Goal: Task Accomplishment & Management: Complete application form

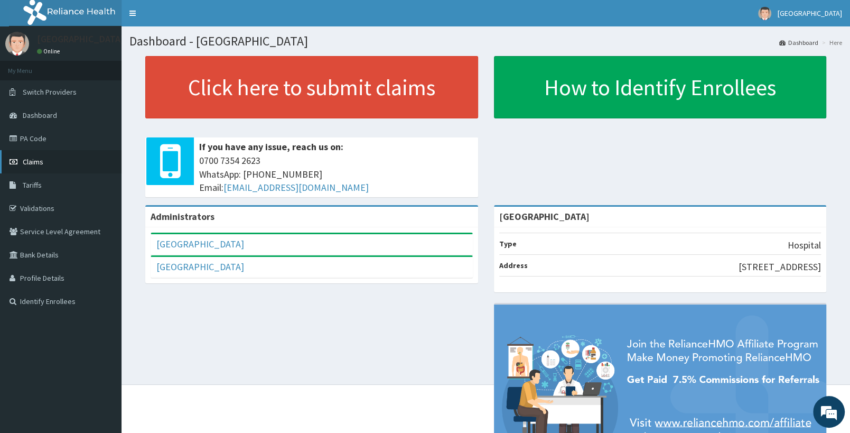
click at [55, 161] on link "Claims" at bounding box center [60, 161] width 121 height 23
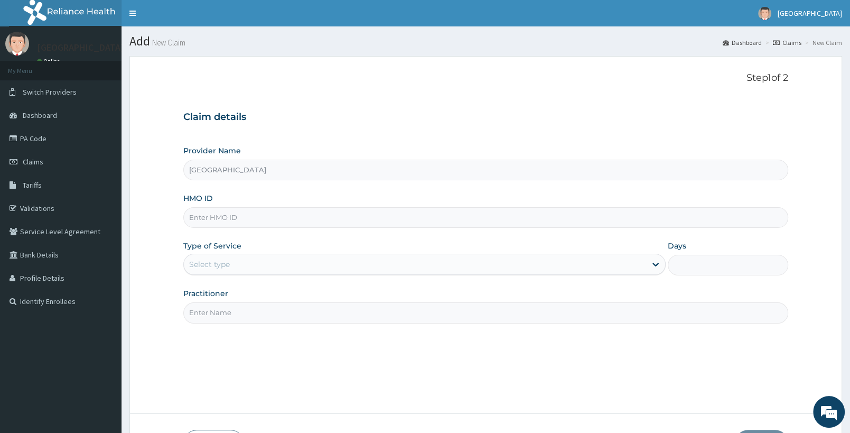
paste input "TPW/10273/F"
type input "TPW/10273/F"
click at [237, 264] on div "Select type" at bounding box center [415, 264] width 462 height 17
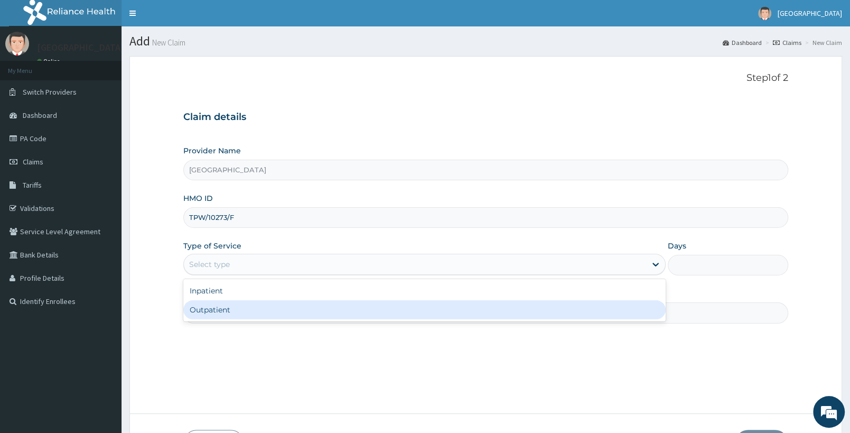
click at [233, 319] on div "Outpatient" at bounding box center [424, 309] width 482 height 19
type input "1"
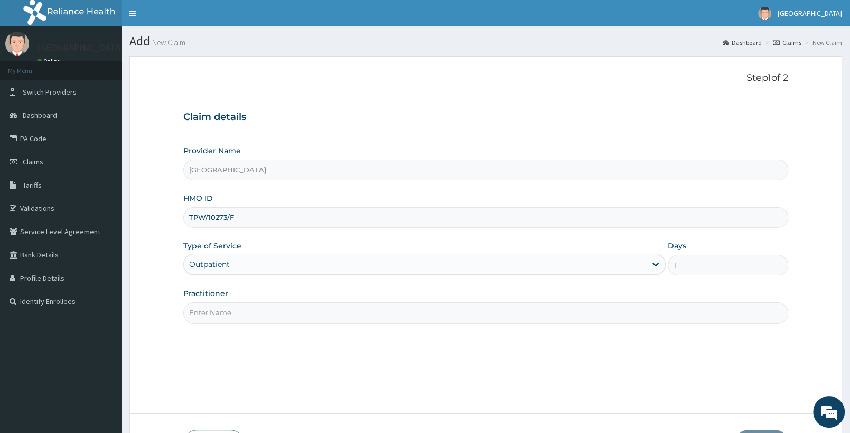
click at [243, 314] on input "Practitioner" at bounding box center [485, 312] width 605 height 21
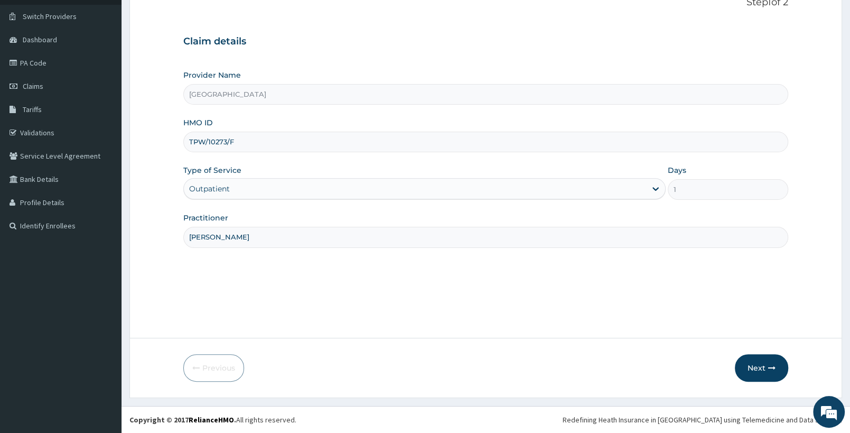
type input "DR YUSUF"
click at [468, 180] on div "Outpatient" at bounding box center [424, 188] width 482 height 21
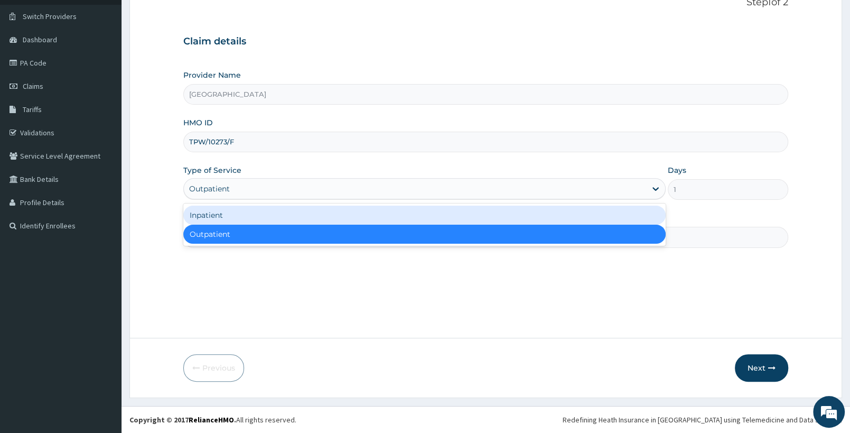
click at [388, 214] on div "Inpatient" at bounding box center [424, 214] width 482 height 19
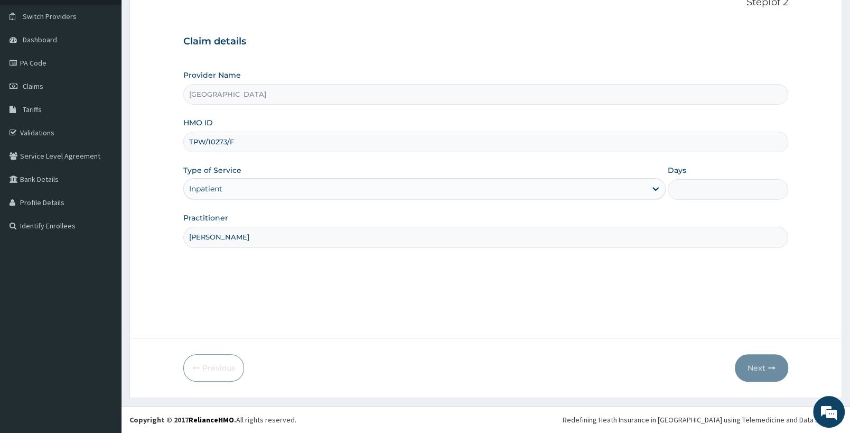
click at [695, 186] on input "Days" at bounding box center [728, 189] width 120 height 21
type input "4"
click at [749, 377] on button "Next" at bounding box center [761, 367] width 53 height 27
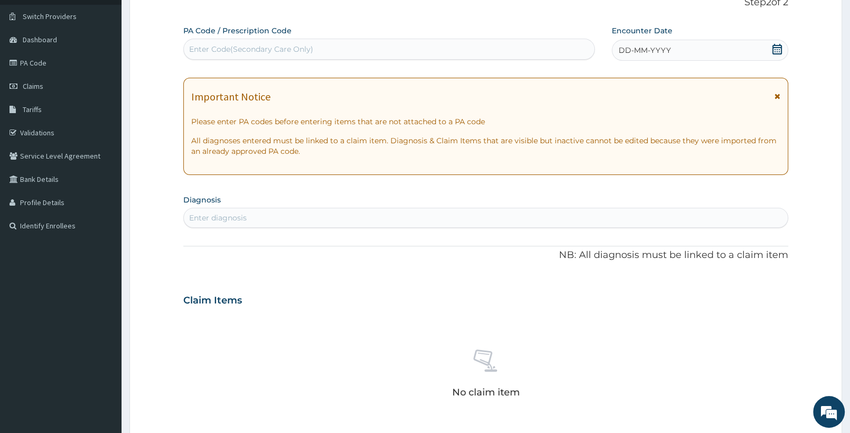
click at [282, 39] on div "Enter Code(Secondary Care Only)" at bounding box center [388, 49] width 411 height 21
paste input "PA/DBB9F4"
type input "PA/DBB9F4"
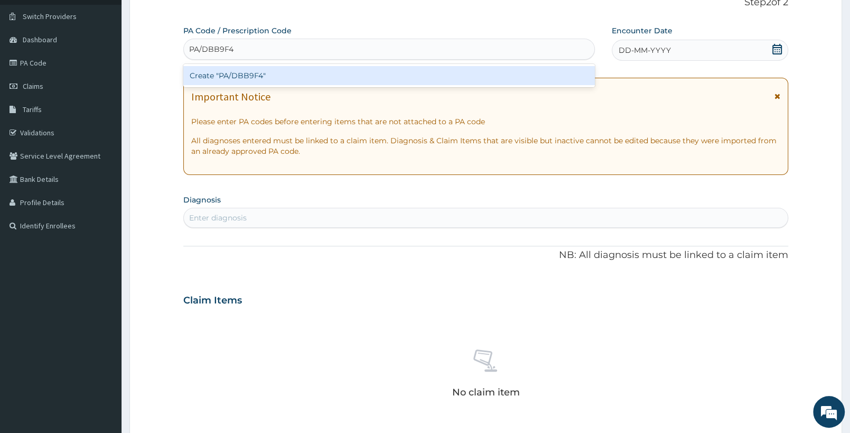
click at [266, 72] on div "Create "PA/DBB9F4"" at bounding box center [388, 75] width 411 height 19
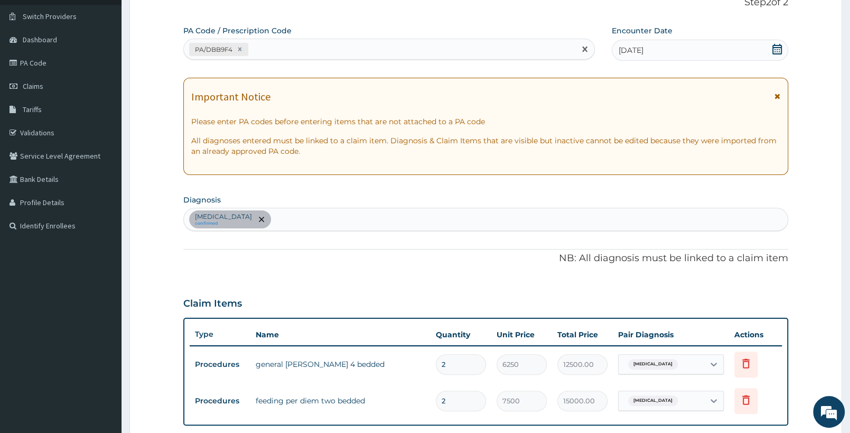
click at [296, 40] on div "PA/DBB9F4" at bounding box center [388, 49] width 411 height 21
paste input "PA/5D3C50"
type input "PA/5D3C50"
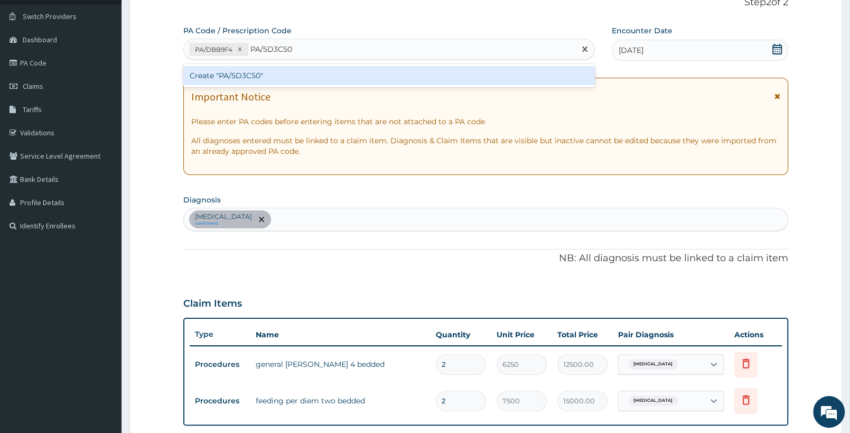
click at [283, 72] on div "Create "PA/5D3C50"" at bounding box center [388, 75] width 411 height 19
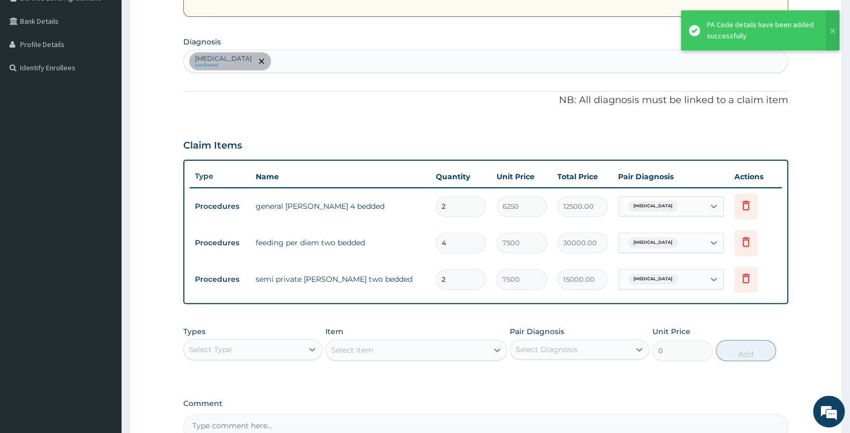
scroll to position [257, 0]
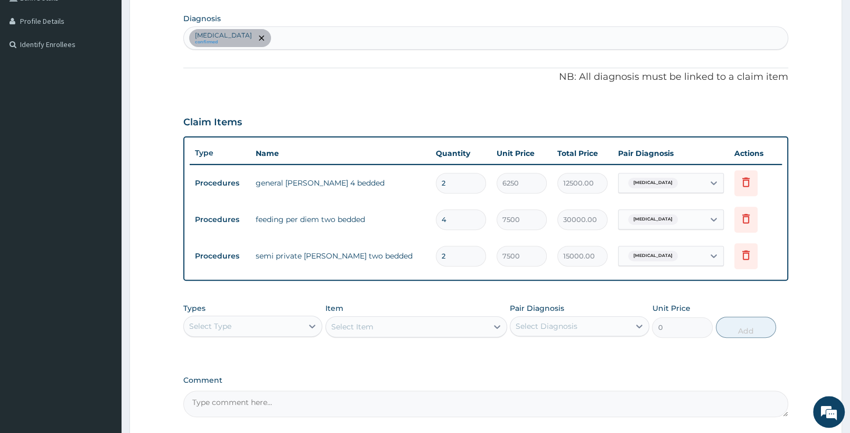
drag, startPoint x: 467, startPoint y: 175, endPoint x: 431, endPoint y: 174, distance: 36.0
click at [436, 174] on input "2" at bounding box center [461, 183] width 50 height 21
type input "4"
type input "25000.00"
type input "4"
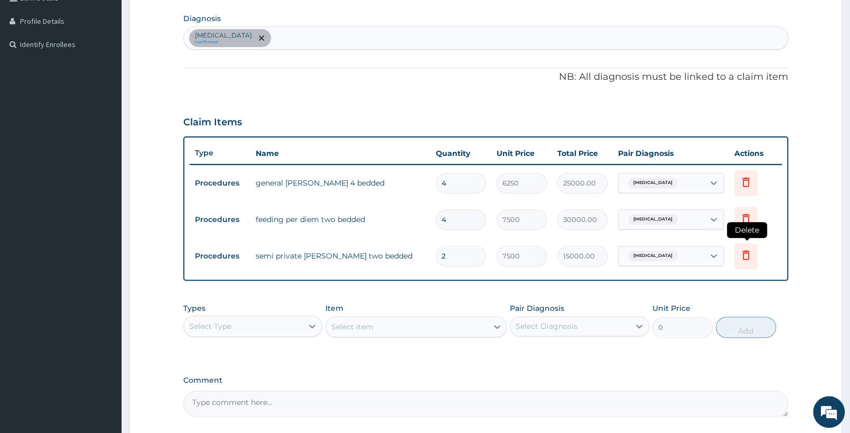
click at [745, 255] on icon at bounding box center [746, 254] width 13 height 13
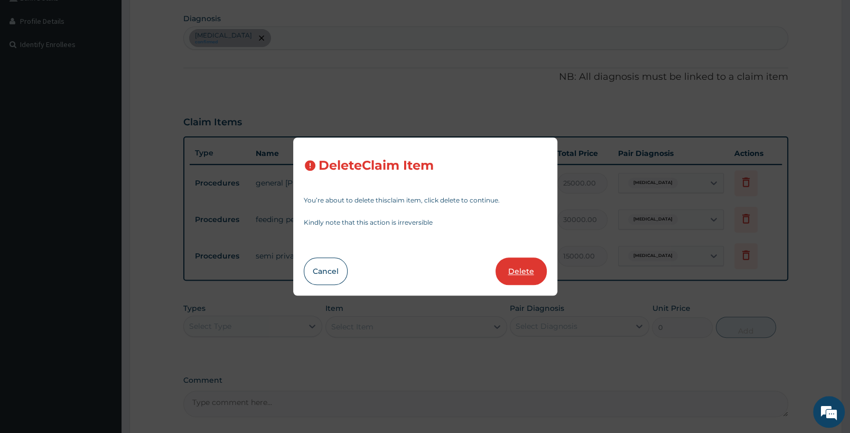
click at [526, 270] on button "Delete" at bounding box center [520, 270] width 51 height 27
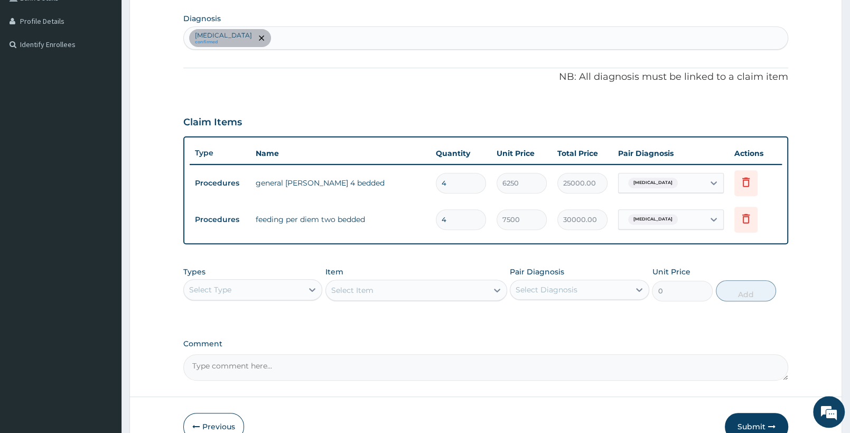
click at [252, 293] on div "Select Type" at bounding box center [243, 289] width 119 height 17
click at [214, 429] on div "Drugs" at bounding box center [252, 429] width 139 height 19
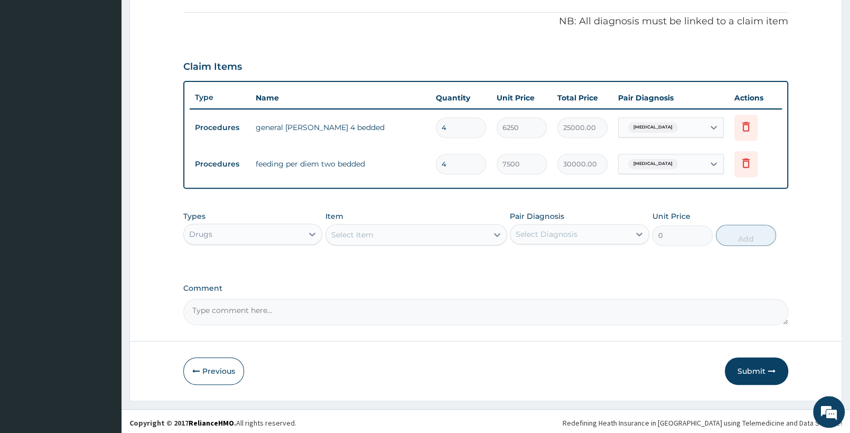
click at [534, 317] on textarea "Comment" at bounding box center [485, 311] width 605 height 26
click at [444, 236] on div "Select Item" at bounding box center [406, 234] width 161 height 17
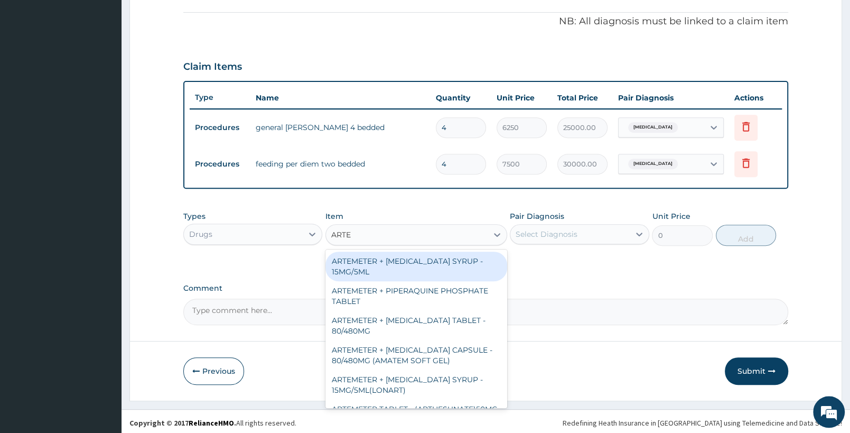
type input "ARTES"
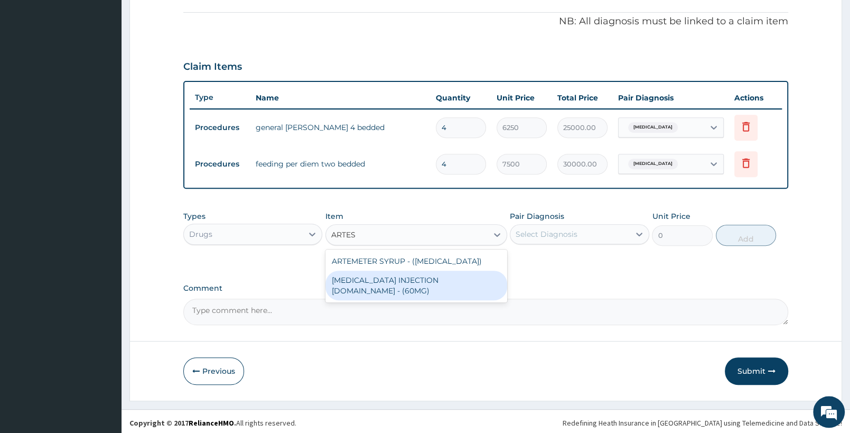
click at [451, 278] on div "ARTESUNATE INJECTION IV.IM - (60MG)" at bounding box center [415, 285] width 181 height 30
type input "1596"
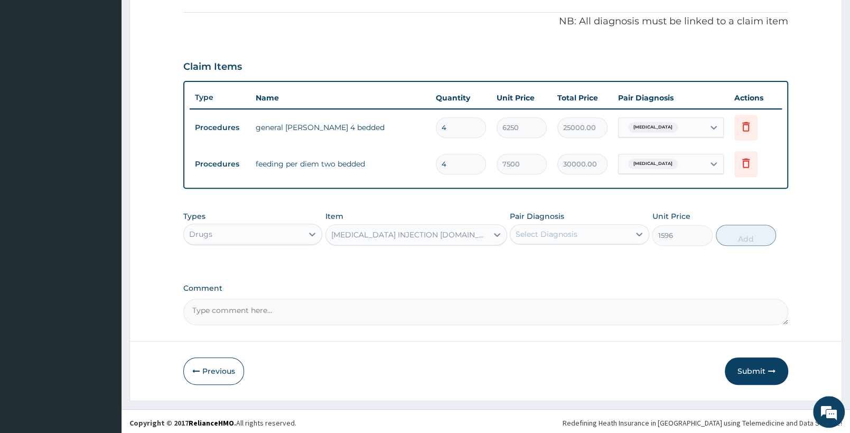
click at [607, 238] on div "Select Diagnosis" at bounding box center [569, 234] width 119 height 17
click at [586, 262] on label "Falciparum malaria" at bounding box center [559, 260] width 65 height 11
checkbox input "true"
click at [748, 238] on button "Add" at bounding box center [746, 234] width 60 height 21
type input "0"
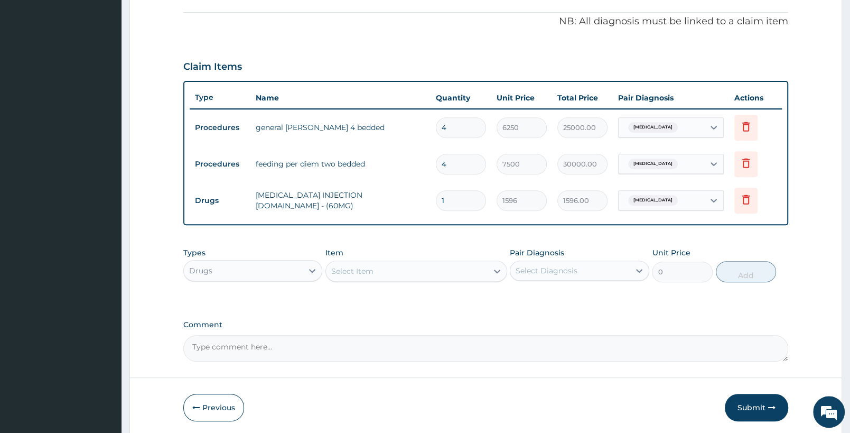
click at [386, 277] on div "Select Item" at bounding box center [406, 271] width 161 height 17
drag, startPoint x: 454, startPoint y: 199, endPoint x: 411, endPoint y: 204, distance: 43.6
click at [436, 204] on input "1" at bounding box center [461, 200] width 50 height 21
type input "3"
type input "4788.00"
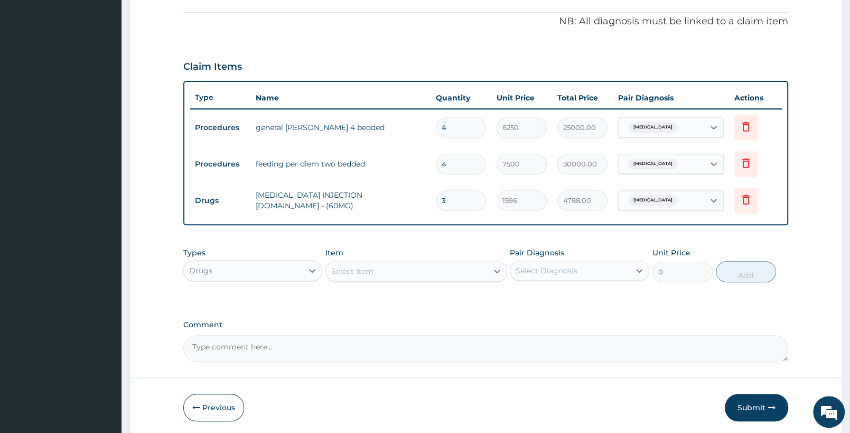
type input "3"
click at [438, 264] on div "Select Item" at bounding box center [406, 271] width 161 height 17
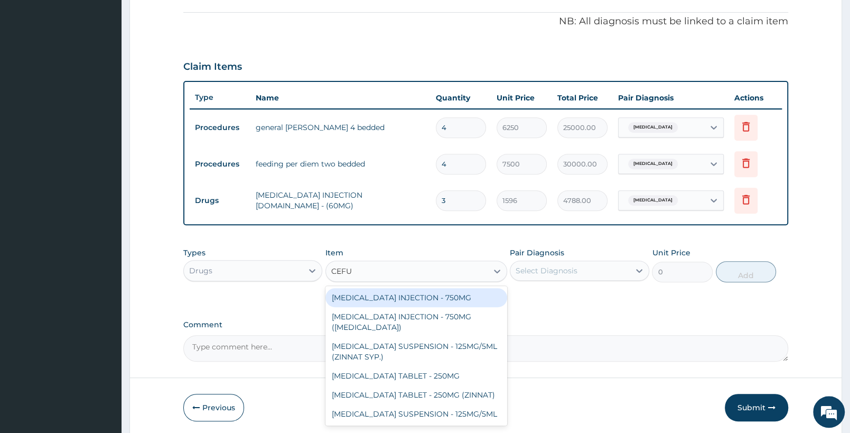
type input "CEFUR"
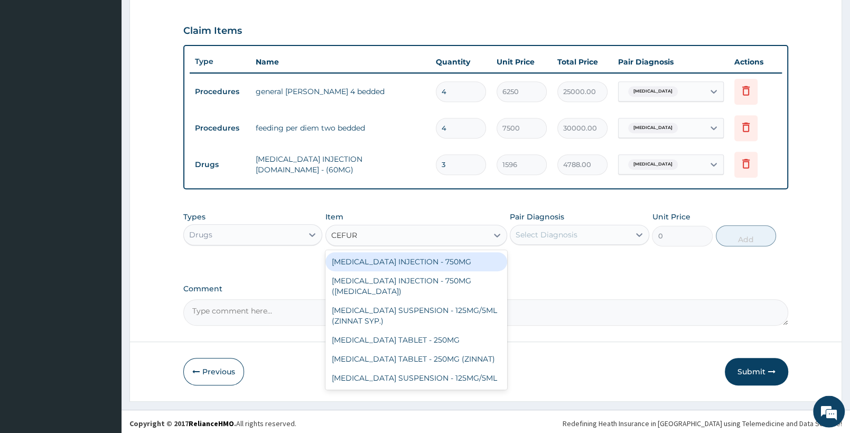
scroll to position [352, 0]
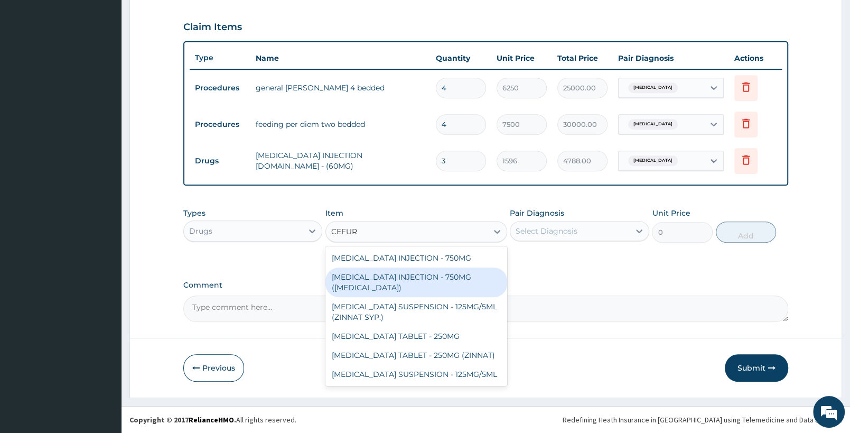
click at [456, 276] on div "CEFUROXIME INJECTION - 750MG (ZINACEF)" at bounding box center [415, 282] width 181 height 30
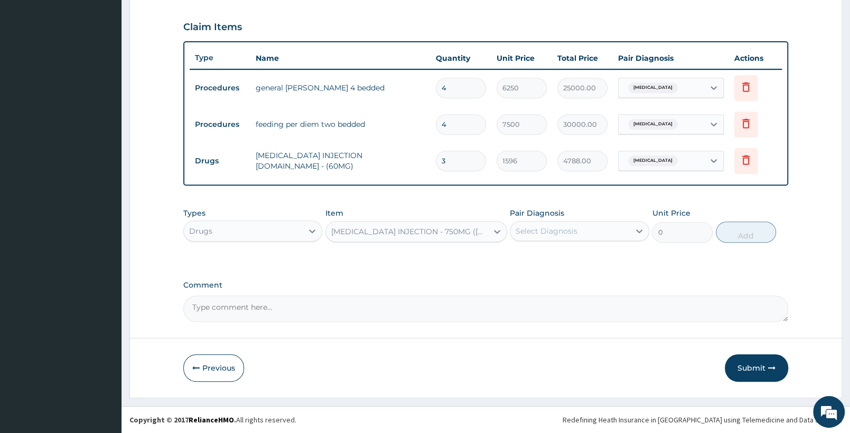
type input "2043.9999999999998"
click at [610, 230] on div "Select Diagnosis" at bounding box center [569, 230] width 119 height 17
click at [612, 253] on div "Falciparum malaria" at bounding box center [579, 258] width 139 height 22
checkbox input "true"
click at [732, 236] on button "Add" at bounding box center [746, 231] width 60 height 21
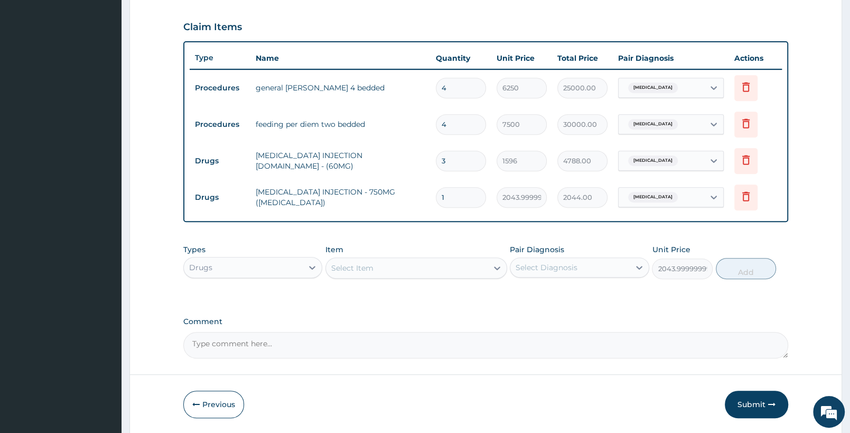
type input "0"
click at [481, 194] on input "1" at bounding box center [461, 197] width 50 height 21
drag, startPoint x: 481, startPoint y: 194, endPoint x: 364, endPoint y: 212, distance: 118.0
click at [436, 208] on input "1" at bounding box center [461, 197] width 50 height 21
click at [336, 214] on tr "Drugs CEFUROXIME INJECTION - 750MG (ZINACEF) 1 2043.9999999999998 2044.00 Falci…" at bounding box center [486, 197] width 592 height 36
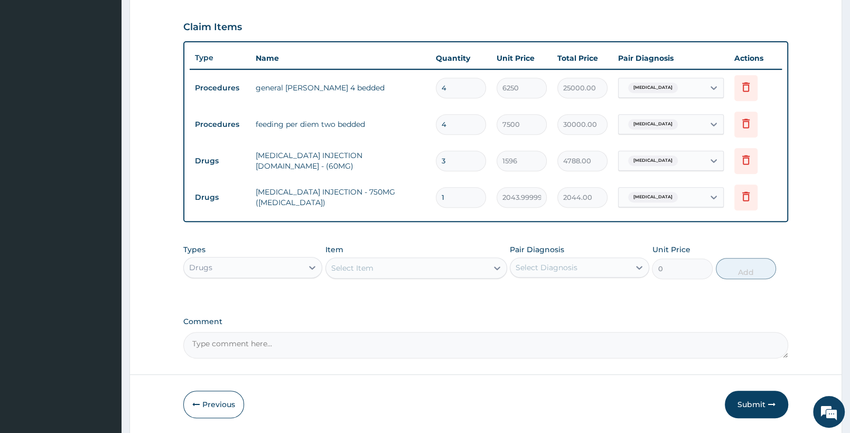
click at [322, 214] on tr "Drugs CEFUROXIME INJECTION - 750MG (ZINACEF) 1 2043.9999999999998 2044.00 Falci…" at bounding box center [486, 197] width 592 height 36
click at [320, 214] on tr "Drugs CEFUROXIME INJECTION - 750MG (ZINACEF) 1 2043.9999999999998 2044.00 Falci…" at bounding box center [486, 197] width 592 height 36
drag, startPoint x: 451, startPoint y: 203, endPoint x: 419, endPoint y: 205, distance: 31.3
click at [436, 205] on input "1" at bounding box center [461, 197] width 50 height 21
type input "7"
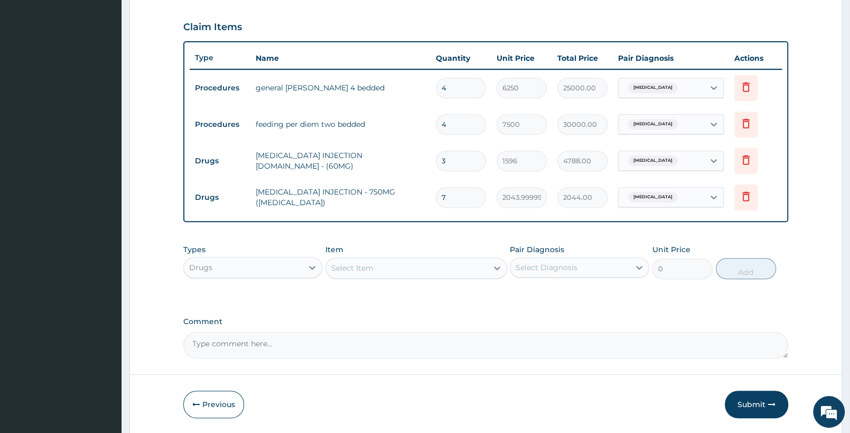
type input "14308.00"
type input "7"
click at [392, 264] on div "Select Item" at bounding box center [406, 267] width 161 height 17
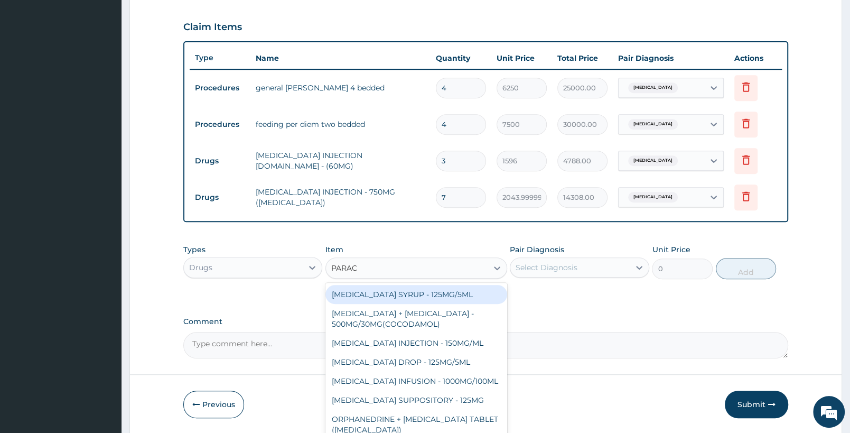
type input "PARACE"
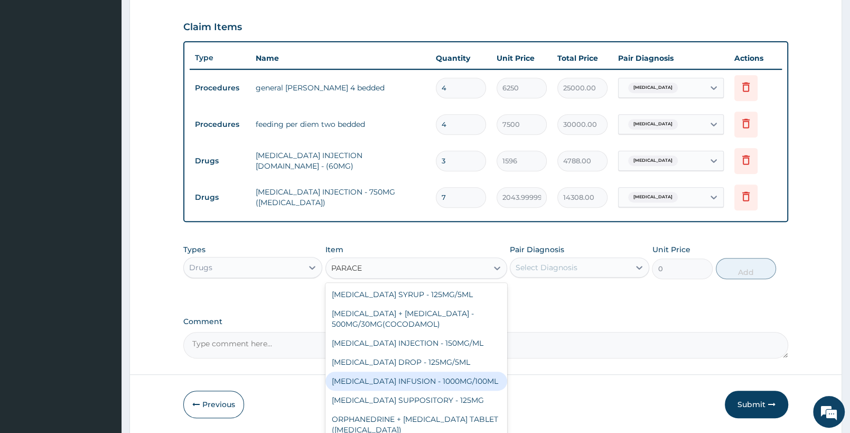
click at [436, 387] on div "PARACETAMOL INFUSION - 1000MG/100ML" at bounding box center [415, 380] width 181 height 19
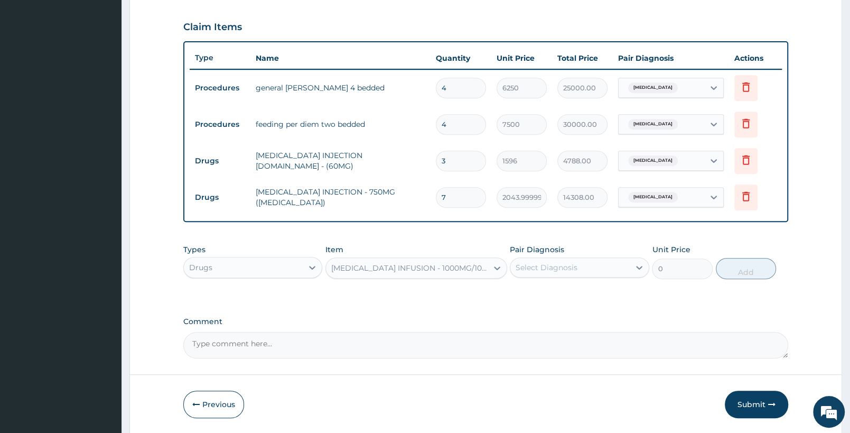
type input "1819.9999999999998"
click at [574, 266] on div "Select Diagnosis" at bounding box center [547, 267] width 62 height 11
click at [565, 291] on label "Falciparum malaria" at bounding box center [559, 293] width 65 height 11
checkbox input "true"
click at [751, 274] on button "Add" at bounding box center [746, 268] width 60 height 21
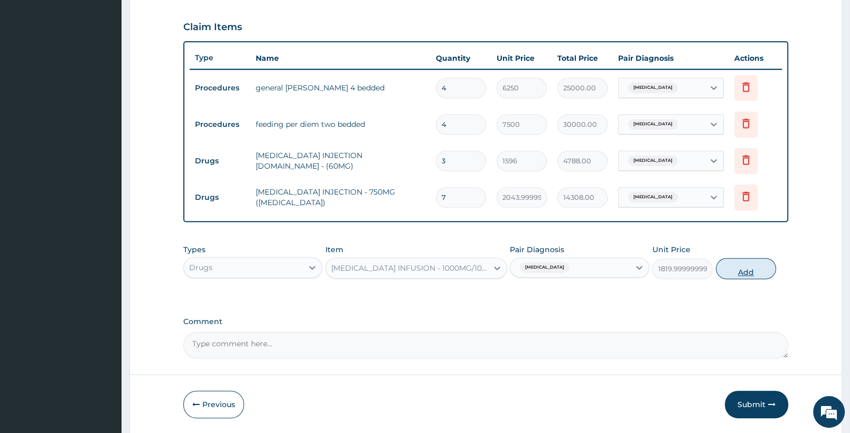
type input "0"
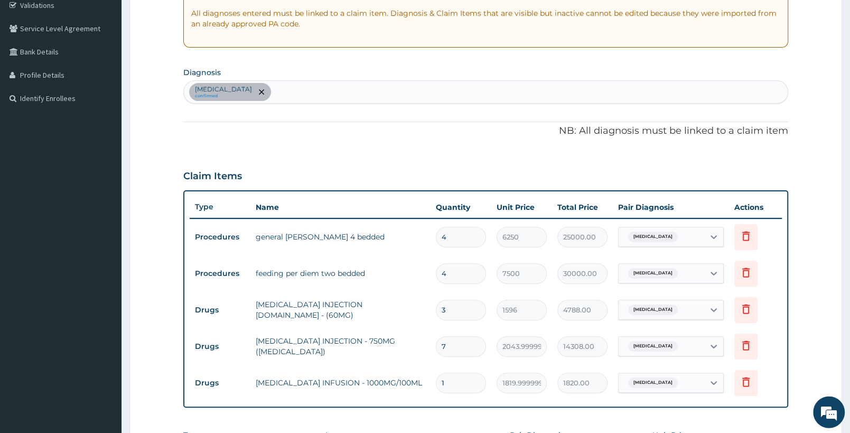
scroll to position [185, 0]
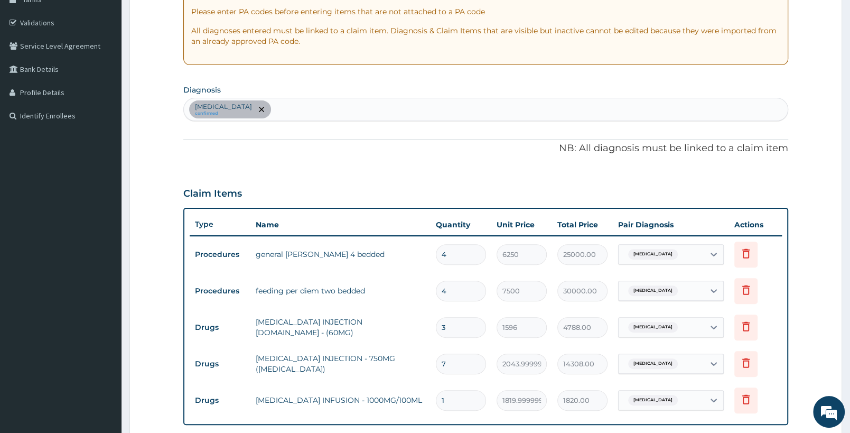
click at [299, 116] on div "Falciparum malaria confirmed" at bounding box center [486, 109] width 604 height 22
type input "C"
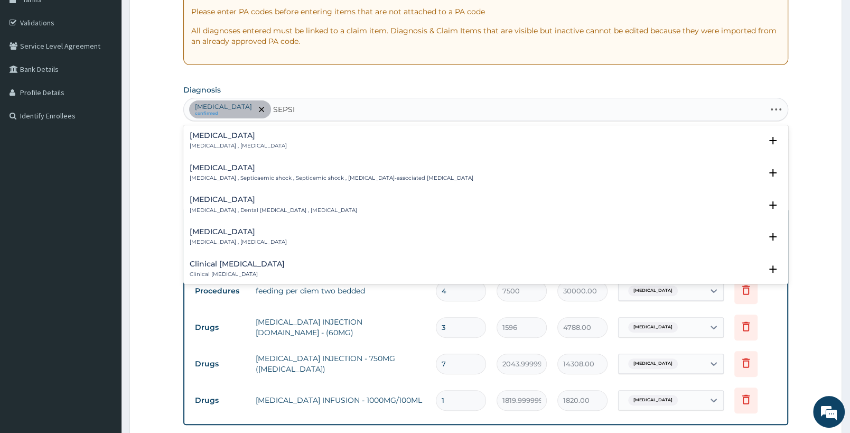
type input "SEPSIS"
click at [224, 138] on h4 "Sepsis" at bounding box center [238, 136] width 97 height 8
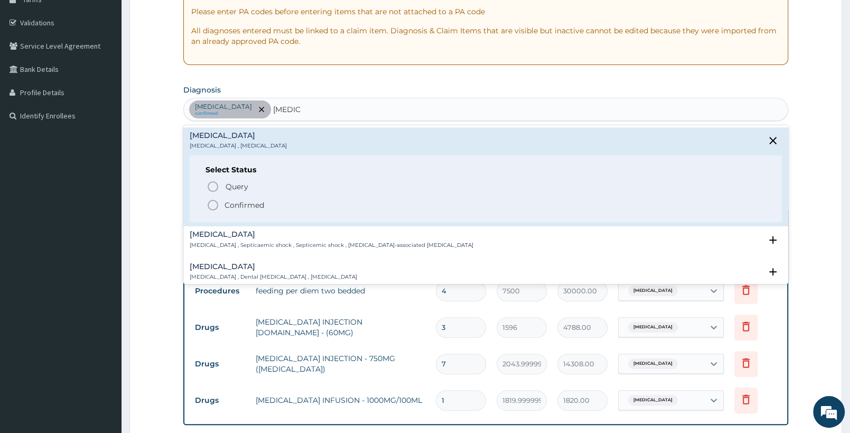
click at [238, 204] on p "Confirmed" at bounding box center [244, 205] width 40 height 11
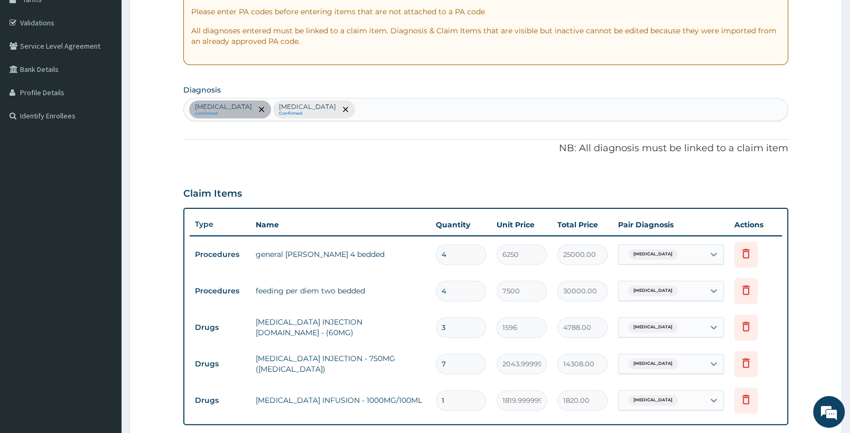
scroll to position [407, 0]
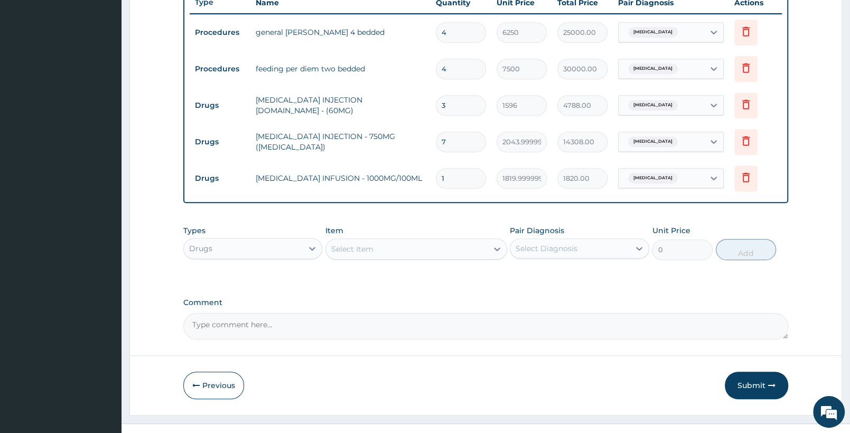
drag, startPoint x: 456, startPoint y: 140, endPoint x: 451, endPoint y: 143, distance: 5.4
click at [451, 143] on input "7" at bounding box center [461, 142] width 50 height 21
click at [665, 141] on span "Falciparum malaria" at bounding box center [653, 141] width 50 height 11
click at [660, 166] on label "Falciparum malaria" at bounding box center [667, 167] width 65 height 11
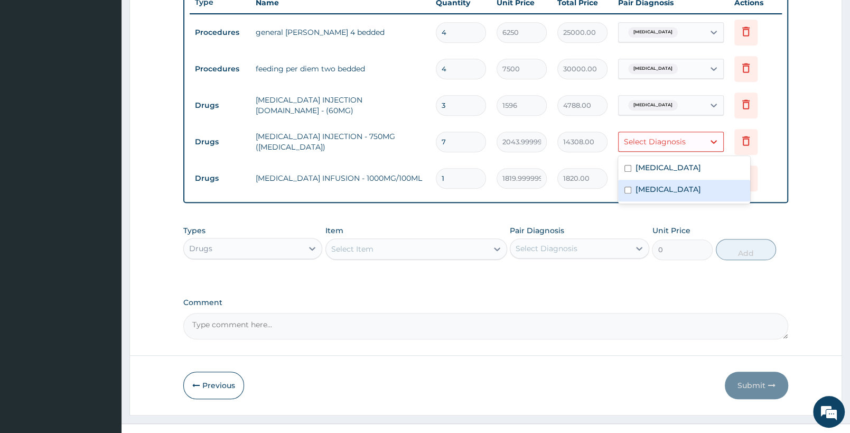
checkbox input "false"
click at [650, 188] on label "Sepsis" at bounding box center [667, 189] width 65 height 11
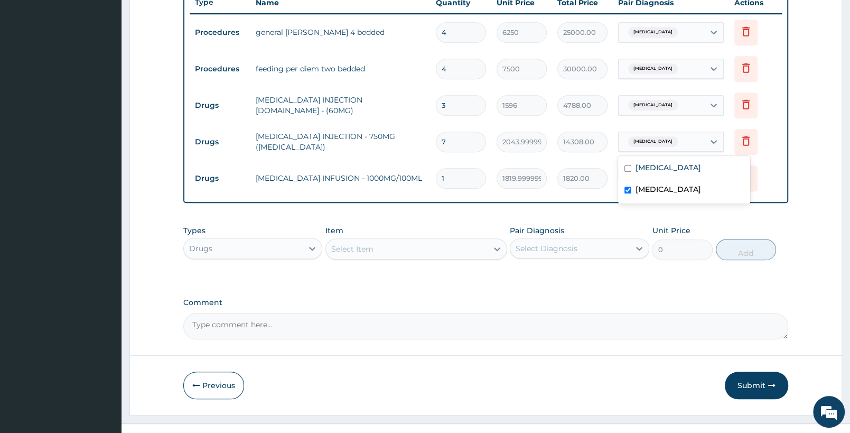
checkbox input "true"
drag, startPoint x: 647, startPoint y: 216, endPoint x: 616, endPoint y: 216, distance: 30.6
click at [647, 216] on div "PA Code / Prescription Code PA/DBB9F4 PA/5D3C50 Encounter Date 17-09-2025 Impor…" at bounding box center [485, 16] width 605 height 645
click at [447, 251] on div "Select Item" at bounding box center [406, 248] width 161 height 17
drag, startPoint x: 450, startPoint y: 183, endPoint x: 434, endPoint y: 177, distance: 16.7
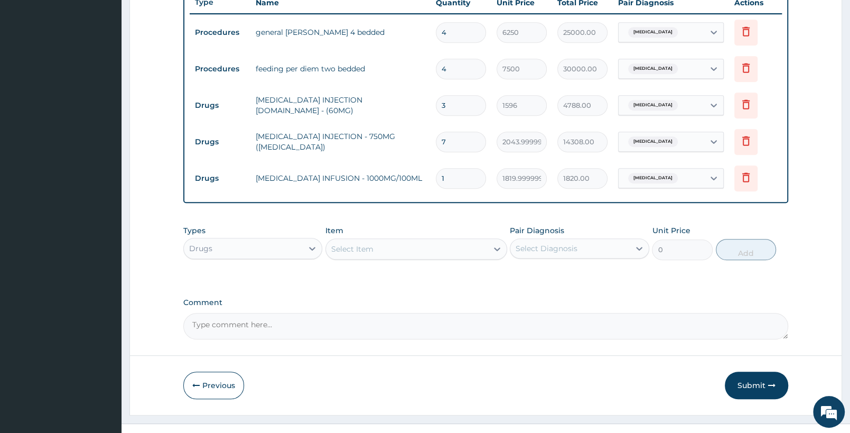
click at [436, 177] on input "1" at bounding box center [461, 178] width 50 height 21
type input "6"
type input "10920.00"
type input "6"
click at [352, 246] on div "Select Item" at bounding box center [352, 249] width 42 height 11
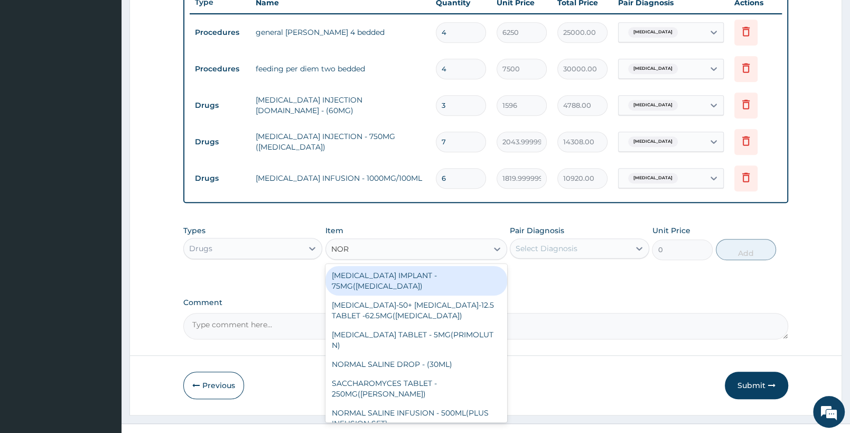
type input "NORM"
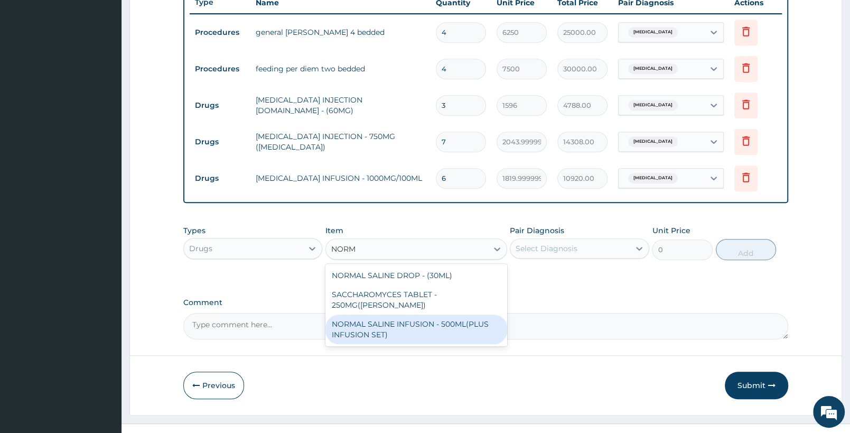
click at [456, 325] on div "NORMAL SALINE INFUSION - 500ML(PLUS INFUSION SET)" at bounding box center [415, 329] width 181 height 30
type input "1092"
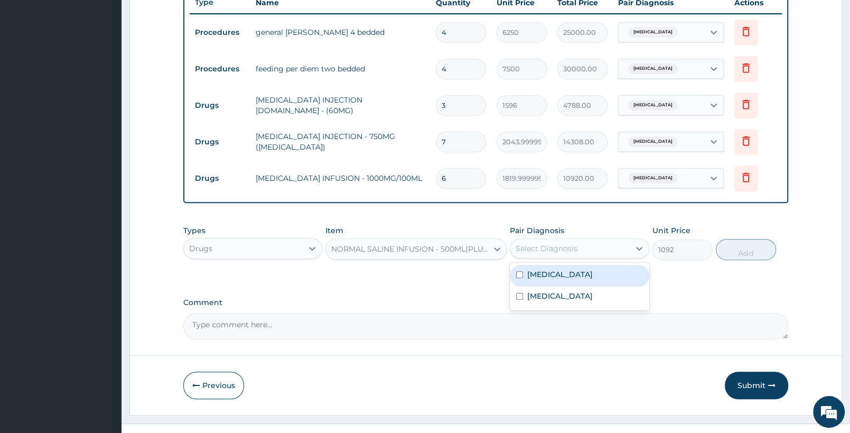
click at [568, 244] on div "Select Diagnosis" at bounding box center [547, 248] width 62 height 11
click at [563, 267] on div "Falciparum malaria" at bounding box center [579, 276] width 139 height 22
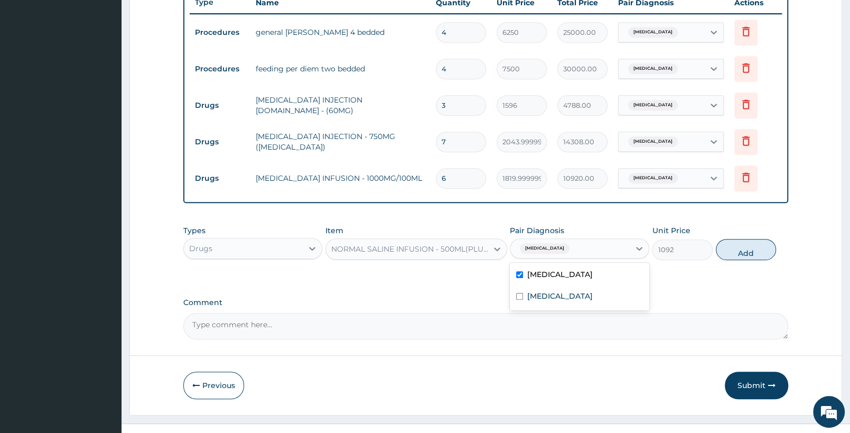
checkbox input "true"
click at [723, 254] on button "Add" at bounding box center [746, 249] width 60 height 21
type input "0"
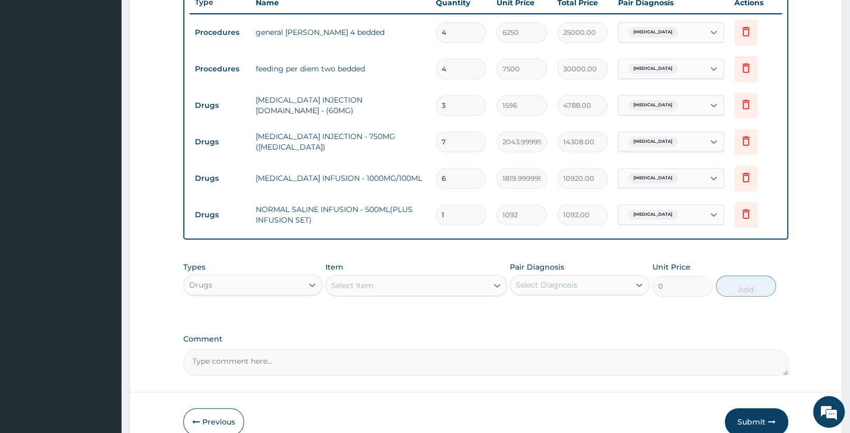
drag, startPoint x: 460, startPoint y: 214, endPoint x: 394, endPoint y: 209, distance: 65.7
click at [436, 209] on input "1" at bounding box center [461, 214] width 50 height 21
type input "2"
type input "2184.00"
type input "2"
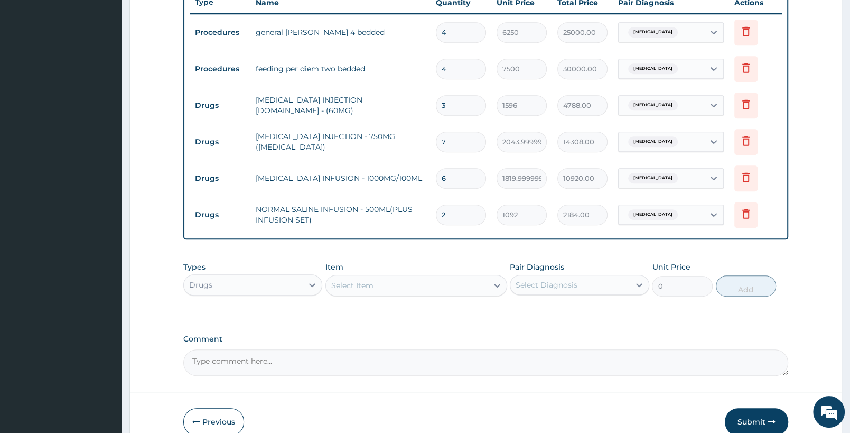
click at [428, 286] on div "Select Item" at bounding box center [406, 285] width 161 height 17
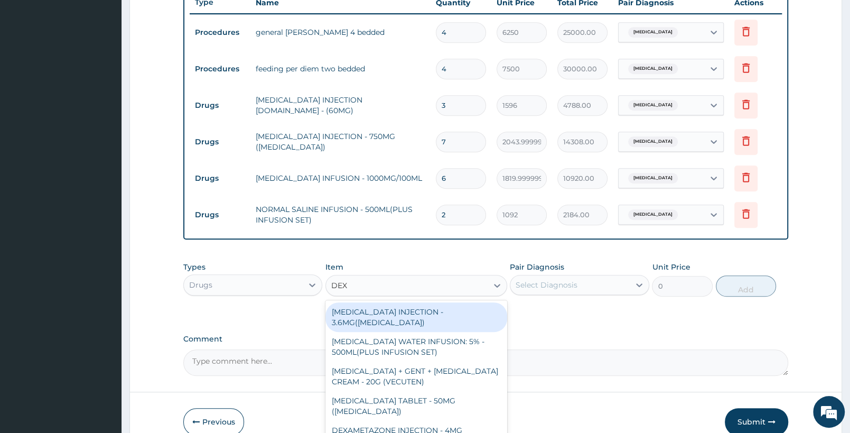
type input "DEXT"
click at [464, 317] on div "DEXTROSE WATER INFUSION: 5% - 500ML(PLUS INFUSION SET)" at bounding box center [415, 317] width 181 height 30
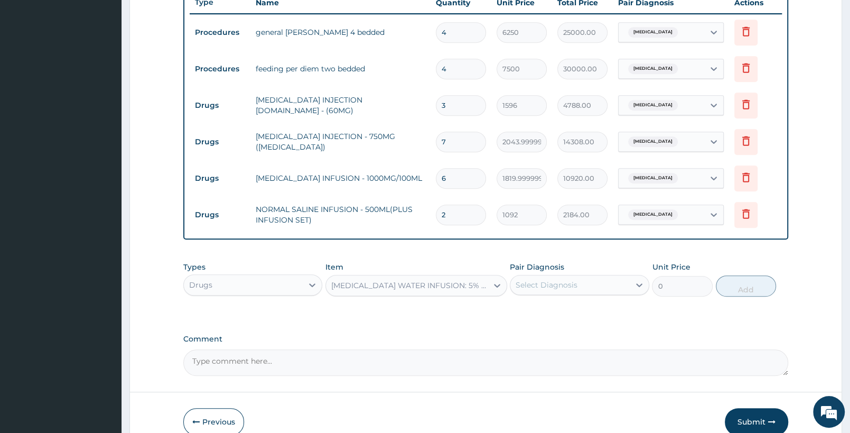
type input "1092"
click at [575, 277] on div "Select Diagnosis" at bounding box center [569, 284] width 119 height 17
click at [583, 276] on div "Select Diagnosis" at bounding box center [569, 284] width 119 height 17
click at [600, 311] on div "Falciparum malaria" at bounding box center [579, 312] width 139 height 22
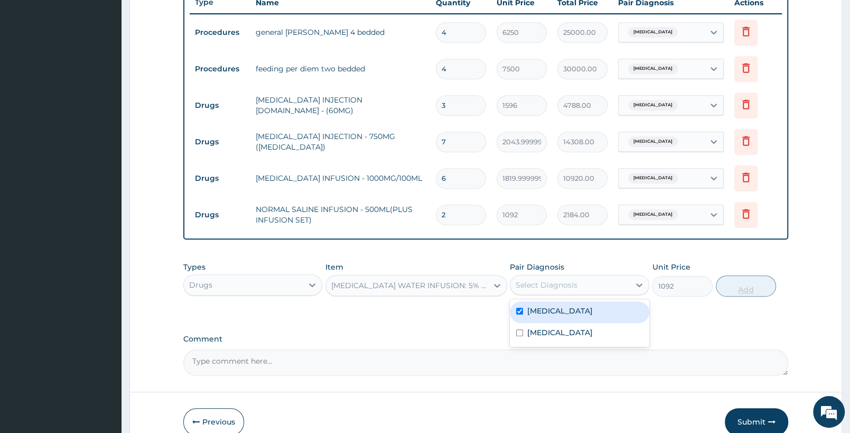
checkbox input "true"
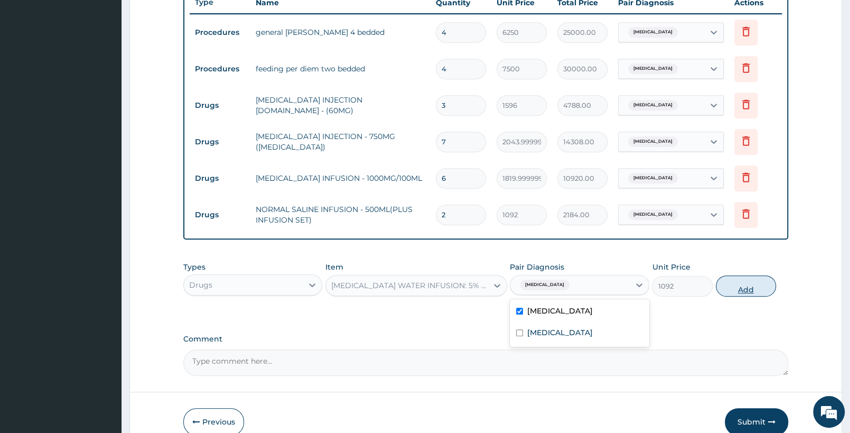
click at [733, 283] on button "Add" at bounding box center [746, 285] width 60 height 21
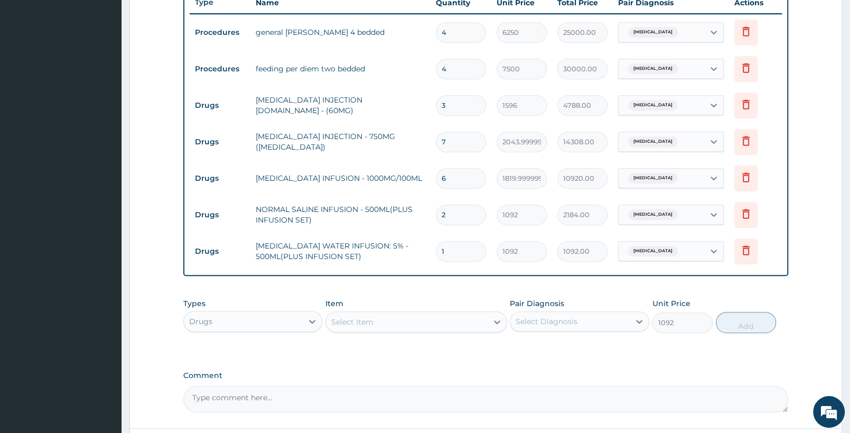
type input "0"
click at [324, 312] on div "Types Drugs Item Select Item Pair Diagnosis Select Diagnosis Unit Price 0 Add" at bounding box center [485, 315] width 605 height 45
click at [337, 320] on div "Select Item" at bounding box center [352, 321] width 42 height 11
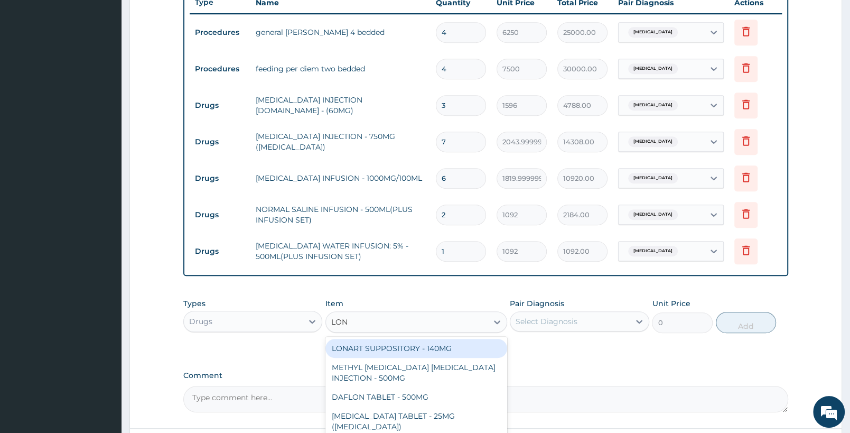
type input "LONA"
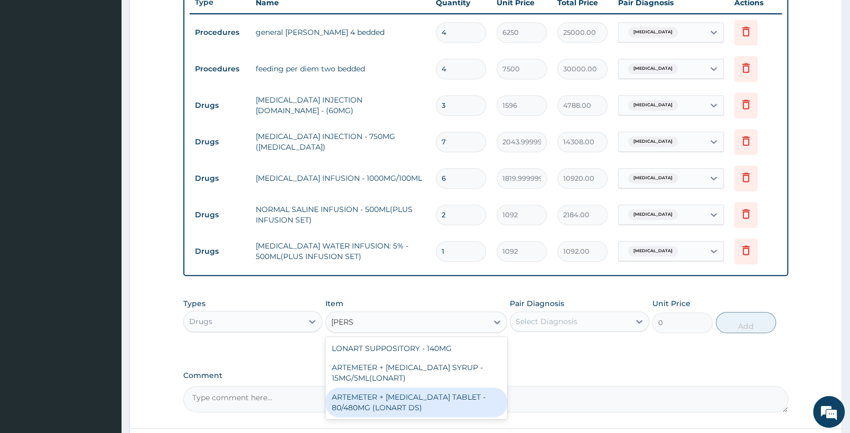
click at [396, 391] on div "ARTEMETER + LUMEFANTRINE TABLET - 80/480MG (LONART DS)" at bounding box center [415, 402] width 181 height 30
type input "588"
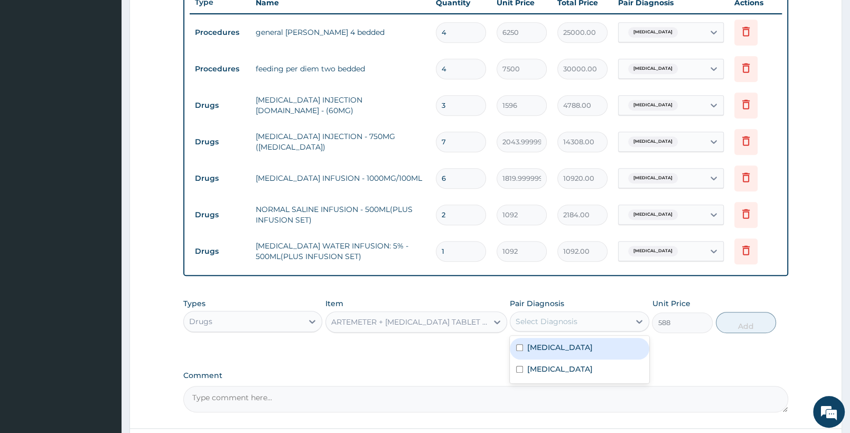
click at [602, 319] on div "Select Diagnosis" at bounding box center [569, 321] width 119 height 17
click at [593, 342] on label "Falciparum malaria" at bounding box center [559, 347] width 65 height 11
checkbox input "true"
click at [734, 306] on div "Types Drugs Item ARTEMETER + LUMEFANTRINE TABLET - 80/480MG (LONART DS) Pair Di…" at bounding box center [485, 315] width 605 height 45
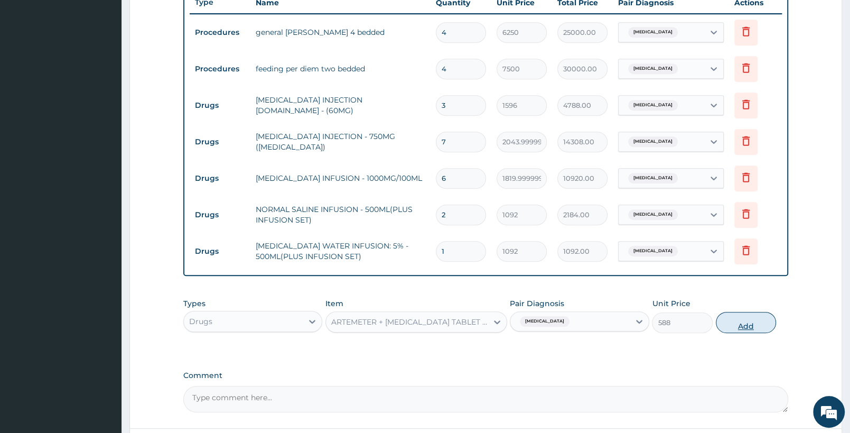
click at [736, 319] on button "Add" at bounding box center [746, 322] width 60 height 21
click at [736, 319] on div "PA Code / Prescription Code PA/DBB9F4 PA/5D3C50 Encounter Date 17-09-2025 Impor…" at bounding box center [485, 53] width 605 height 718
type input "0"
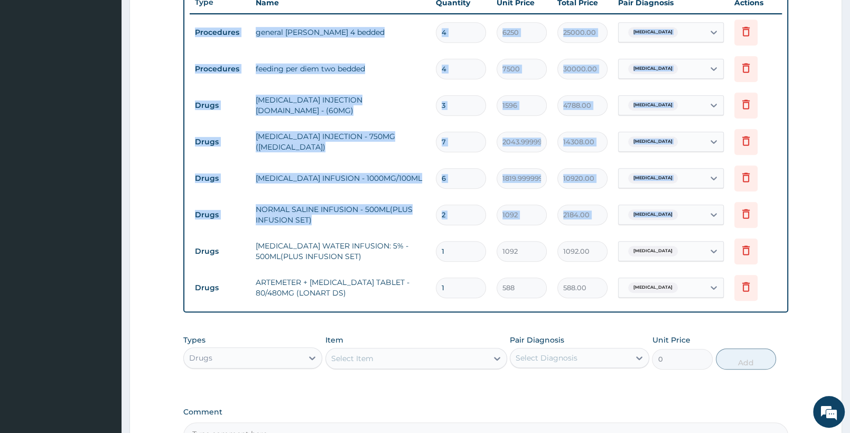
click at [407, 360] on div "Select Item" at bounding box center [406, 358] width 161 height 17
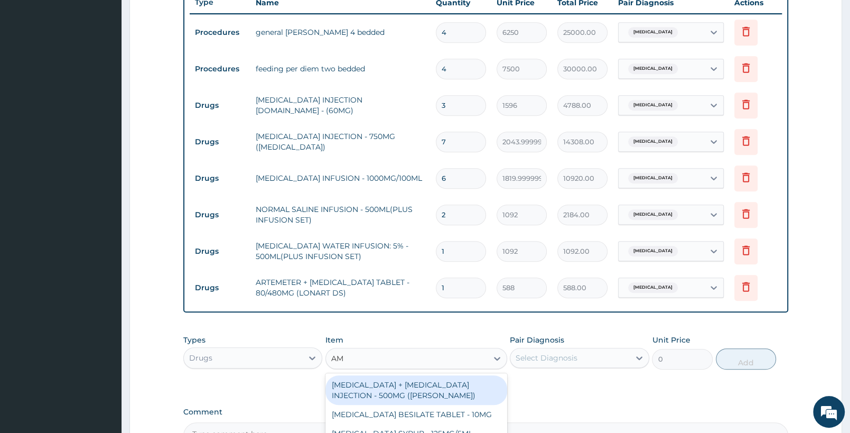
type input "AMO"
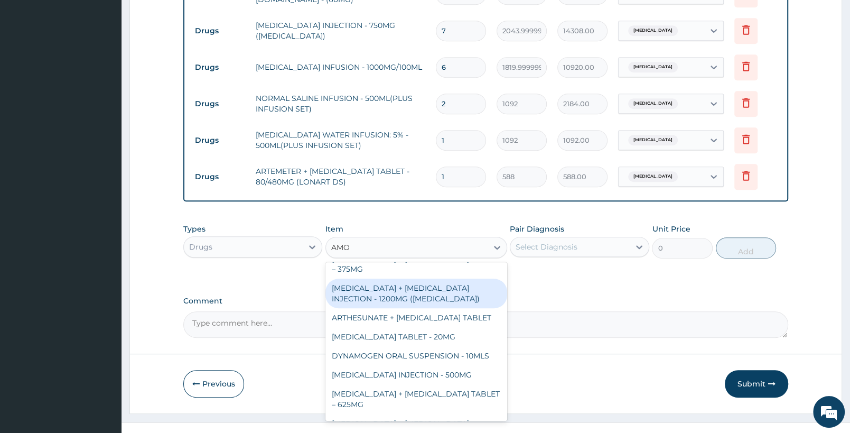
scroll to position [222, 0]
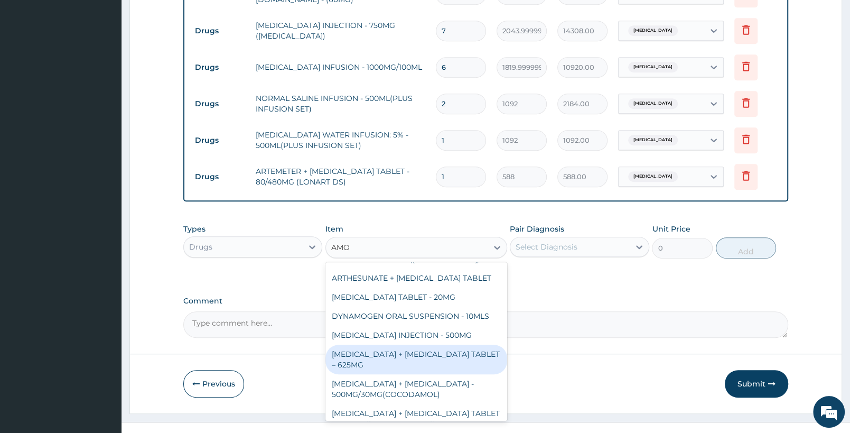
click at [464, 360] on div "AMOXICILLIN + CLAVULANIC ACID TABLET – 625MG" at bounding box center [415, 359] width 181 height 30
type input "420"
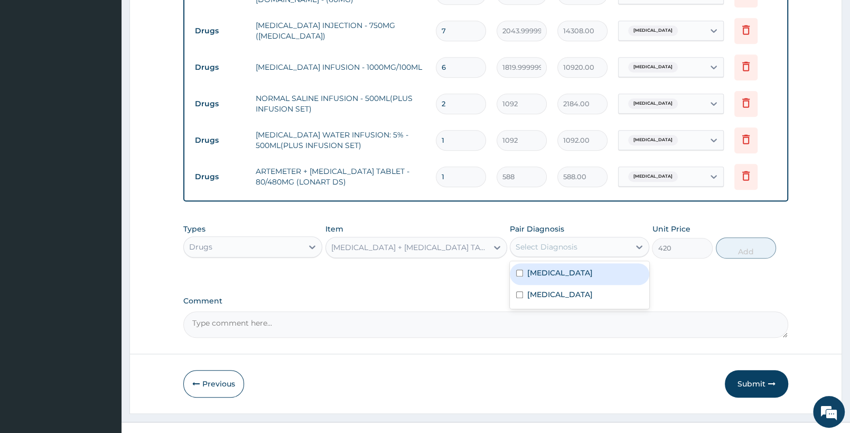
click at [567, 246] on div "Select Diagnosis" at bounding box center [547, 246] width 62 height 11
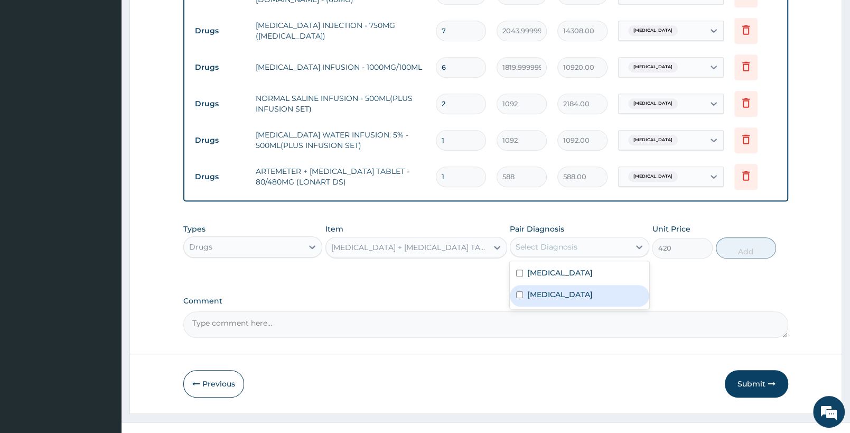
click at [575, 294] on div "Sepsis" at bounding box center [579, 296] width 139 height 22
checkbox input "true"
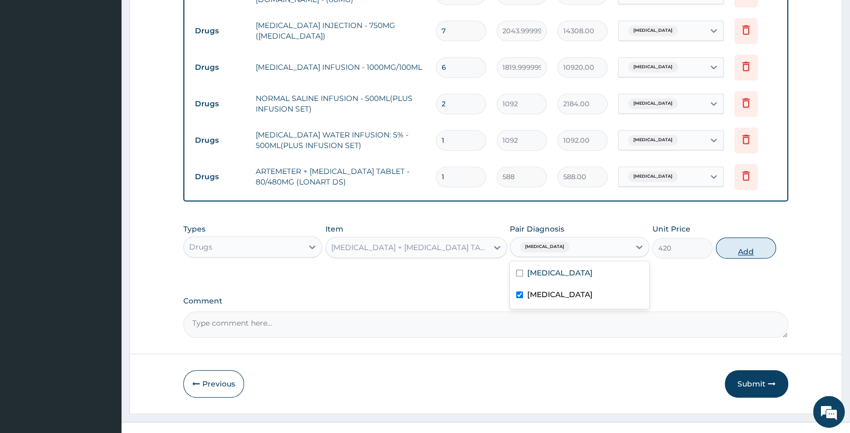
click at [745, 246] on button "Add" at bounding box center [746, 247] width 60 height 21
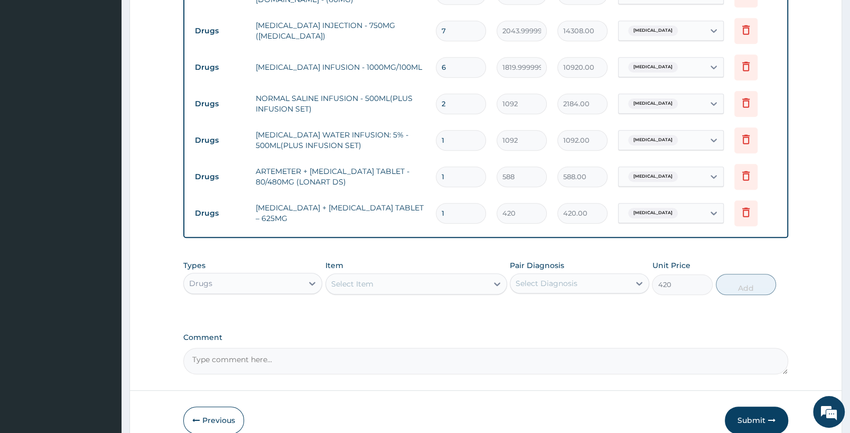
type input "0"
drag, startPoint x: 461, startPoint y: 210, endPoint x: 394, endPoint y: 190, distance: 70.5
click at [436, 203] on input "1" at bounding box center [461, 213] width 50 height 21
type input "14"
type input "5880.00"
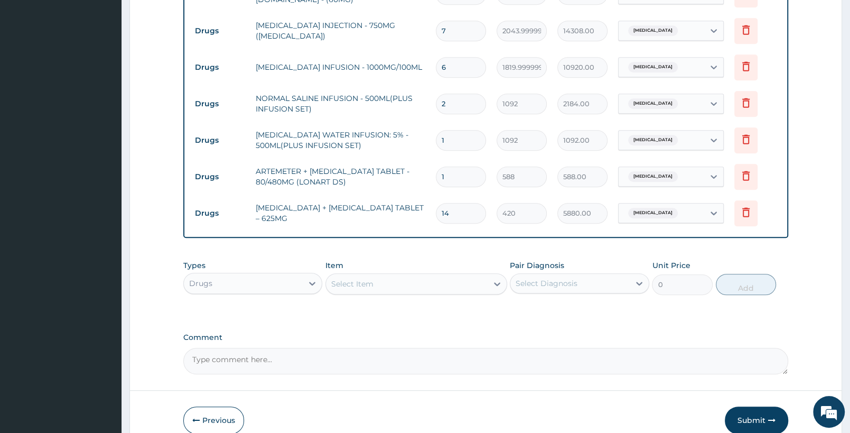
type input "14"
click at [462, 285] on div "Select Item" at bounding box center [406, 283] width 161 height 17
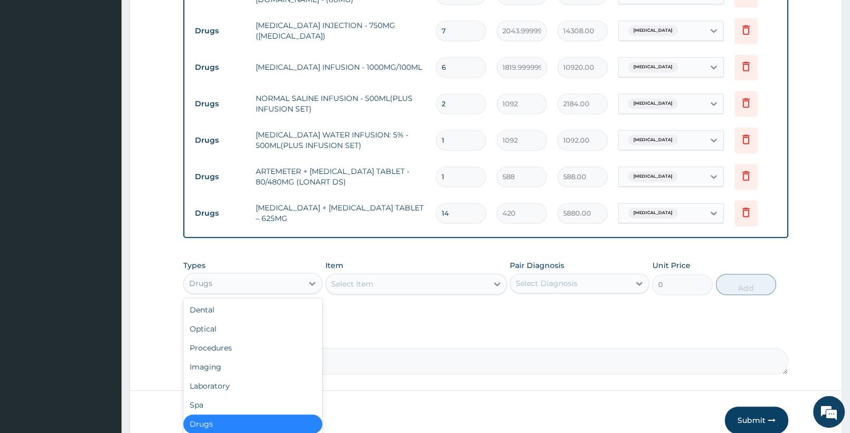
click at [295, 277] on div "Drugs" at bounding box center [243, 283] width 119 height 17
click at [236, 382] on div "Laboratory" at bounding box center [252, 385] width 139 height 19
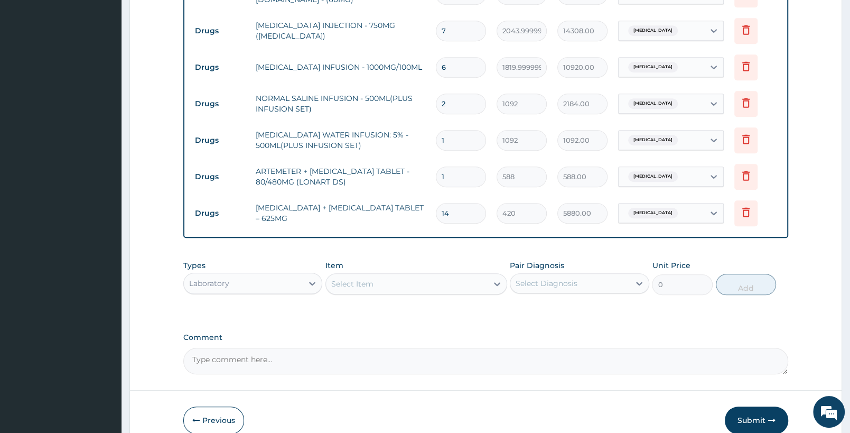
scroll to position [570, 0]
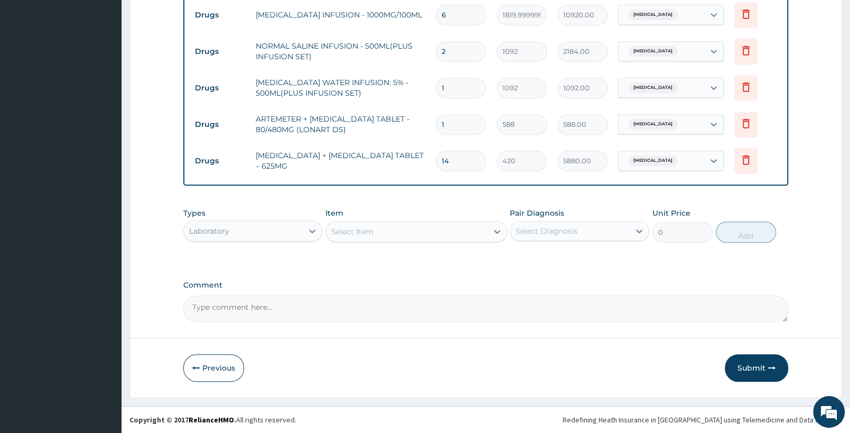
click at [390, 227] on div "Select Item" at bounding box center [406, 231] width 161 height 17
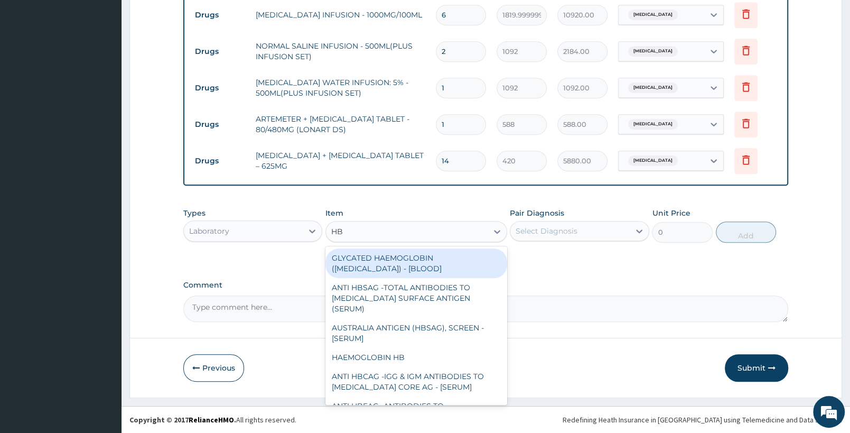
type input "HBA"
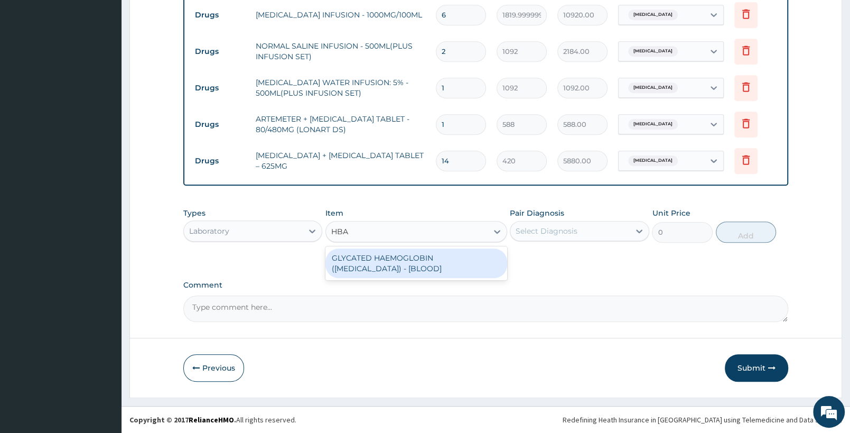
click at [435, 266] on div "GLYCATED HAEMOGLOBIN (HBA1C) - [BLOOD]" at bounding box center [415, 263] width 181 height 30
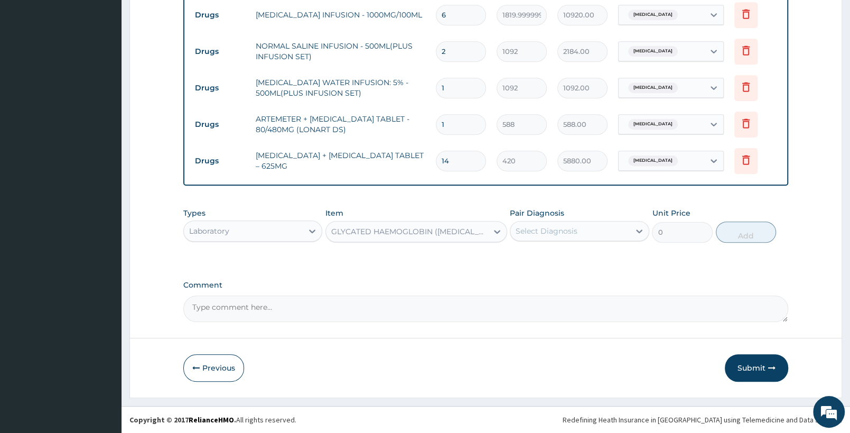
type input "13750"
click at [414, 227] on div "GLYCATED HAEMOGLOBIN (HBA1C) - [BLOOD]" at bounding box center [409, 231] width 157 height 11
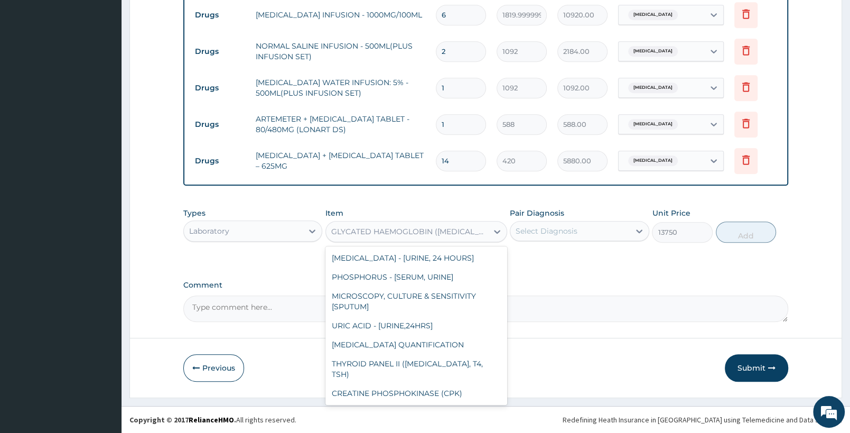
scroll to position [620, 0]
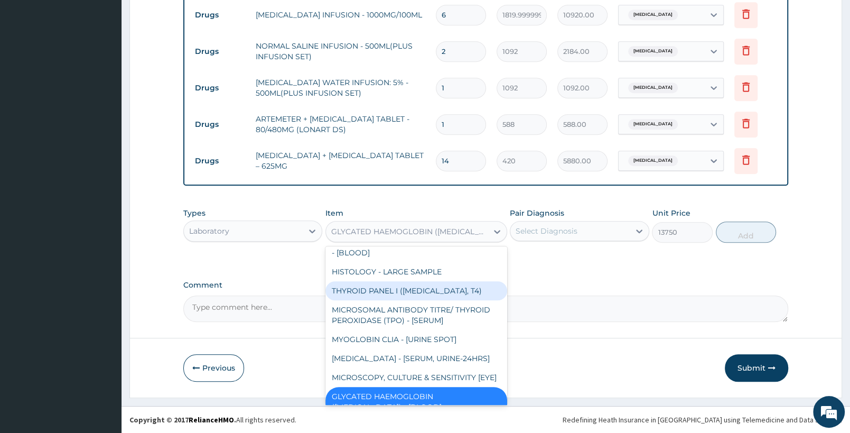
type input "F"
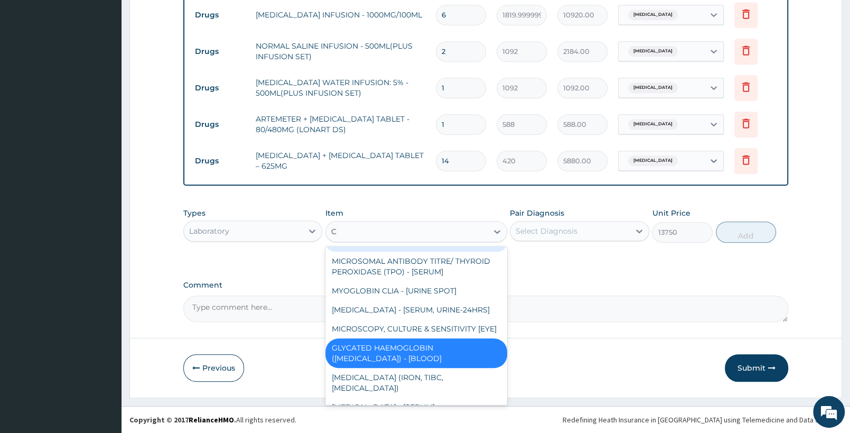
scroll to position [582, 0]
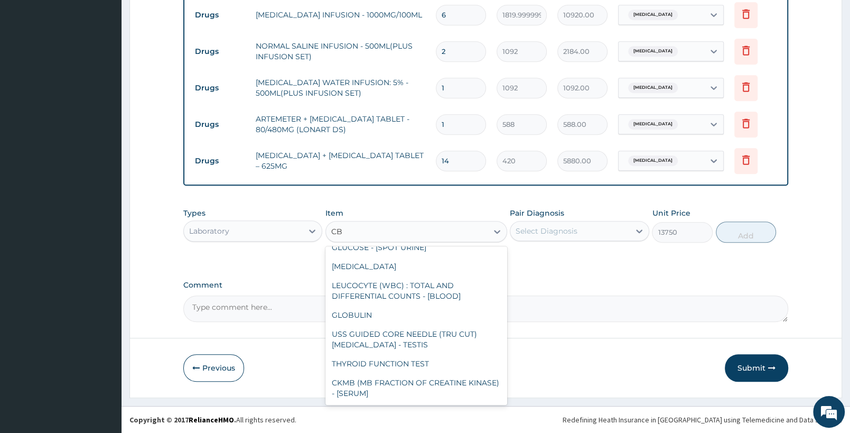
type input "CBC"
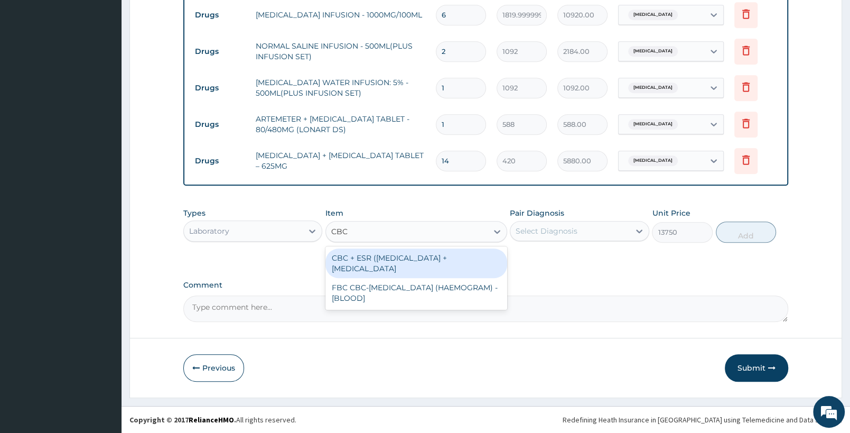
scroll to position [0, 0]
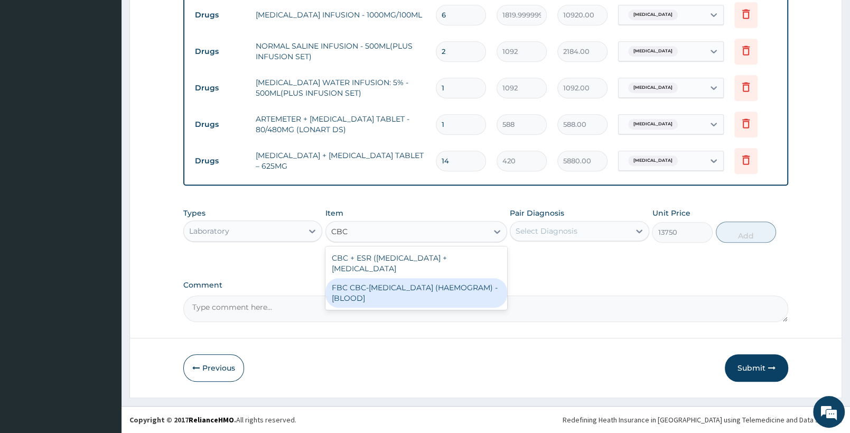
click at [420, 282] on div "FBC CBC-COMPLETE BLOOD COUNT (HAEMOGRAM) - [BLOOD]" at bounding box center [415, 293] width 181 height 30
type input "5000"
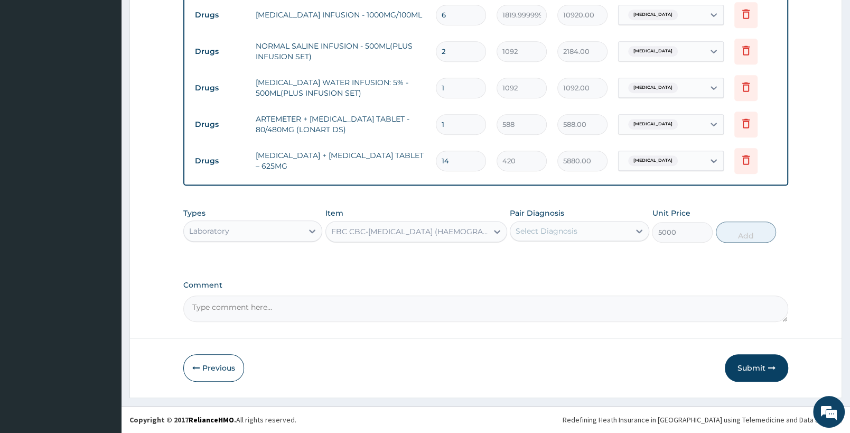
click at [593, 232] on div "Select Diagnosis" at bounding box center [569, 230] width 119 height 17
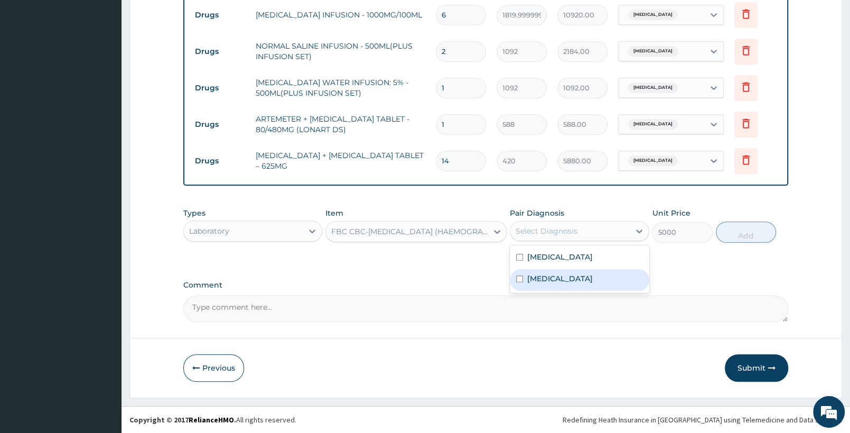
click at [581, 270] on div "Sepsis" at bounding box center [579, 280] width 139 height 22
checkbox input "true"
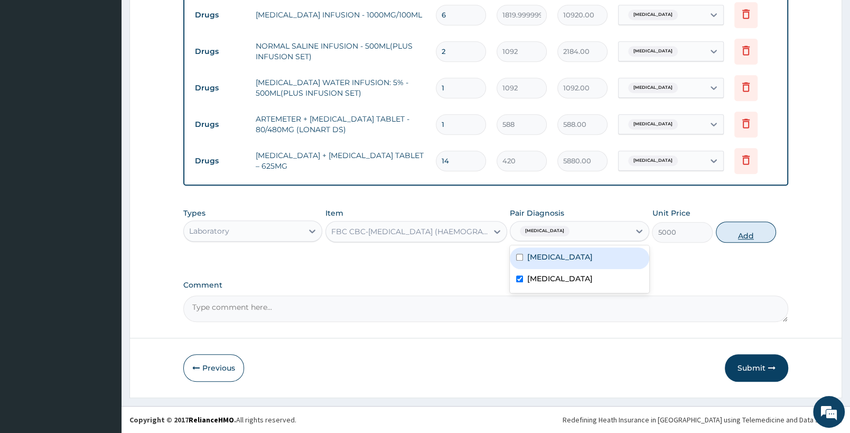
click at [752, 229] on button "Add" at bounding box center [746, 231] width 60 height 21
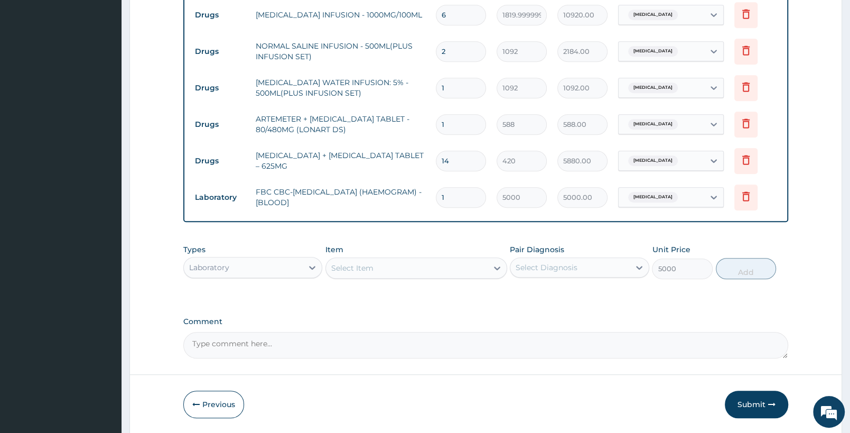
type input "0"
click at [466, 269] on div "Select Item" at bounding box center [406, 267] width 161 height 17
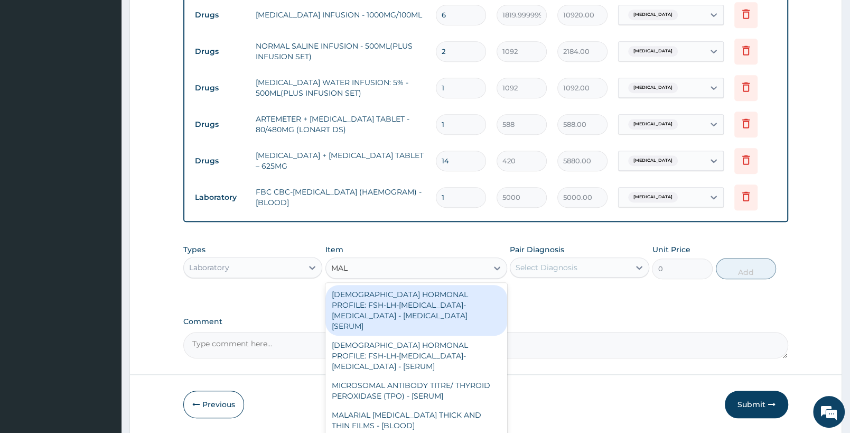
type input "MALA"
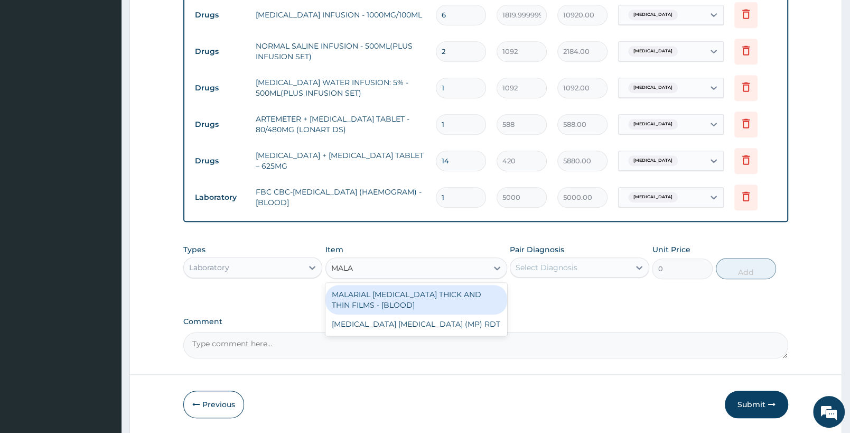
click at [443, 301] on div "MALARIAL PARASITE THICK AND THIN FILMS - [BLOOD]" at bounding box center [415, 300] width 181 height 30
type input "2187.5"
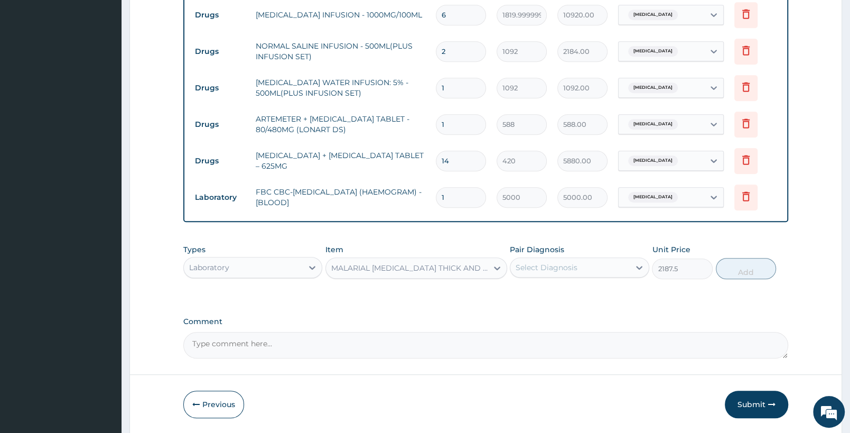
click at [565, 272] on div "Select Diagnosis" at bounding box center [569, 267] width 119 height 17
click at [567, 290] on label "Falciparum malaria" at bounding box center [559, 293] width 65 height 11
checkbox input "true"
click at [744, 267] on button "Add" at bounding box center [746, 268] width 60 height 21
type input "0"
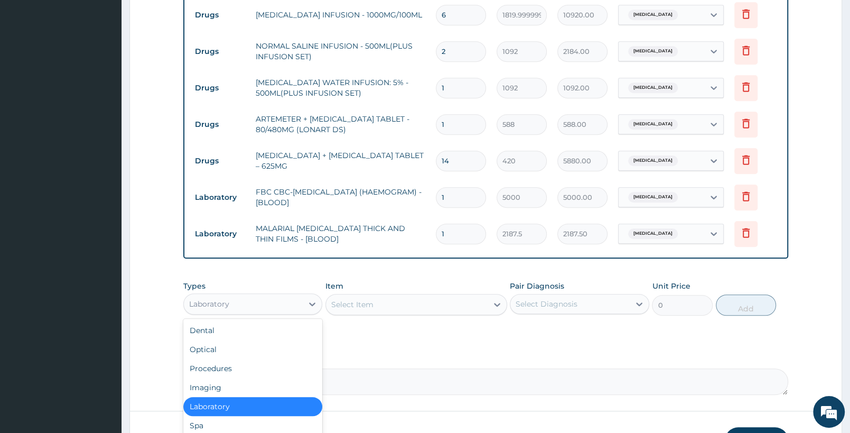
click at [278, 304] on div "Laboratory" at bounding box center [243, 303] width 119 height 17
click at [251, 364] on div "Procedures" at bounding box center [252, 368] width 139 height 19
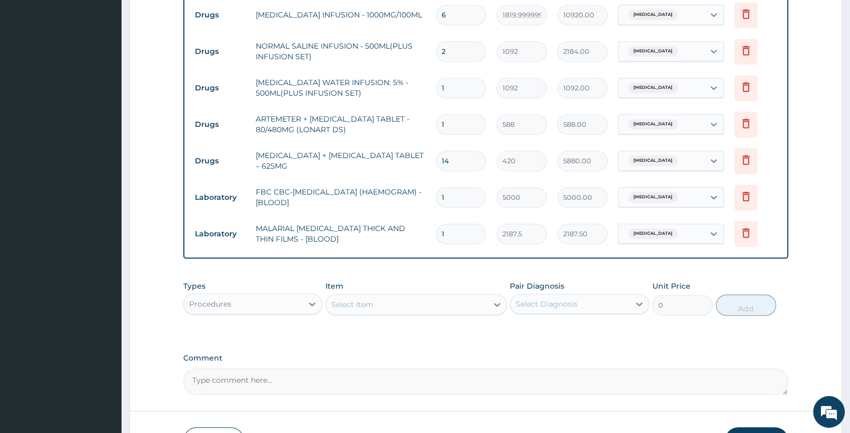
click at [452, 294] on div "Select Item" at bounding box center [415, 304] width 181 height 21
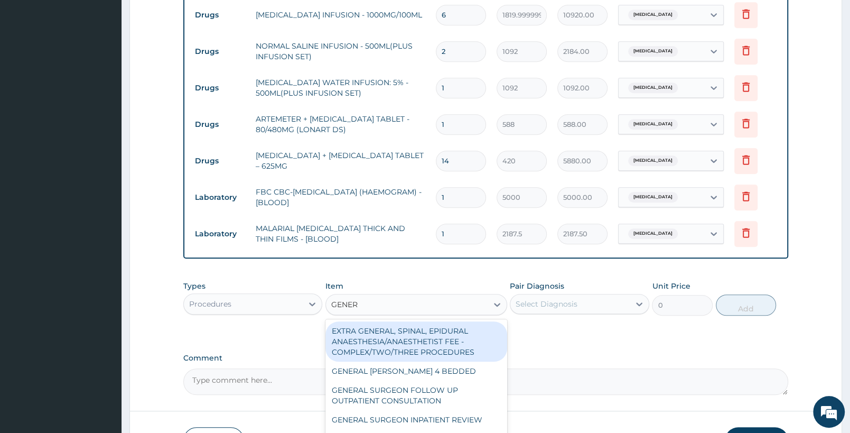
type input "GENERA"
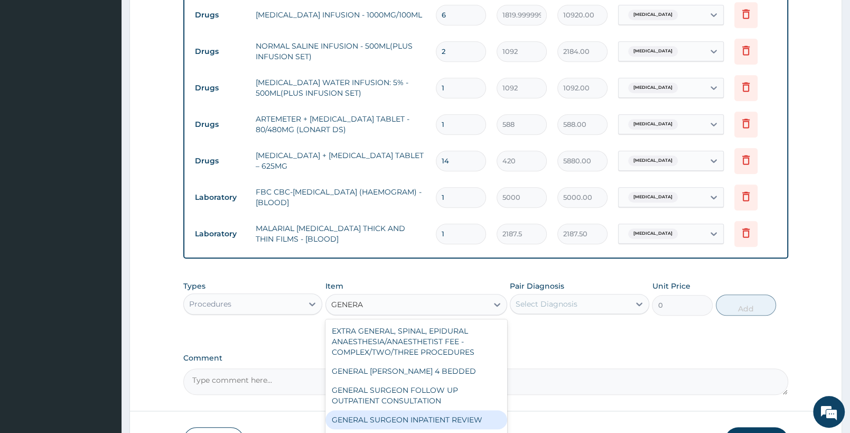
scroll to position [55, 0]
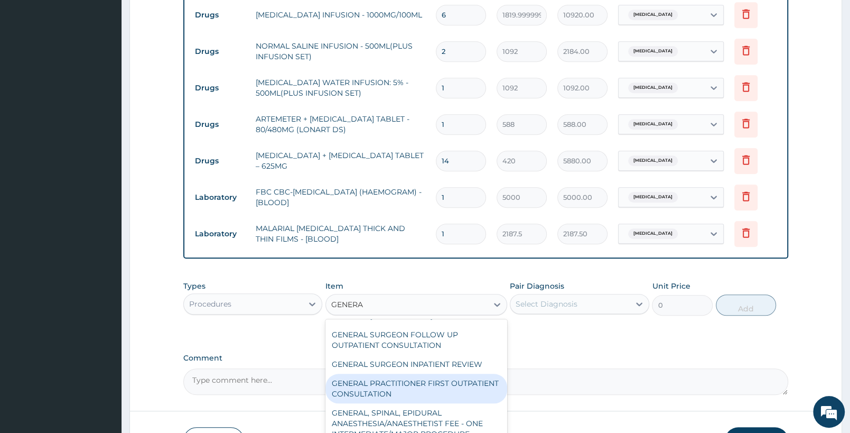
click at [443, 380] on div "GENERAL PRACTITIONER FIRST OUTPATIENT CONSULTATION" at bounding box center [415, 388] width 181 height 30
type input "3750"
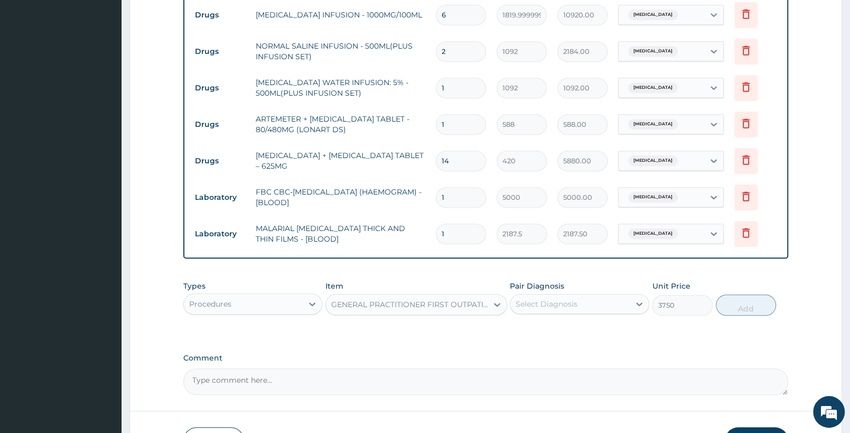
click at [573, 303] on div "Select Diagnosis" at bounding box center [547, 303] width 62 height 11
click at [564, 335] on div "Falciparum malaria" at bounding box center [579, 331] width 139 height 22
checkbox input "true"
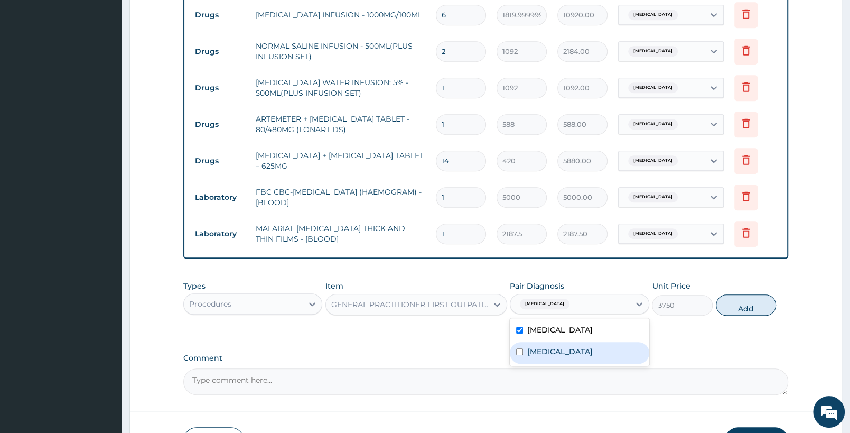
click at [562, 344] on div "Sepsis" at bounding box center [579, 353] width 139 height 22
checkbox input "true"
click at [735, 305] on button "Add" at bounding box center [746, 304] width 60 height 21
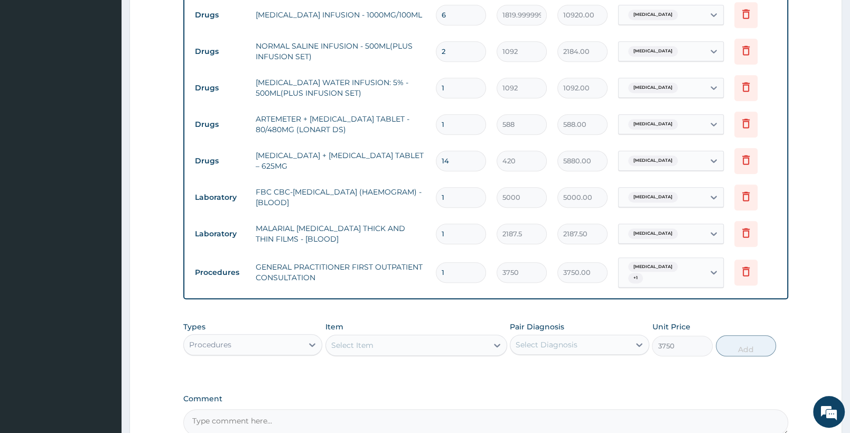
type input "0"
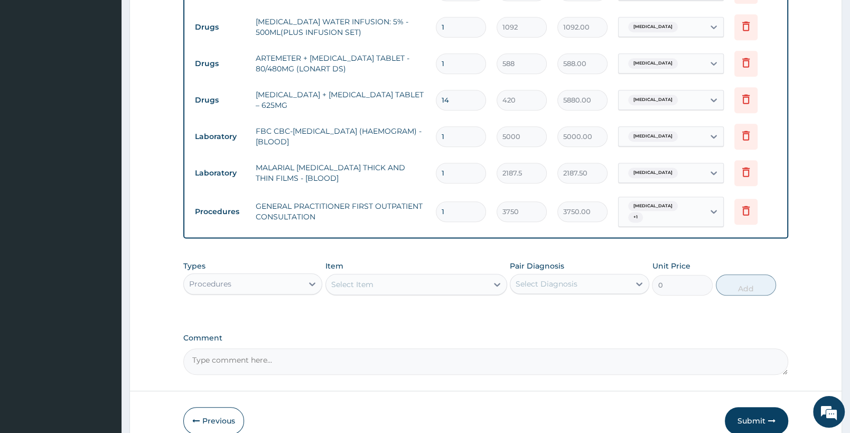
scroll to position [685, 0]
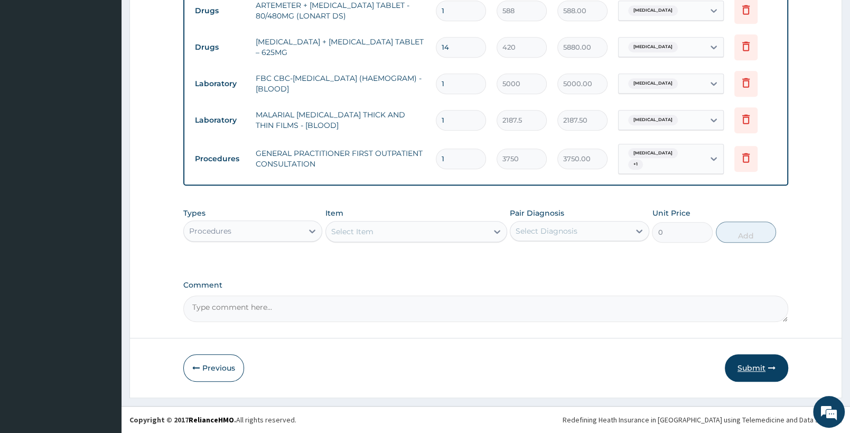
click at [769, 367] on icon "button" at bounding box center [771, 367] width 7 height 7
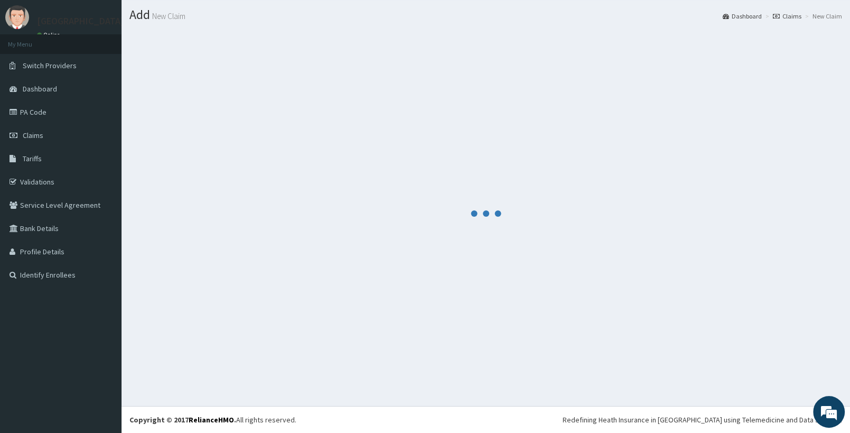
scroll to position [26, 0]
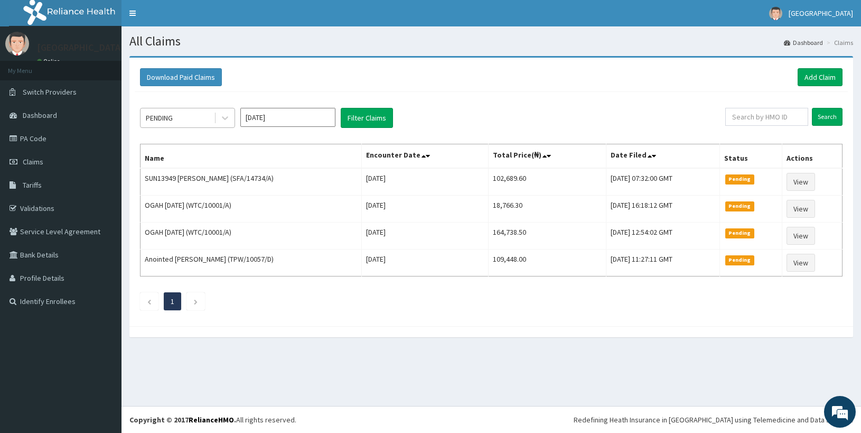
click at [204, 123] on div "PENDING" at bounding box center [177, 117] width 73 height 17
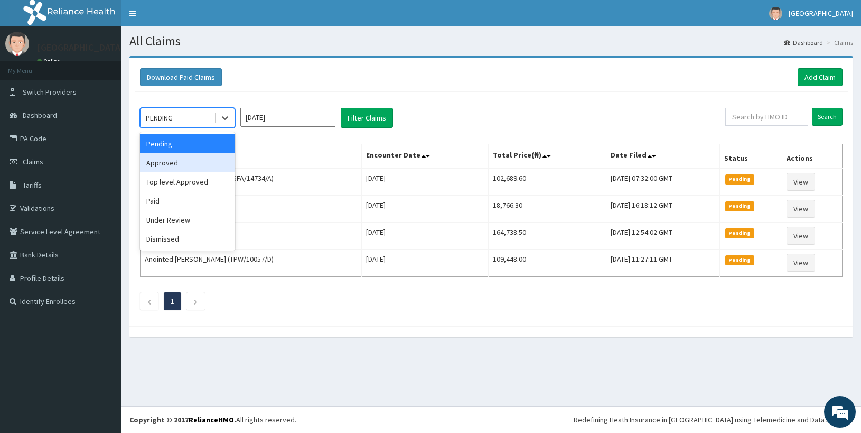
click at [209, 169] on div "Approved" at bounding box center [187, 162] width 95 height 19
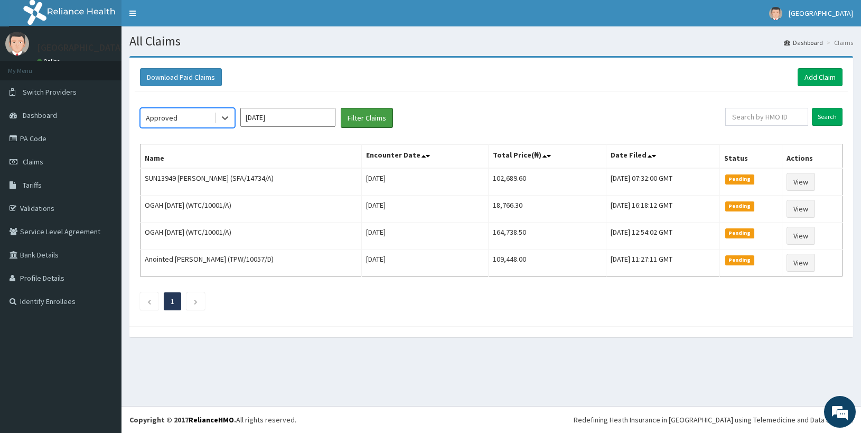
click at [353, 120] on button "Filter Claims" at bounding box center [367, 118] width 52 height 20
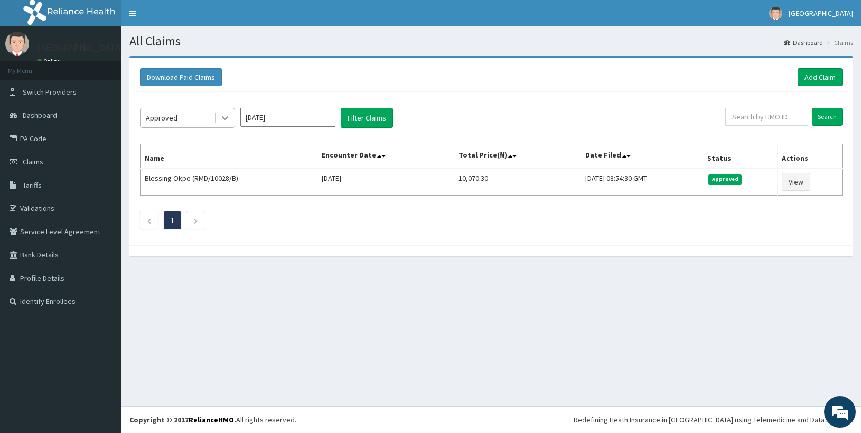
click at [219, 124] on div at bounding box center [225, 117] width 19 height 19
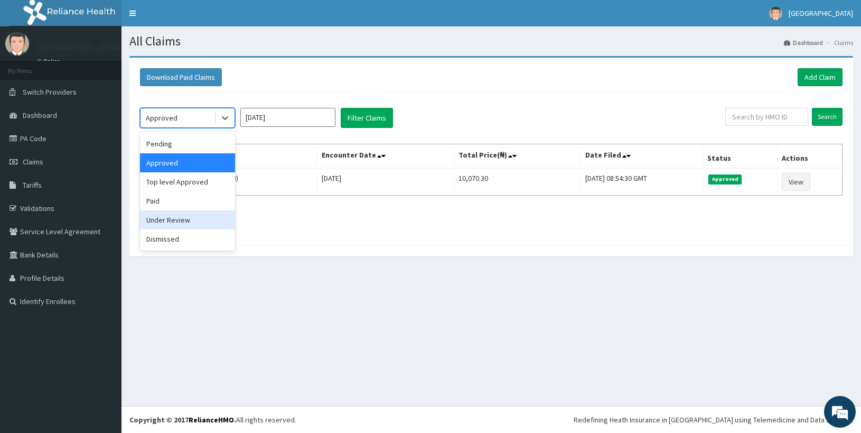
click at [195, 227] on div "Under Review" at bounding box center [187, 219] width 95 height 19
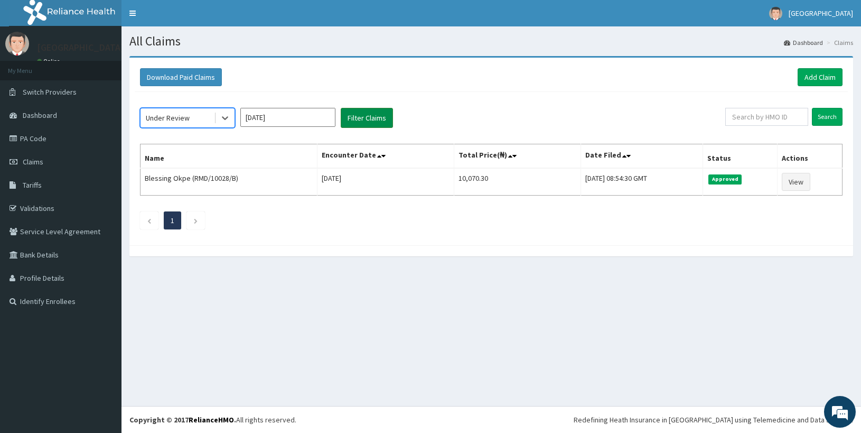
click at [386, 120] on button "Filter Claims" at bounding box center [367, 118] width 52 height 20
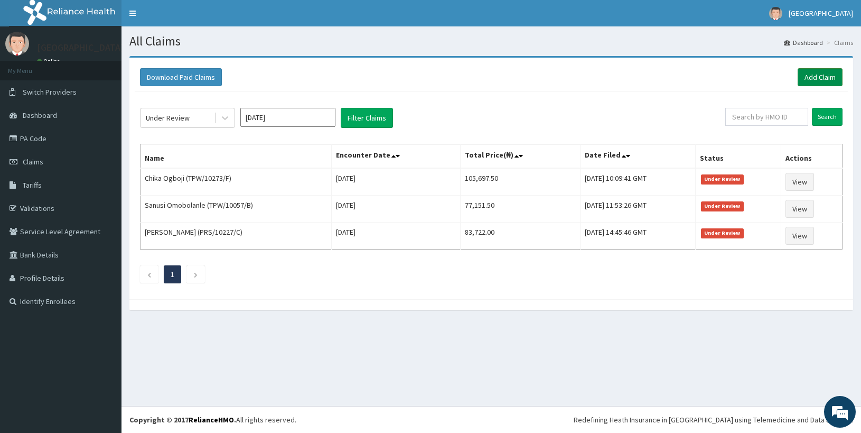
click at [814, 79] on link "Add Claim" at bounding box center [820, 77] width 45 height 18
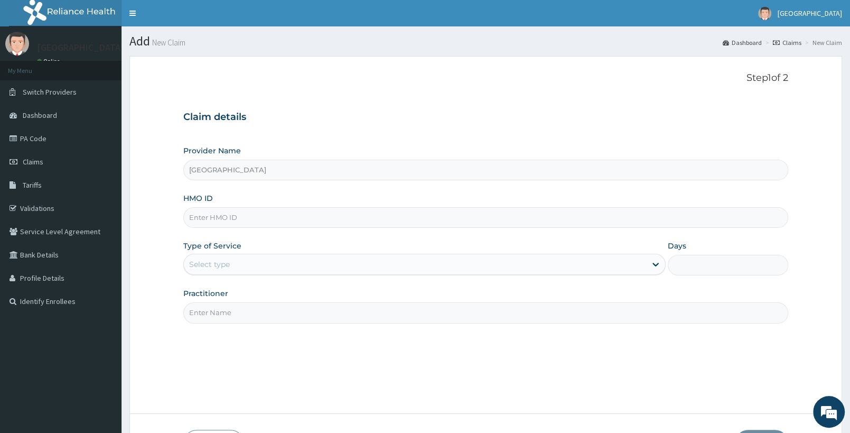
click at [303, 219] on input "HMO ID" at bounding box center [485, 217] width 605 height 21
paste input "BIF/10033/A"
type input "BIF/10033/A"
click at [272, 264] on div "Select type" at bounding box center [415, 264] width 462 height 17
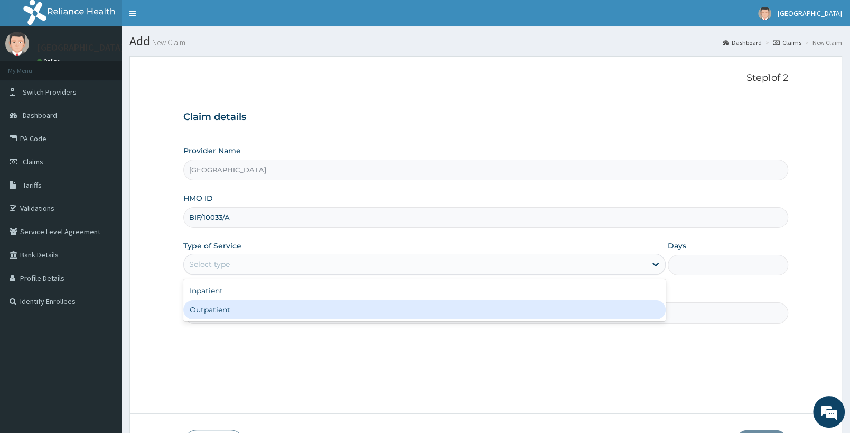
click at [256, 314] on div "Outpatient" at bounding box center [424, 309] width 482 height 19
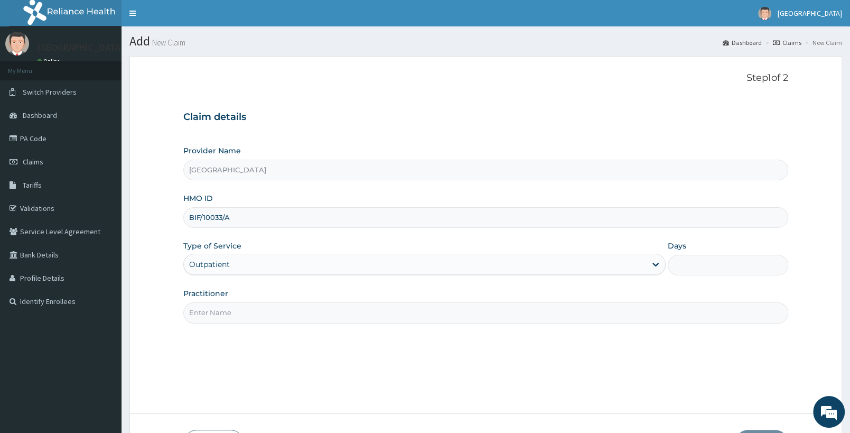
type input "1"
click at [275, 309] on input "Practitioner" at bounding box center [485, 312] width 605 height 21
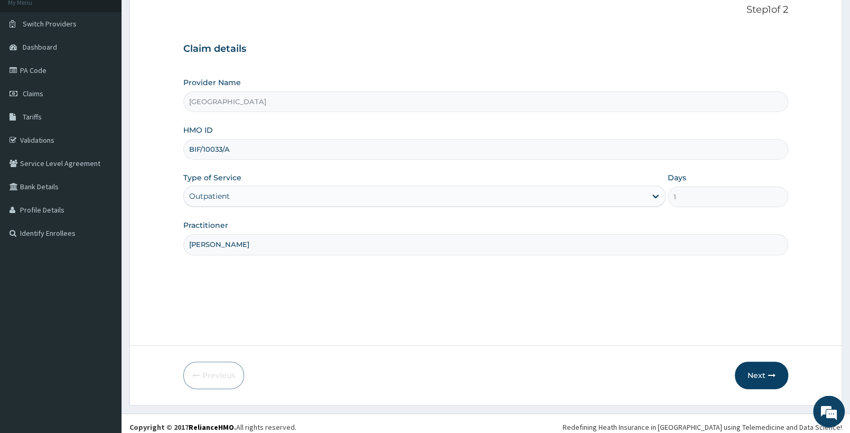
scroll to position [76, 0]
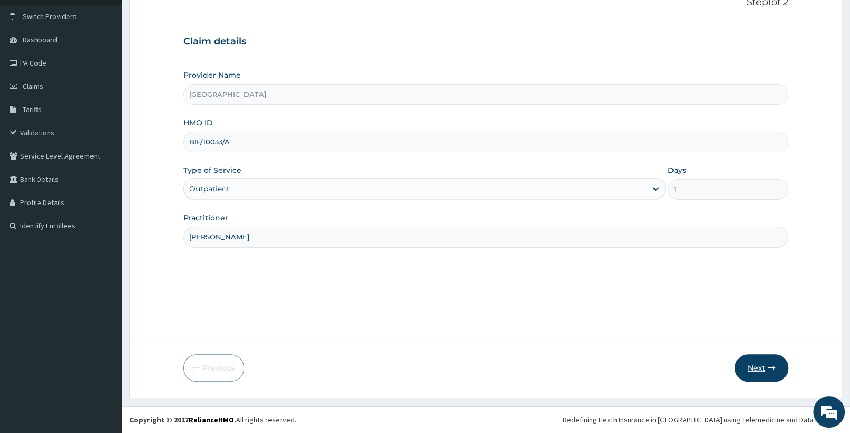
type input "[PERSON_NAME]"
click at [764, 370] on button "Next" at bounding box center [761, 367] width 53 height 27
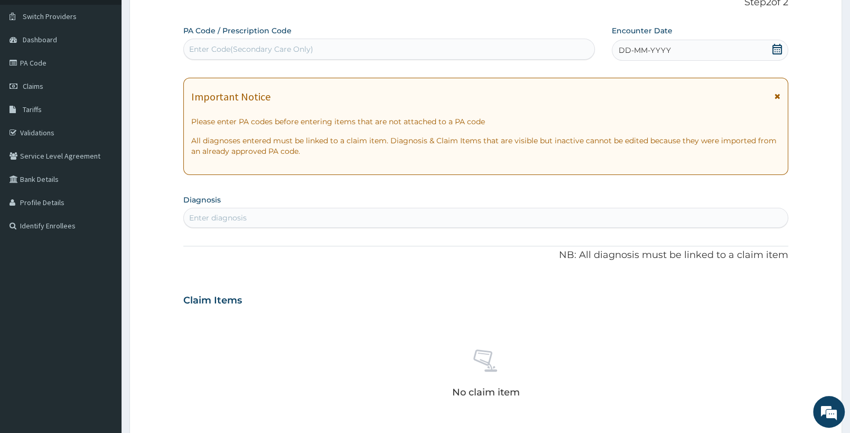
scroll to position [297, 0]
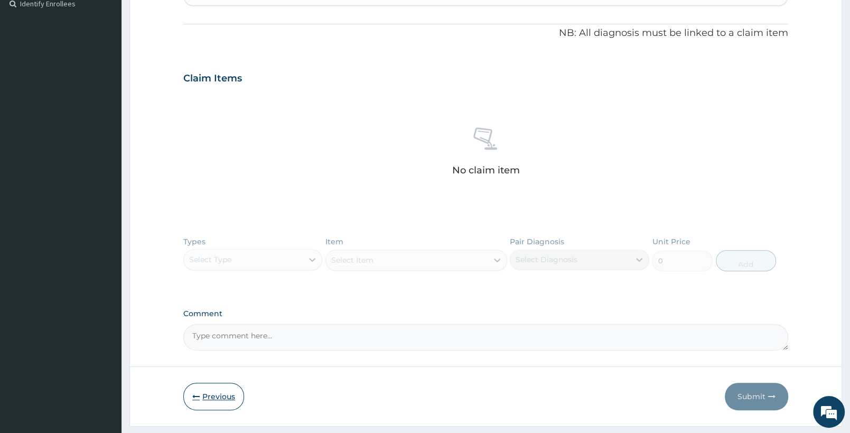
click at [201, 398] on button "Previous" at bounding box center [213, 395] width 61 height 27
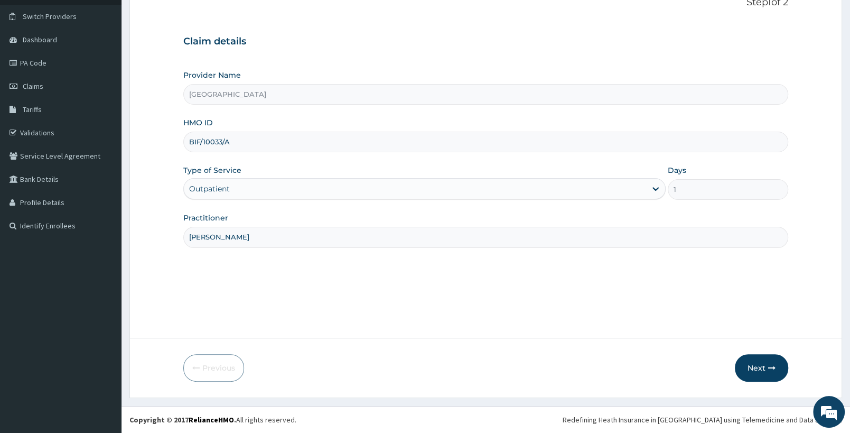
drag, startPoint x: 227, startPoint y: 230, endPoint x: 203, endPoint y: 234, distance: 24.7
click at [203, 234] on input "DR TADE" at bounding box center [485, 237] width 605 height 21
type input "DR UCHENNA"
click at [773, 364] on icon "button" at bounding box center [771, 367] width 7 height 7
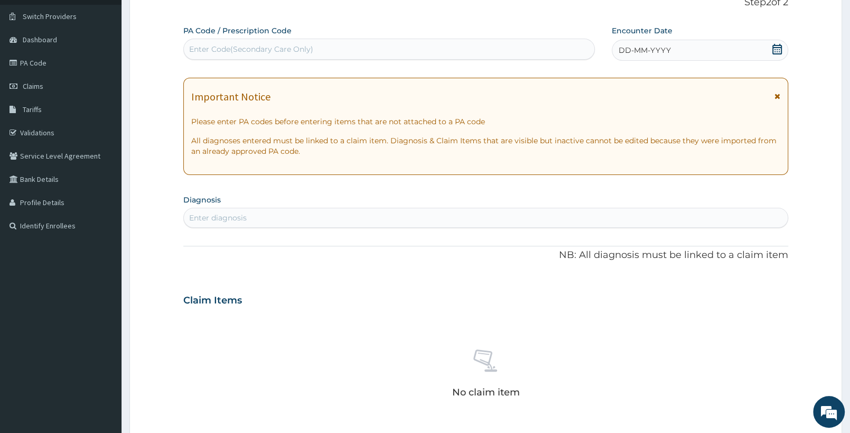
click at [776, 52] on icon at bounding box center [777, 49] width 10 height 11
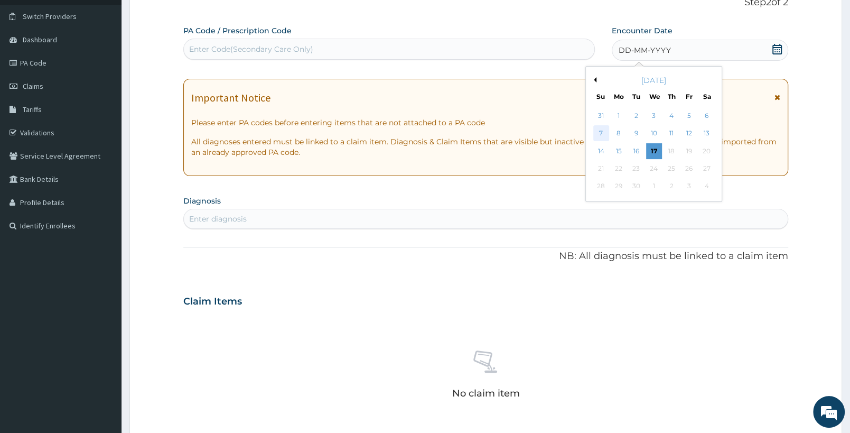
click at [598, 131] on div "7" at bounding box center [601, 134] width 16 height 16
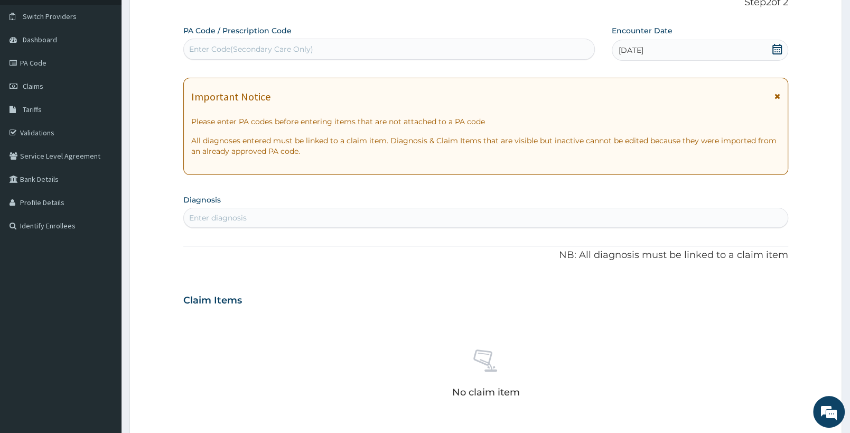
click at [214, 219] on div "Enter diagnosis" at bounding box center [218, 217] width 58 height 11
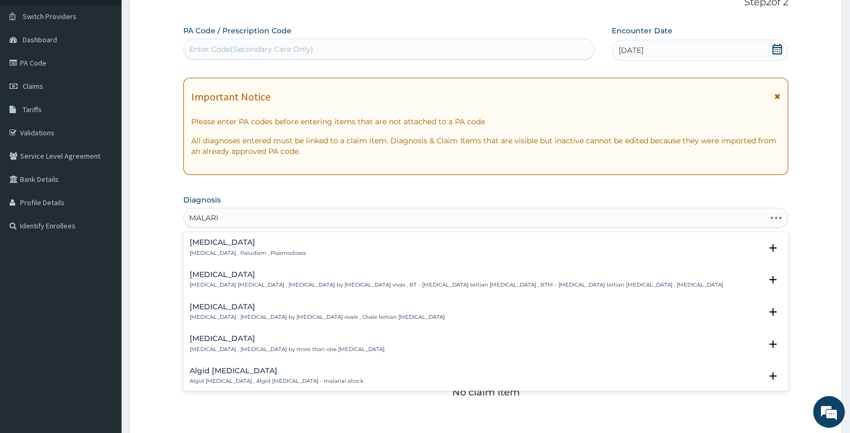
type input "MALARIA"
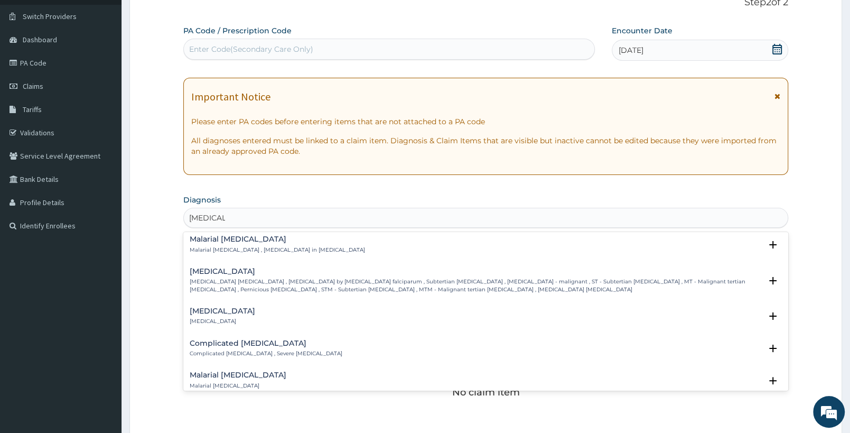
scroll to position [388, 0]
click at [408, 286] on p "Falciparum malaria , Malignant tertian malaria , Malaria by Plasmodium falcipar…" at bounding box center [476, 284] width 572 height 15
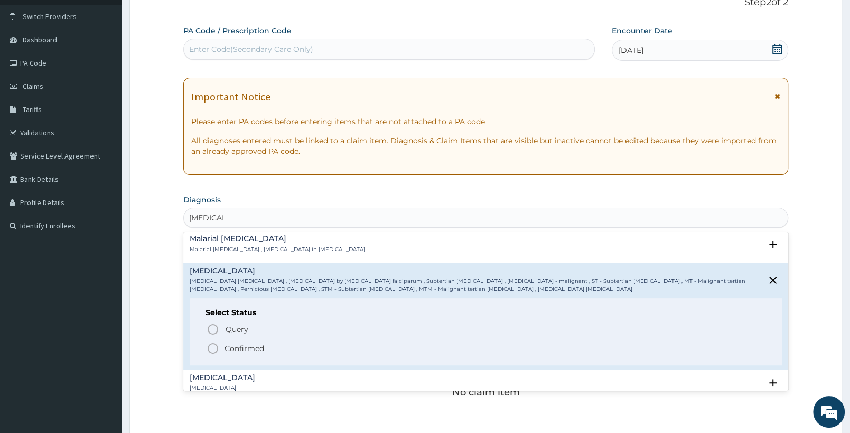
click at [208, 345] on icon "status option filled" at bounding box center [213, 348] width 13 height 13
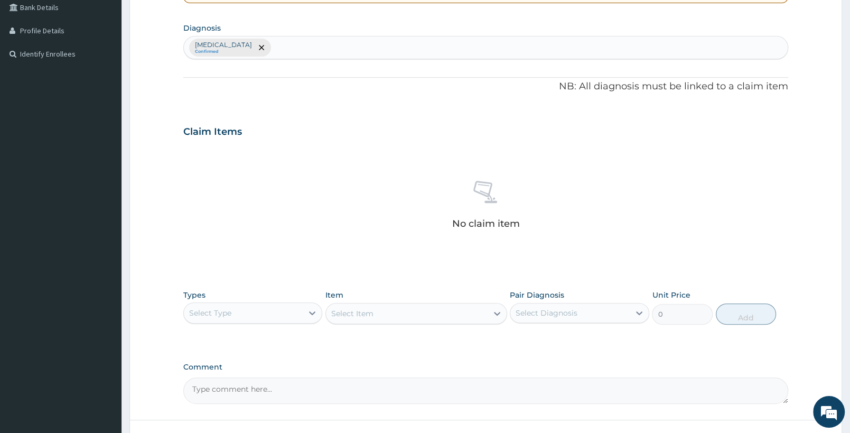
scroll to position [330, 0]
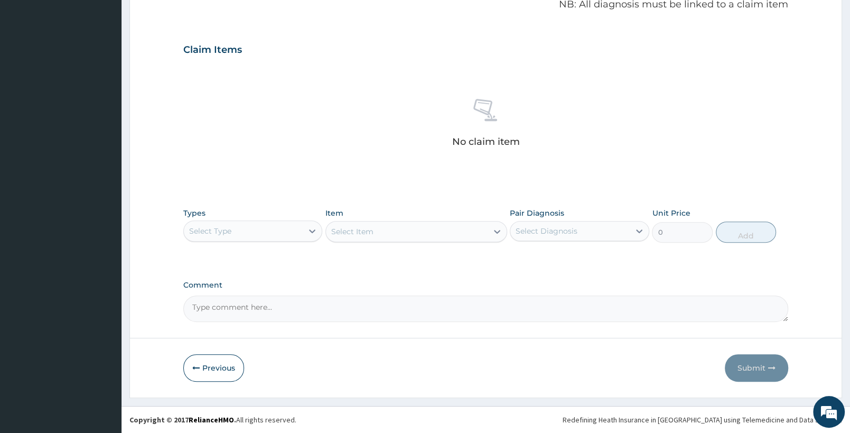
click at [256, 231] on div "Select Type" at bounding box center [243, 230] width 119 height 17
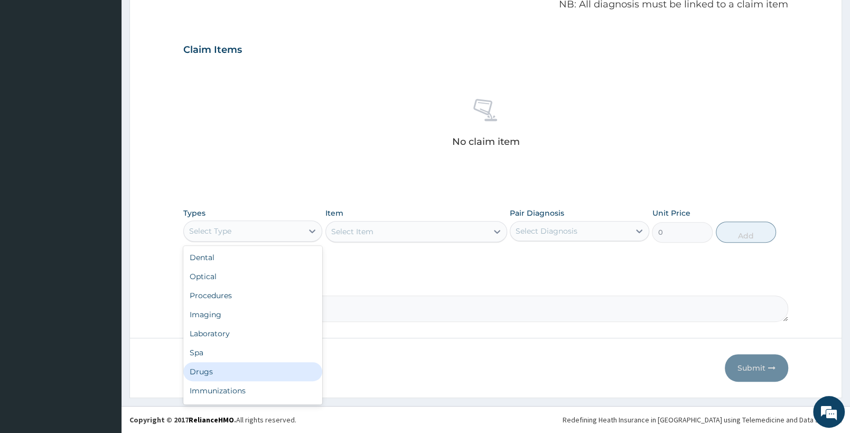
drag, startPoint x: 193, startPoint y: 369, endPoint x: 102, endPoint y: 5, distance: 375.0
click at [193, 364] on div "Drugs" at bounding box center [252, 371] width 139 height 19
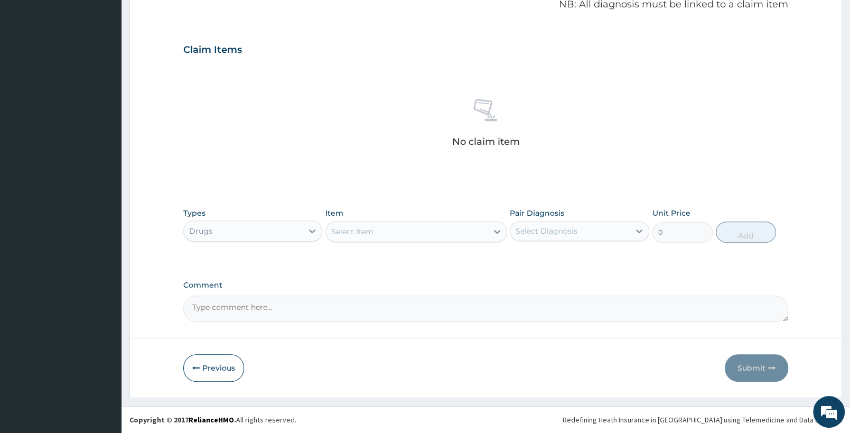
click at [449, 236] on div "Select Item" at bounding box center [406, 231] width 161 height 17
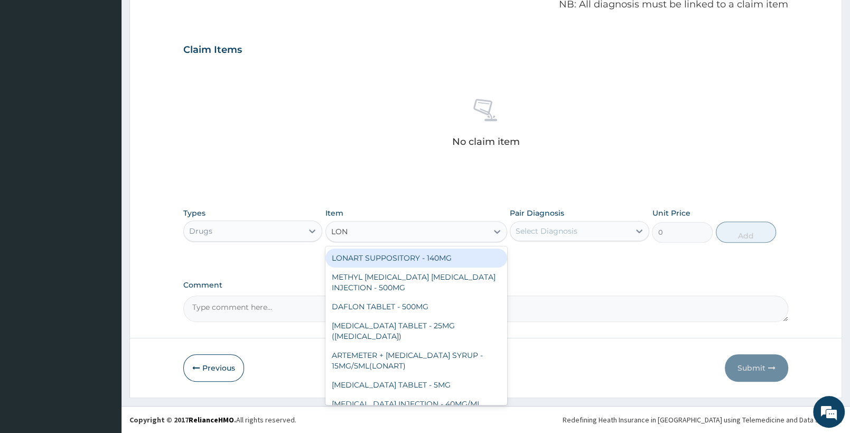
type input "LONA"
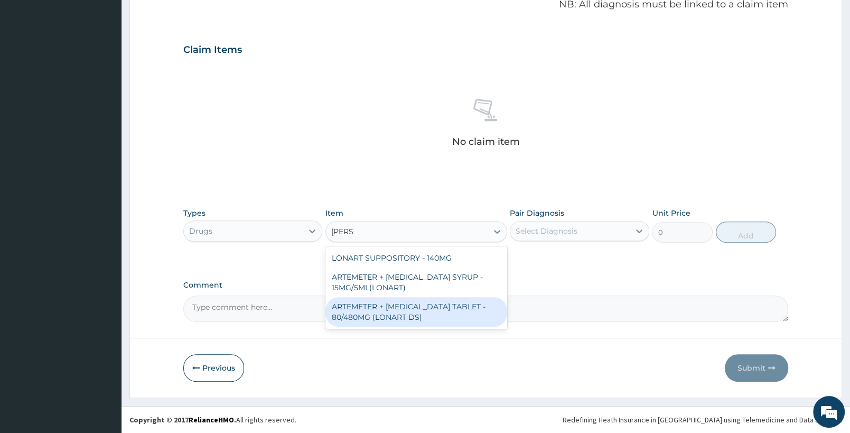
click at [395, 316] on div "ARTEMETER + LUMEFANTRINE TABLET - 80/480MG (LONART DS)" at bounding box center [415, 312] width 181 height 30
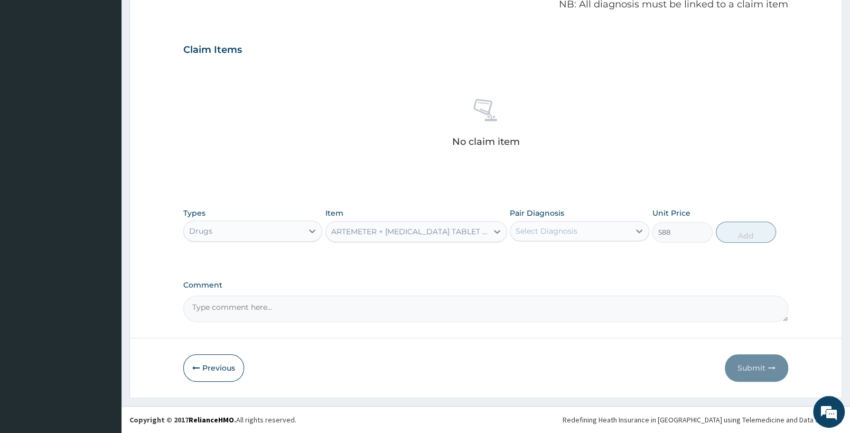
type input "588"
click at [560, 235] on div "Select Diagnosis" at bounding box center [547, 231] width 62 height 11
click at [558, 262] on div "Falciparum malaria" at bounding box center [579, 258] width 139 height 22
checkbox input "true"
click at [735, 230] on button "Add" at bounding box center [746, 231] width 60 height 21
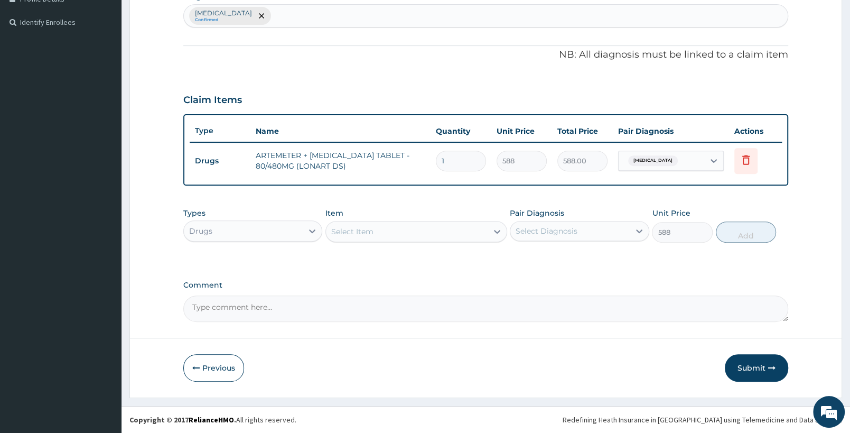
type input "0"
click at [468, 161] on input "1" at bounding box center [461, 161] width 50 height 21
click at [420, 153] on td "ARTEMETER + [MEDICAL_DATA] TABLET - 80/480MG (LONART DS)" at bounding box center [340, 161] width 180 height 32
click at [446, 149] on td "1" at bounding box center [461, 161] width 61 height 31
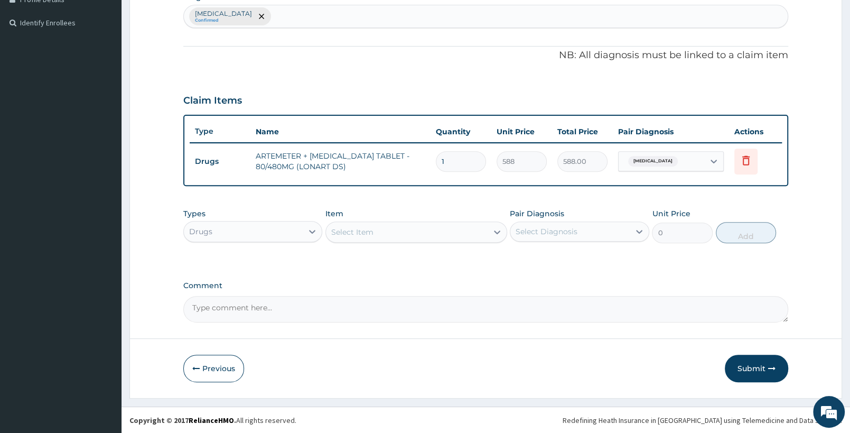
drag, startPoint x: 452, startPoint y: 155, endPoint x: 433, endPoint y: 156, distance: 19.6
click at [436, 156] on input "1" at bounding box center [461, 161] width 50 height 21
type input "6"
type input "3528.00"
type input "6"
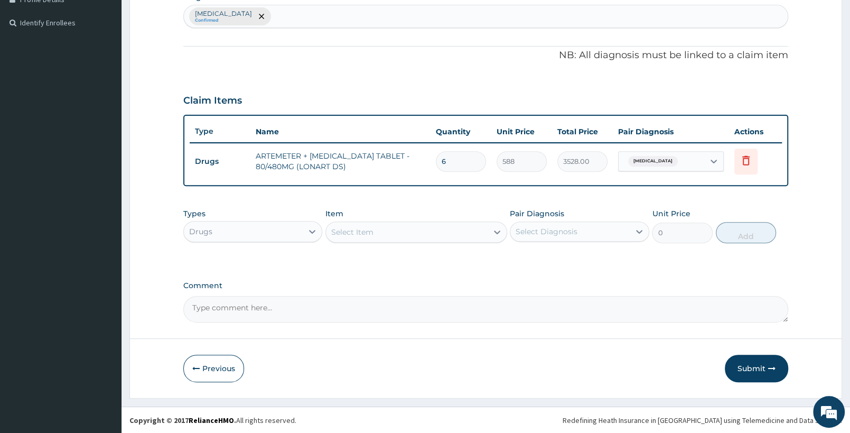
click at [442, 238] on div "Select Item" at bounding box center [406, 231] width 161 height 17
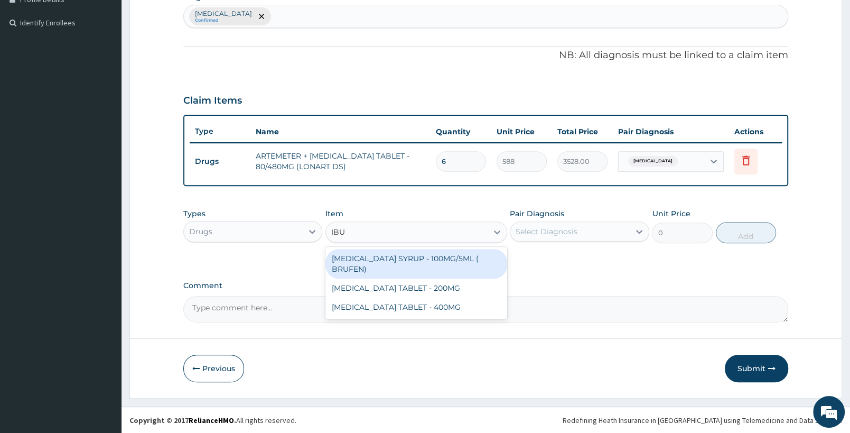
type input "IBUP"
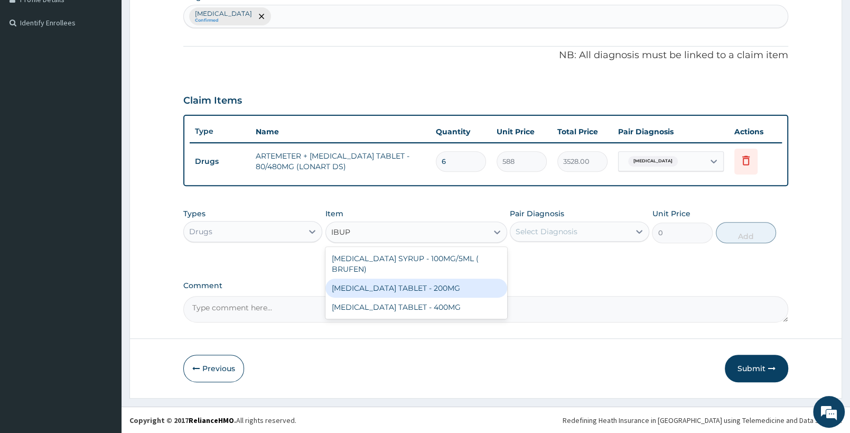
click at [443, 278] on div "[MEDICAL_DATA] TABLET - 200MG" at bounding box center [415, 287] width 181 height 19
type input "672"
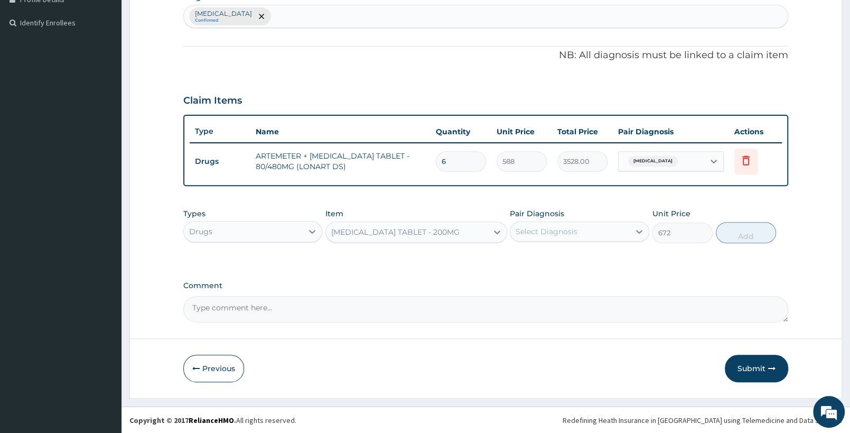
click at [579, 229] on div "Select Diagnosis" at bounding box center [569, 231] width 119 height 17
click at [579, 250] on div "[MEDICAL_DATA]" at bounding box center [579, 259] width 139 height 22
click at [547, 259] on label "[MEDICAL_DATA]" at bounding box center [559, 257] width 65 height 11
checkbox input "false"
click at [329, 24] on div "[MEDICAL_DATA] Confirmed" at bounding box center [486, 16] width 604 height 22
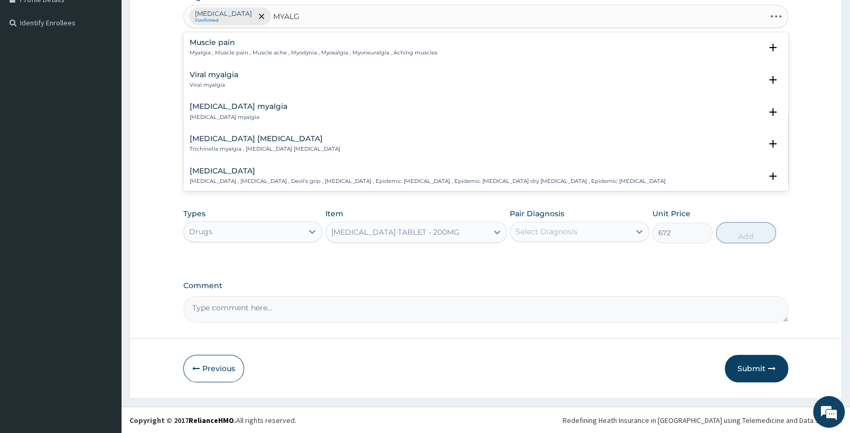
type input "MYALGI"
click at [300, 49] on div "Muscle pain Myalgia , Muscle pain , Muscle ache , Myodynia , Myosalgia , Myoneu…" at bounding box center [314, 48] width 248 height 18
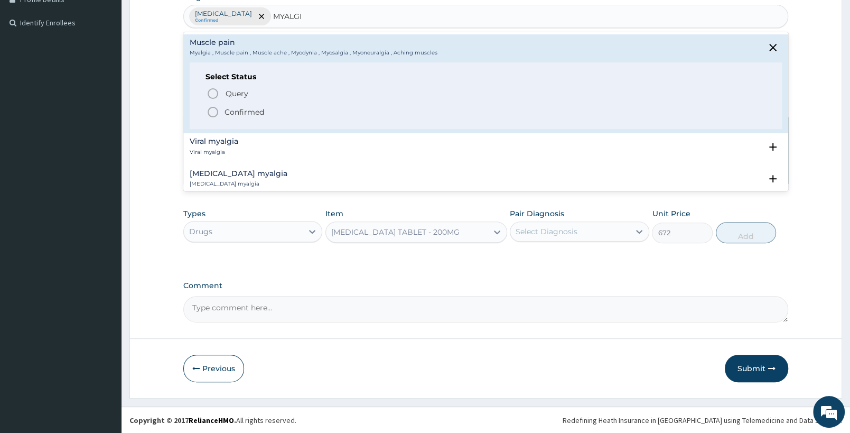
click at [256, 111] on p "Confirmed" at bounding box center [244, 112] width 40 height 11
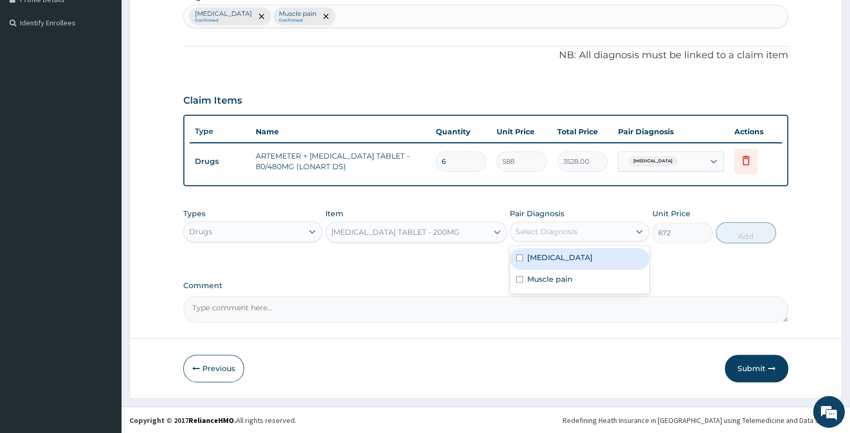
click at [554, 230] on div "Select Diagnosis" at bounding box center [547, 231] width 62 height 11
click at [549, 275] on label "Muscle pain" at bounding box center [549, 279] width 45 height 11
checkbox input "true"
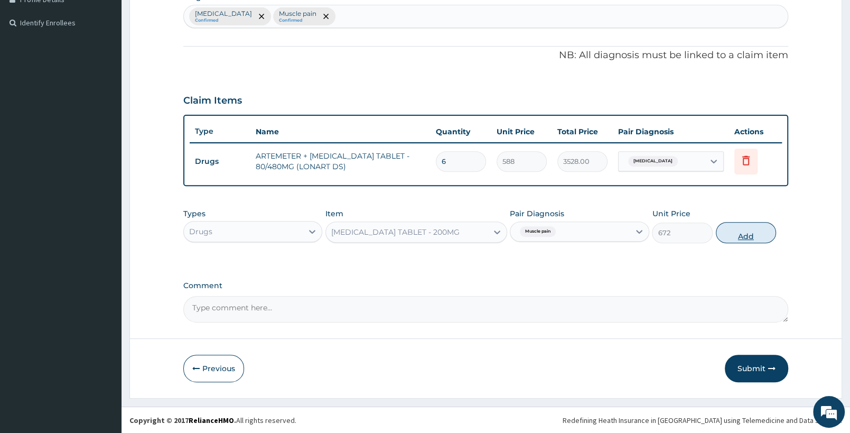
click at [751, 231] on button "Add" at bounding box center [746, 232] width 60 height 21
type input "0"
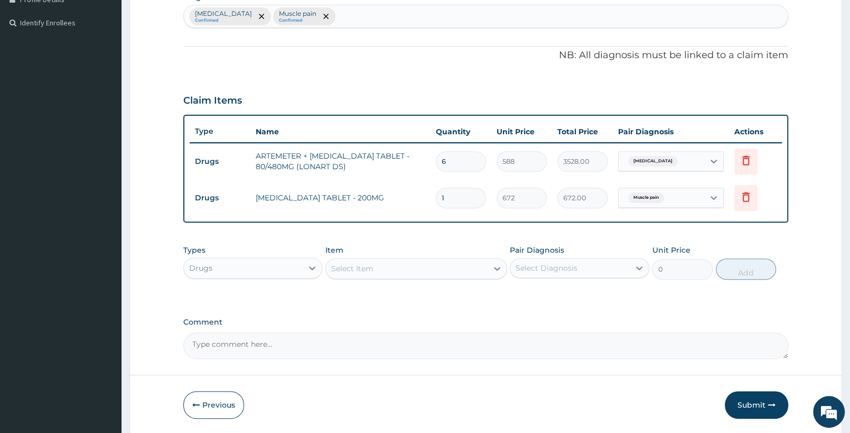
type input "14"
type input "9408.00"
type input "14"
click at [351, 275] on div "Select Item" at bounding box center [406, 268] width 161 height 17
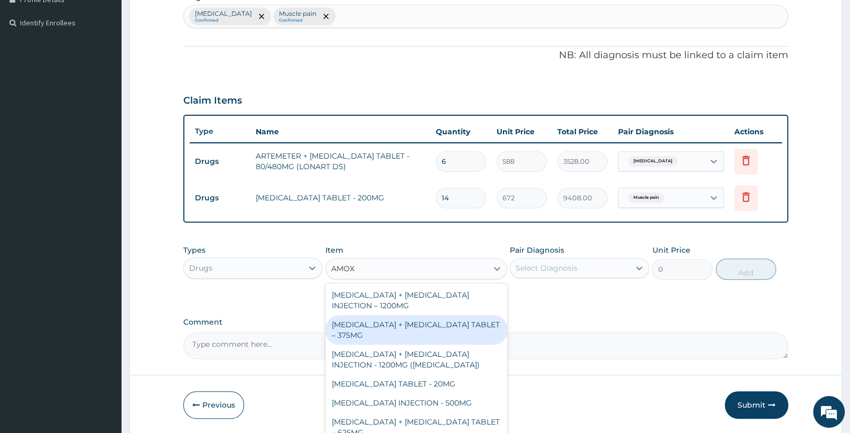
type input "AMOXI"
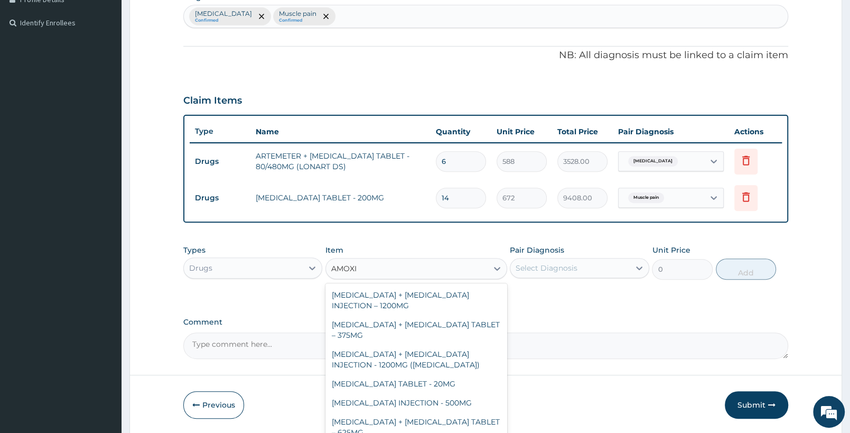
scroll to position [111, 0]
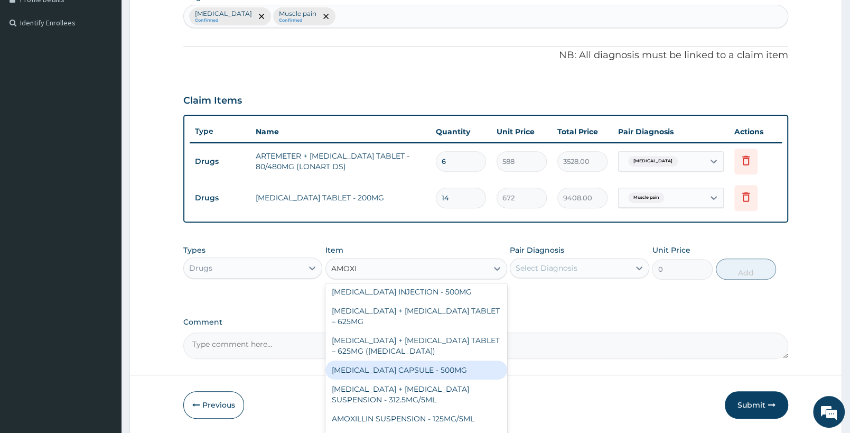
click at [434, 372] on div "[MEDICAL_DATA] CAPSULE - 500MG" at bounding box center [415, 369] width 181 height 19
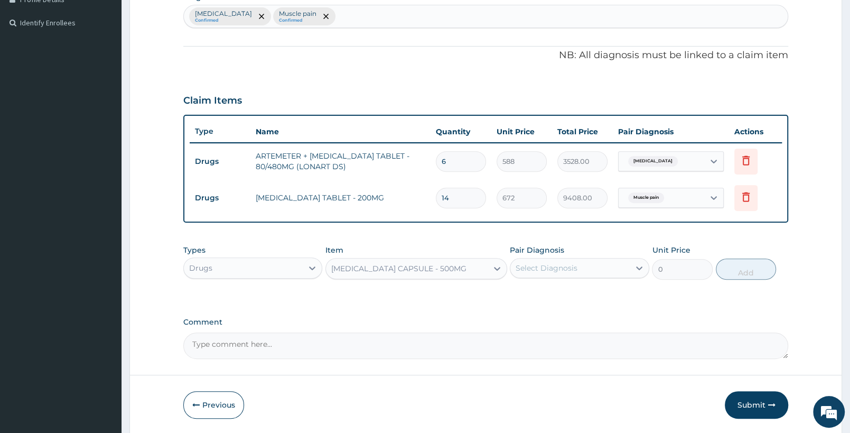
type input "112"
click at [602, 272] on div "Select Diagnosis" at bounding box center [569, 267] width 119 height 17
click at [369, 13] on div "Falciparum malaria Confirmed Muscle pain Confirmed" at bounding box center [486, 16] width 604 height 22
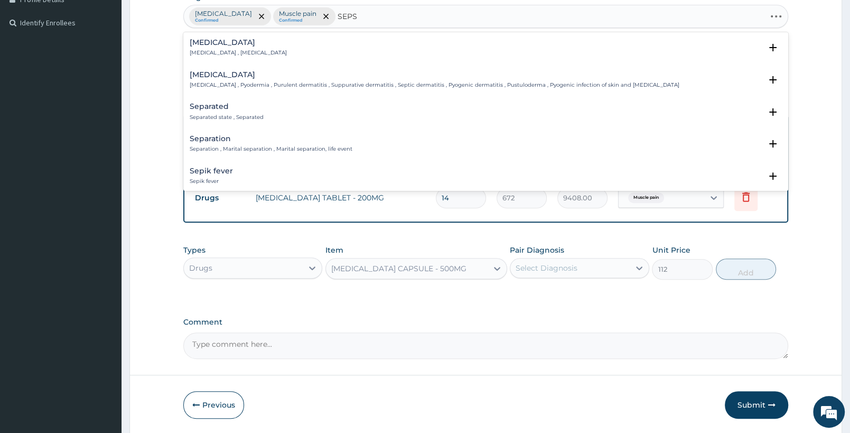
type input "SEPSI"
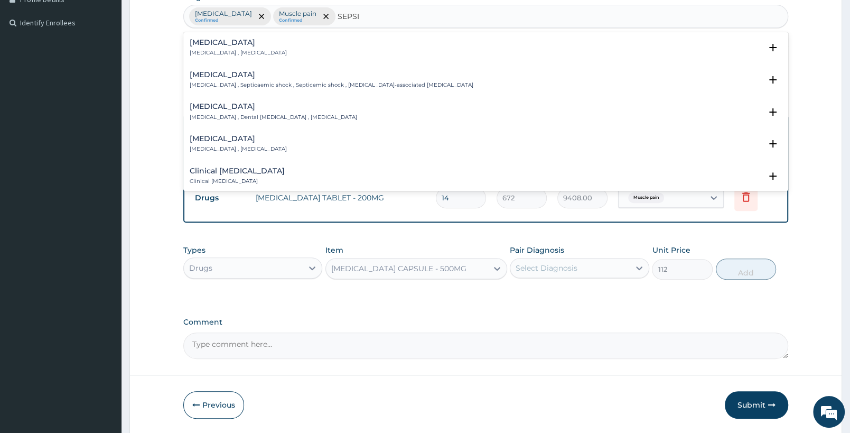
click at [245, 48] on div "Sepsis Systemic infection , Sepsis" at bounding box center [238, 48] width 97 height 18
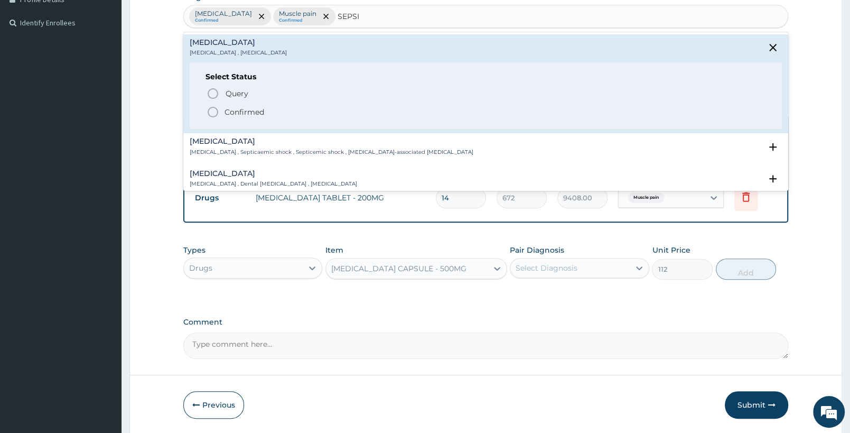
click at [238, 109] on p "Confirmed" at bounding box center [244, 112] width 40 height 11
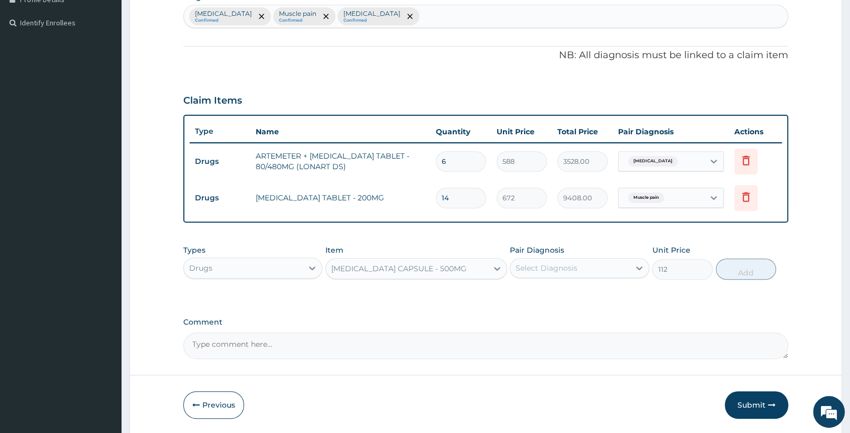
click at [554, 267] on div "Select Diagnosis" at bounding box center [547, 268] width 62 height 11
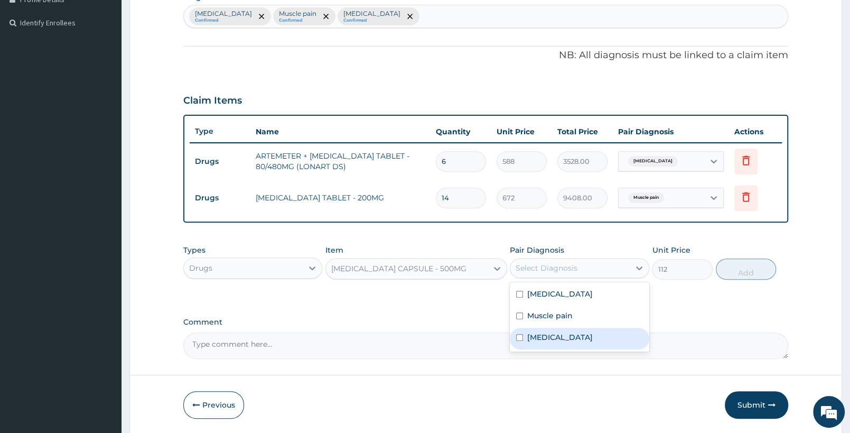
click at [555, 333] on div "[MEDICAL_DATA]" at bounding box center [579, 338] width 139 height 22
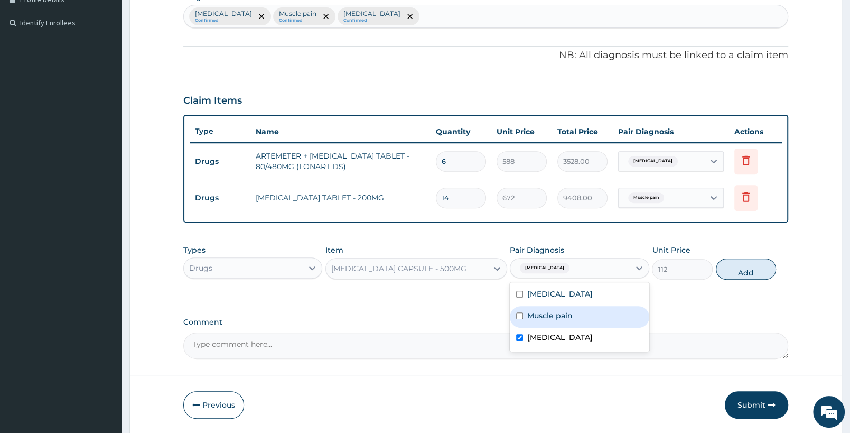
checkbox input "true"
click at [733, 266] on button "Add" at bounding box center [746, 268] width 60 height 21
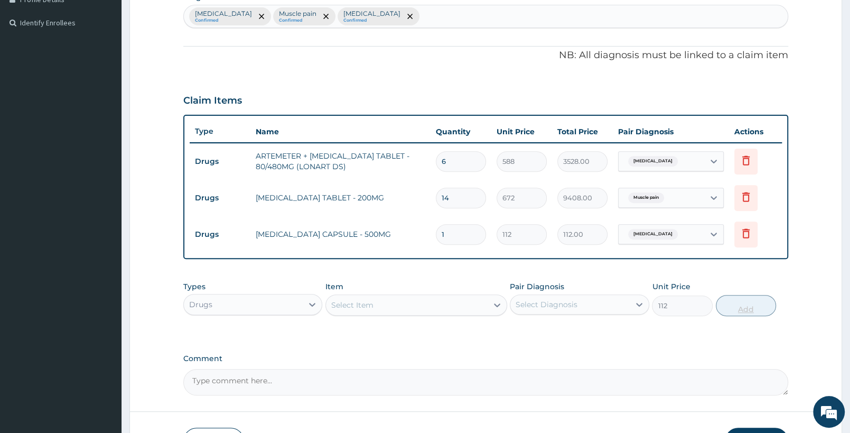
type input "0"
type input "15"
type input "1680.00"
type input "15"
click at [406, 20] on div "Falciparum malaria Confirmed Muscle pain Confirmed Sepsis Confirmed" at bounding box center [486, 16] width 604 height 22
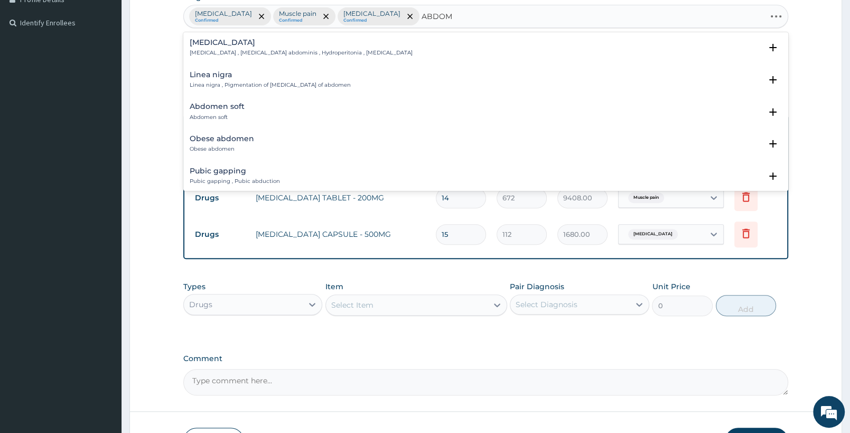
type input "ABDOMI"
click at [277, 149] on p "Abdominal pain , AP - Abdominal pain" at bounding box center [242, 148] width 105 height 7
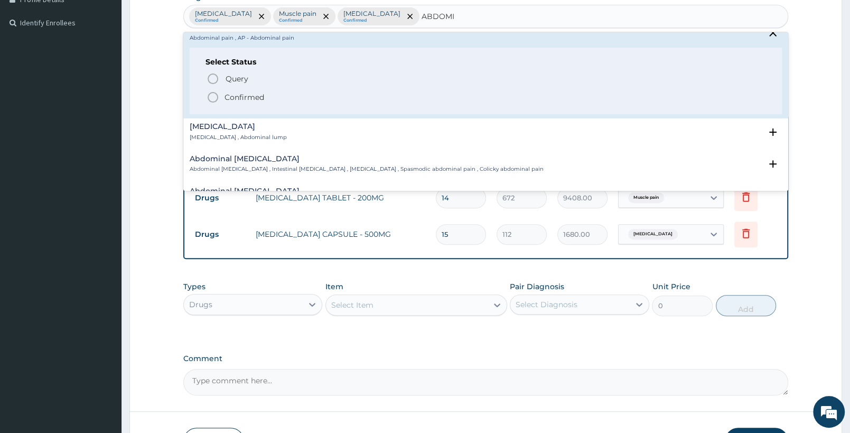
click at [258, 97] on p "Confirmed" at bounding box center [244, 97] width 40 height 11
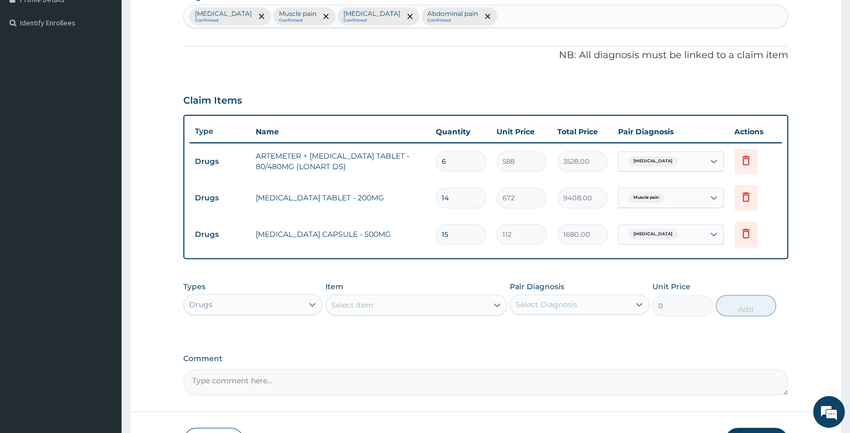
click at [379, 308] on div "Select Item" at bounding box center [406, 304] width 161 height 17
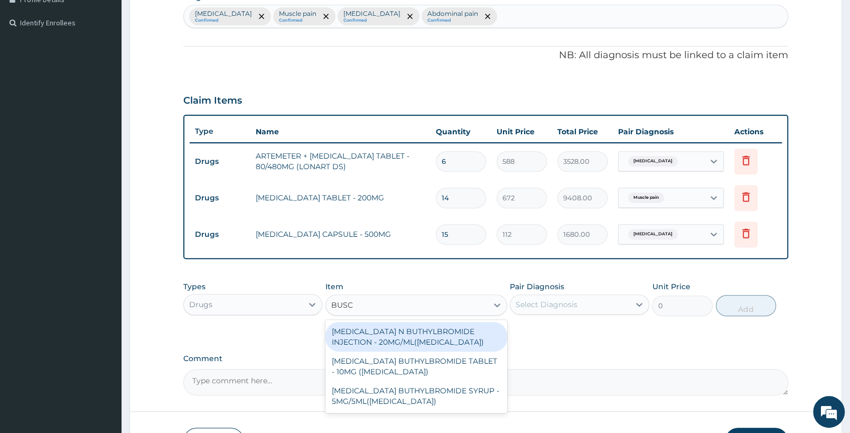
type input "BUSCO"
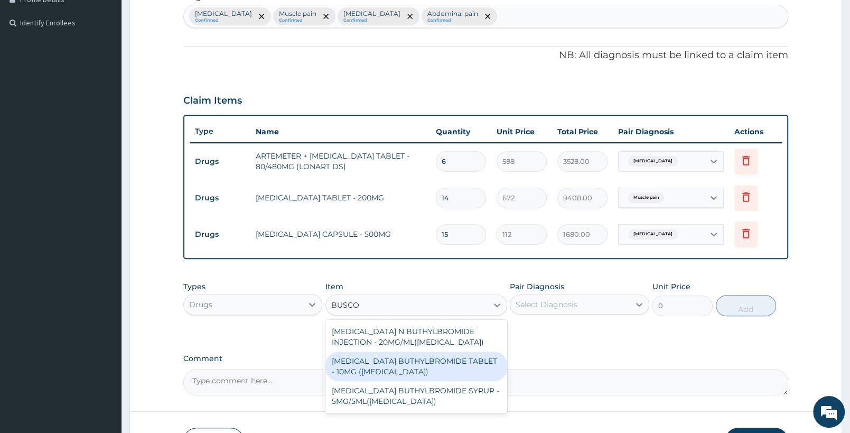
click at [433, 361] on div "[MEDICAL_DATA] BUTHYLBROMIDE TABLET - 10MG ([MEDICAL_DATA])" at bounding box center [415, 366] width 181 height 30
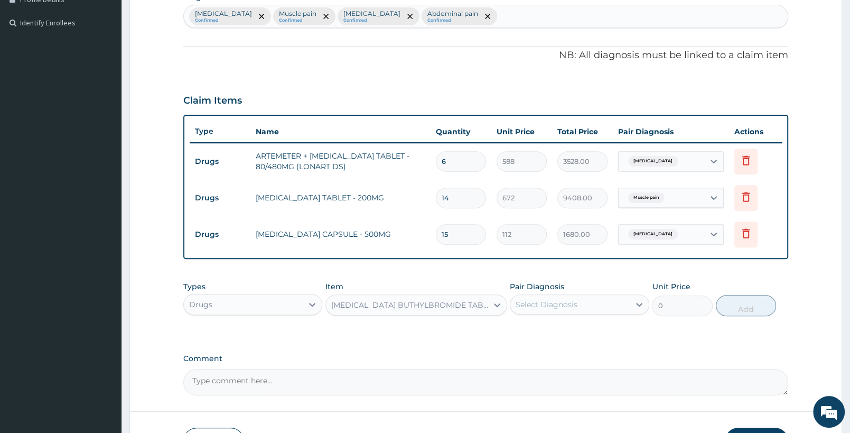
type input "56"
click at [581, 295] on div "Select Diagnosis" at bounding box center [579, 304] width 139 height 20
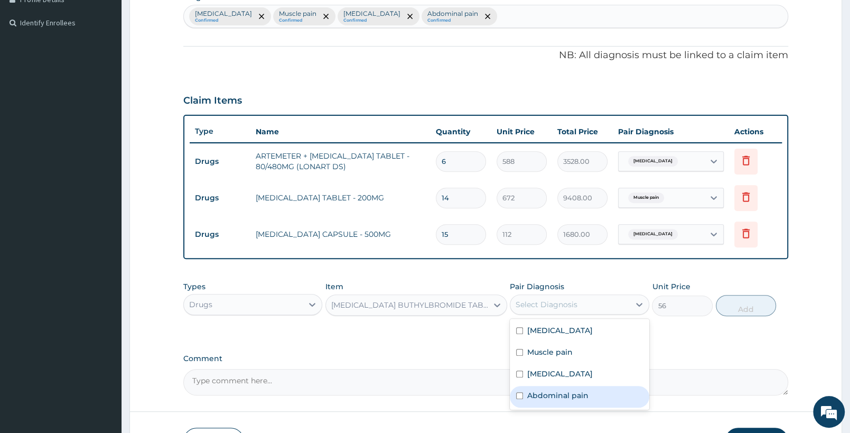
click at [557, 394] on label "Abdominal pain" at bounding box center [557, 395] width 61 height 11
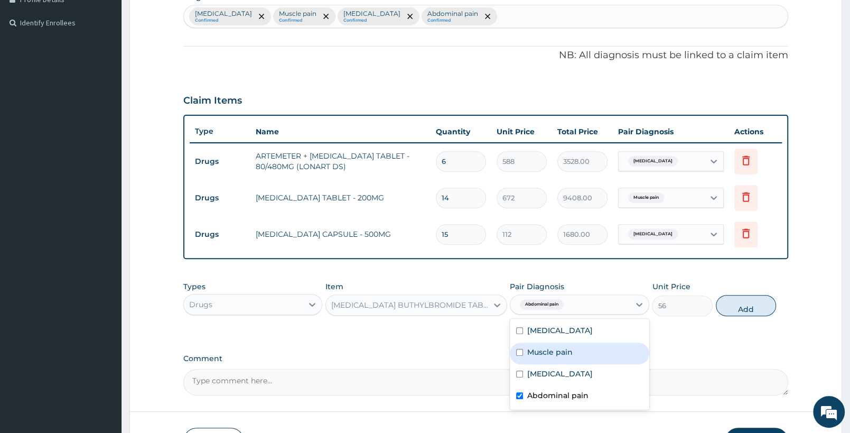
checkbox input "true"
click at [736, 304] on button "Add" at bounding box center [746, 305] width 60 height 21
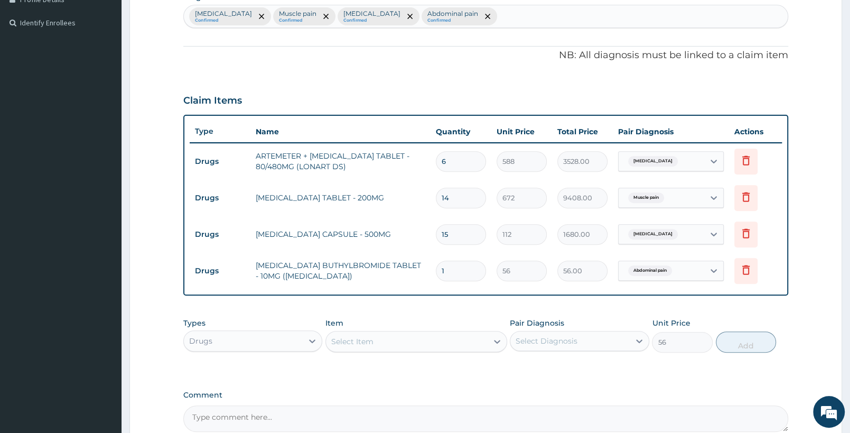
type input "0"
click at [276, 335] on div "Drugs" at bounding box center [243, 340] width 119 height 17
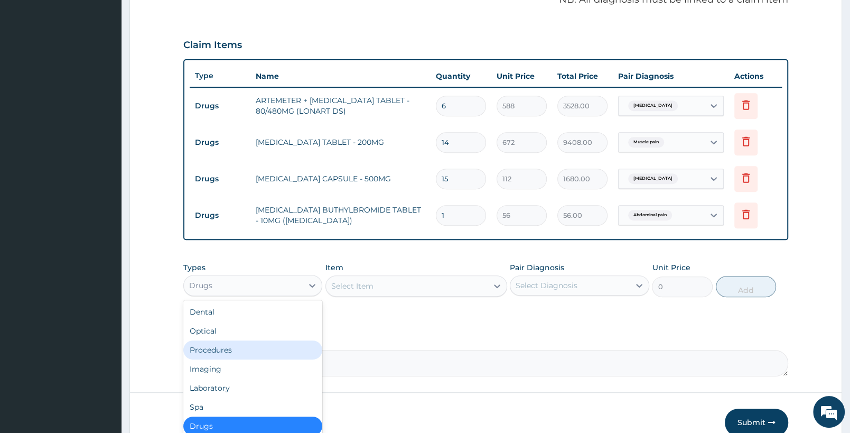
click at [246, 353] on div "Procedures" at bounding box center [252, 349] width 139 height 19
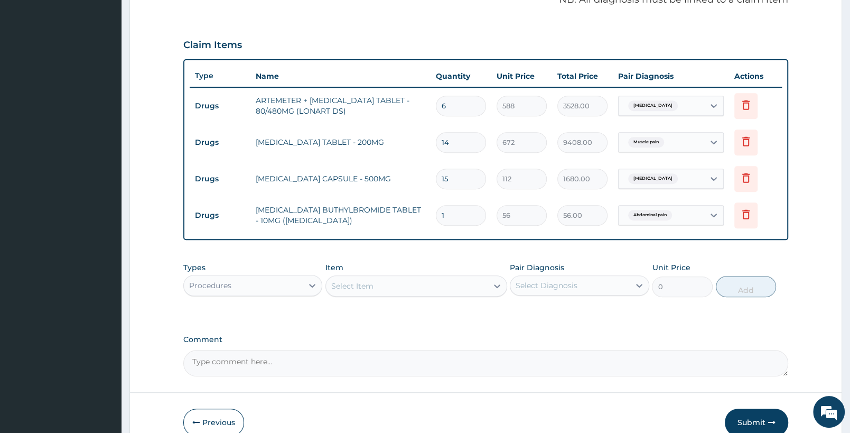
click at [436, 292] on div "Select Item" at bounding box center [406, 285] width 161 height 17
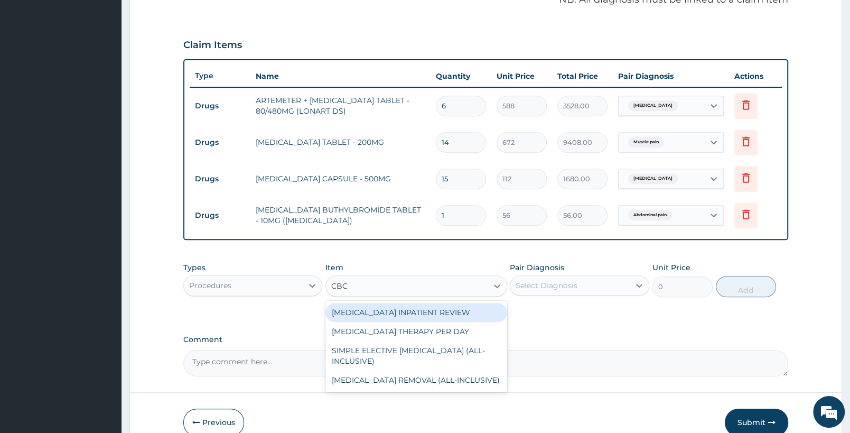
type input "CBC"
click at [274, 280] on div "Procedures" at bounding box center [243, 285] width 119 height 17
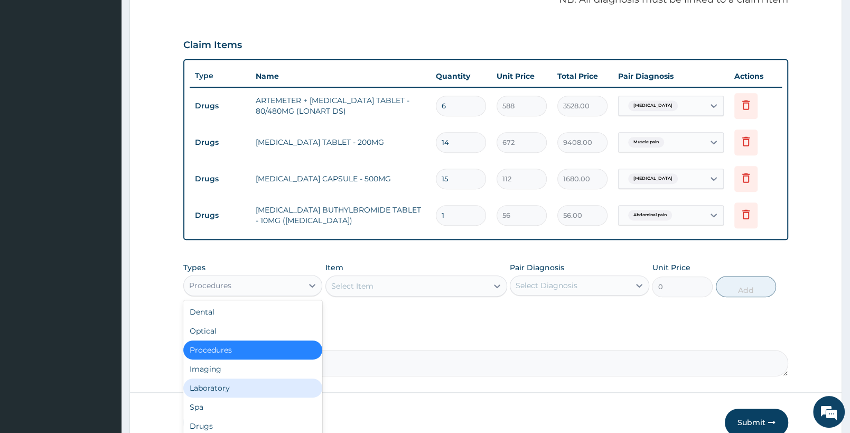
click at [221, 390] on div "Laboratory" at bounding box center [252, 387] width 139 height 19
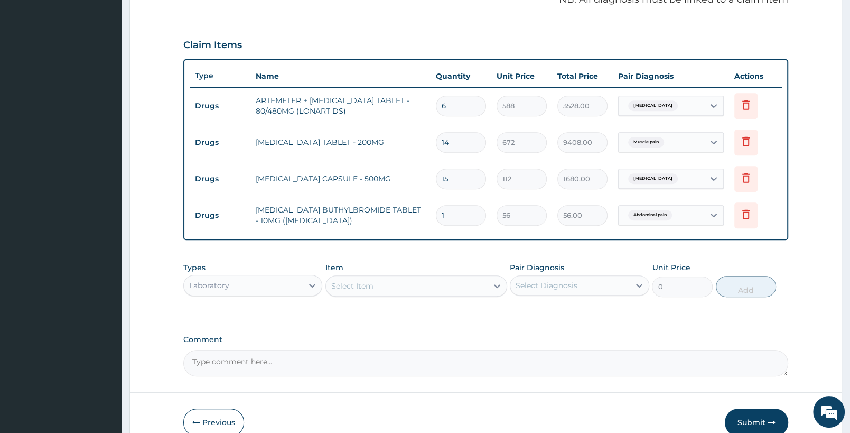
click at [457, 285] on div "Select Item" at bounding box center [406, 285] width 161 height 17
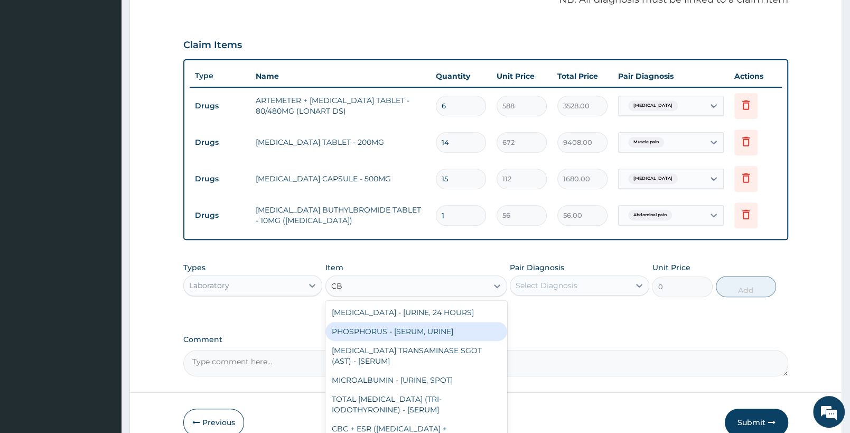
type input "CBC"
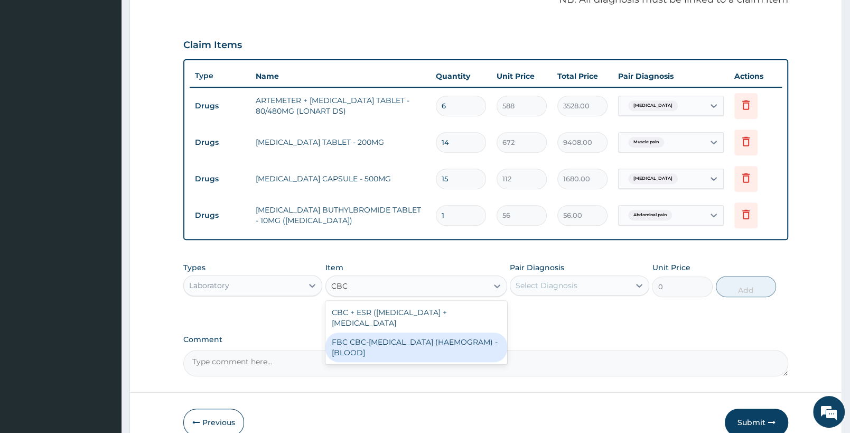
click at [444, 357] on div "FBC CBC-COMPLETE BLOOD COUNT (HAEMOGRAM) - [BLOOD]" at bounding box center [415, 347] width 181 height 30
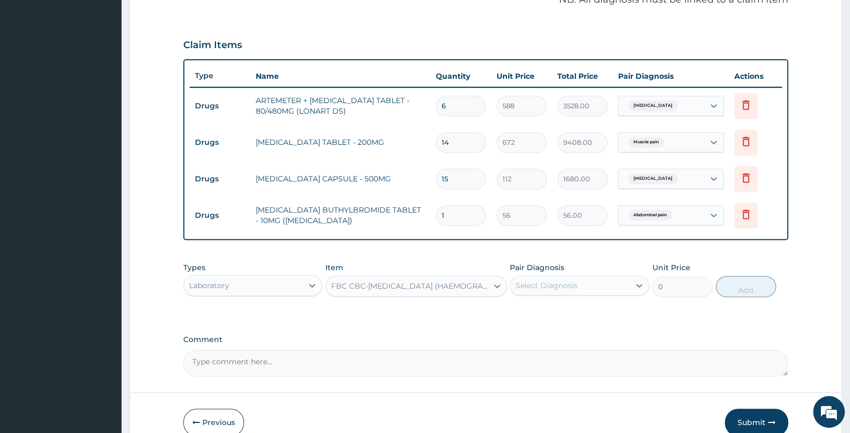
type input "5000"
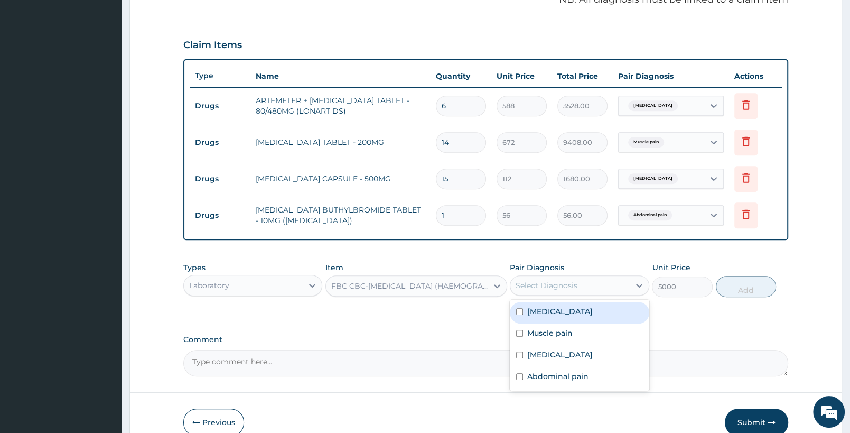
click at [596, 275] on div "Select Diagnosis" at bounding box center [579, 285] width 139 height 20
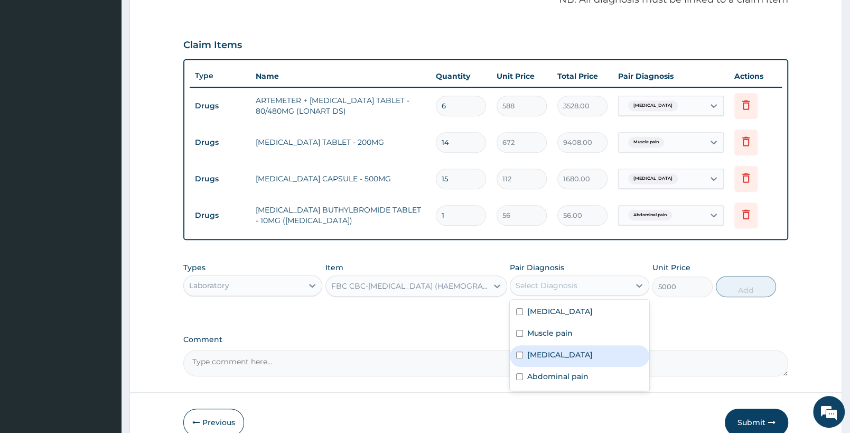
click at [562, 352] on div "Sepsis" at bounding box center [579, 356] width 139 height 22
checkbox input "true"
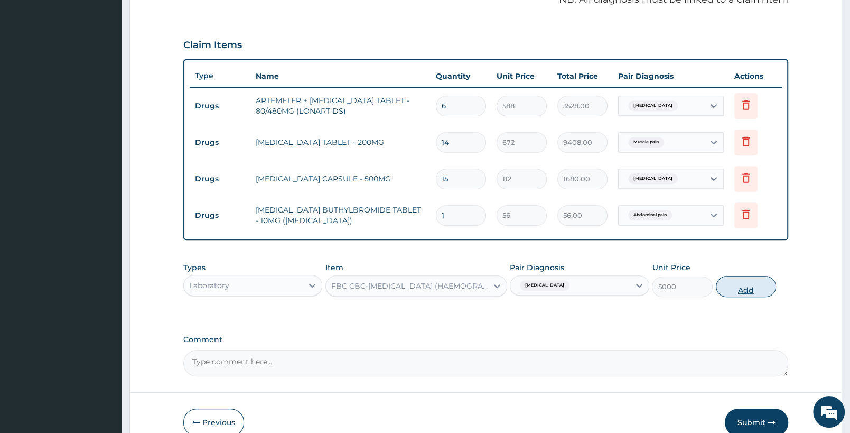
click at [722, 291] on button "Add" at bounding box center [746, 286] width 60 height 21
type input "0"
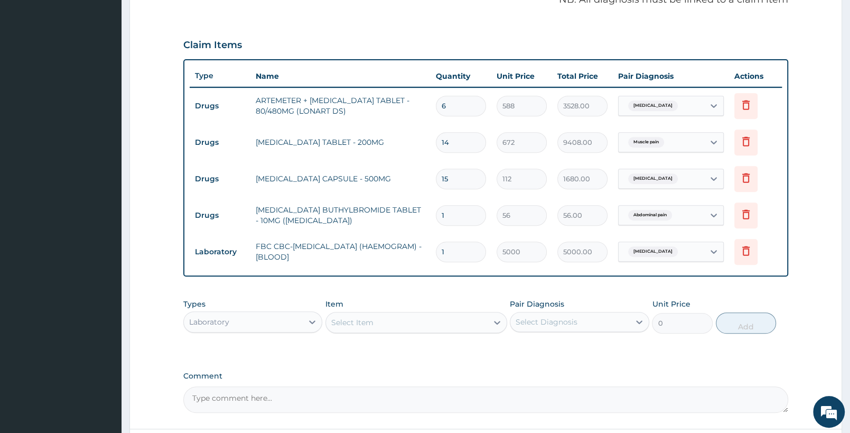
click at [432, 330] on div "Select Item" at bounding box center [415, 322] width 181 height 21
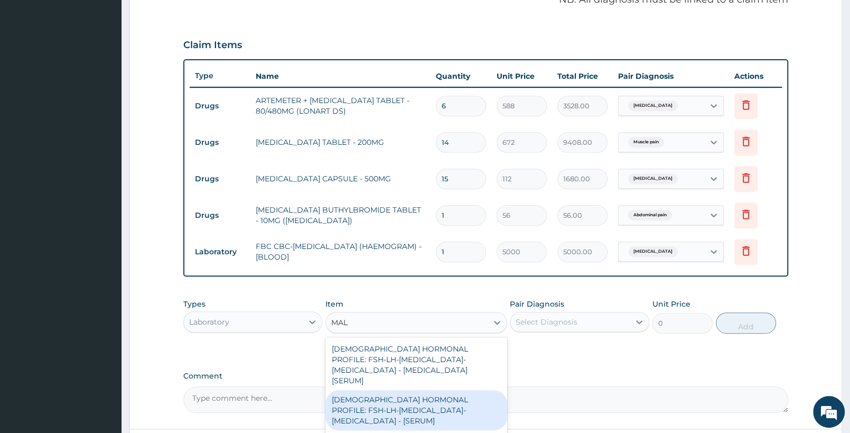
type input "MALA"
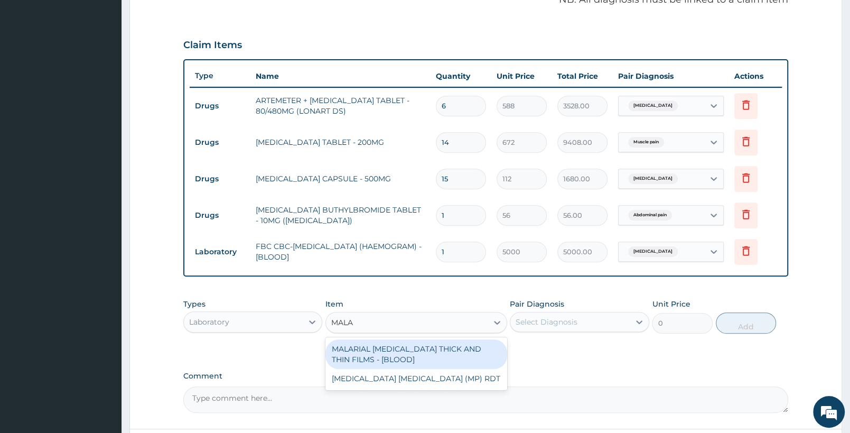
click at [466, 361] on div "MALARIAL PARASITE THICK AND THIN FILMS - [BLOOD]" at bounding box center [415, 354] width 181 height 30
type input "2187.5"
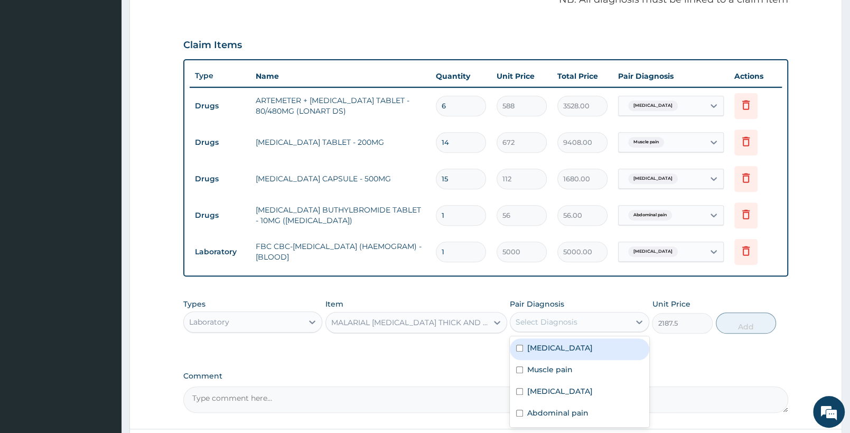
click at [601, 319] on div "Select Diagnosis" at bounding box center [569, 321] width 119 height 17
click at [585, 341] on div "Falciparum malaria" at bounding box center [579, 349] width 139 height 22
checkbox input "true"
click at [734, 320] on button "Add" at bounding box center [746, 322] width 60 height 21
type input "0"
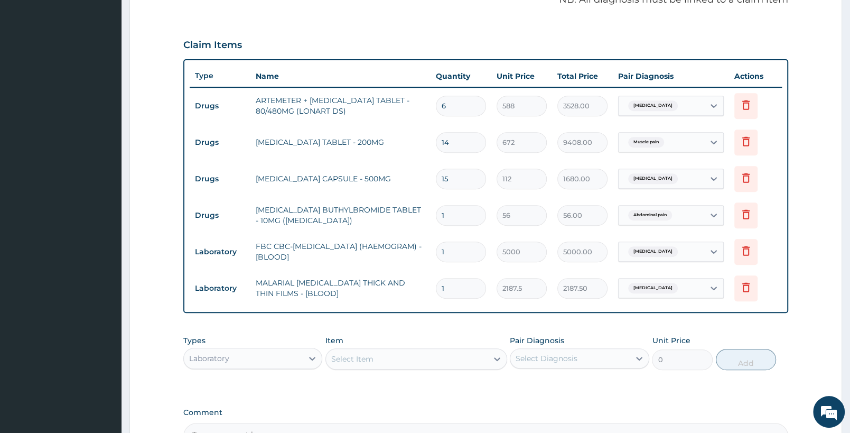
click at [267, 361] on div "Laboratory" at bounding box center [243, 358] width 119 height 17
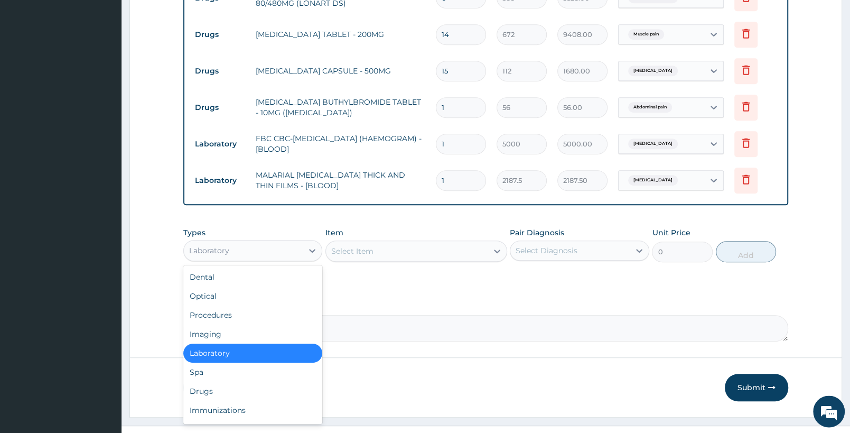
scroll to position [445, 0]
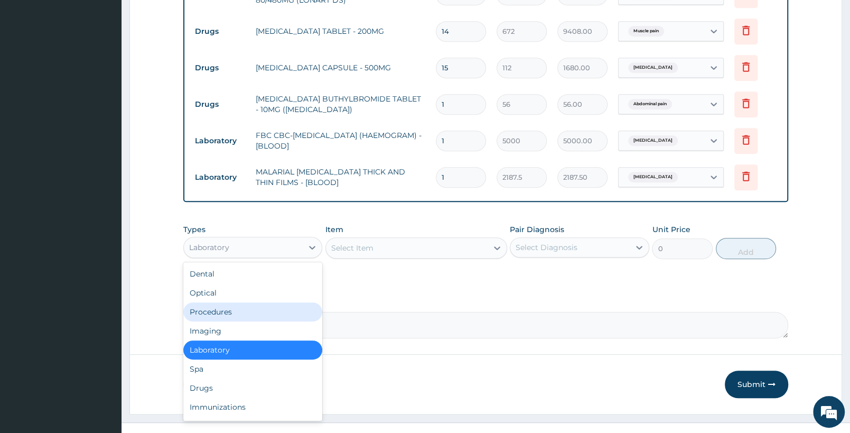
click at [251, 311] on div "Procedures" at bounding box center [252, 311] width 139 height 19
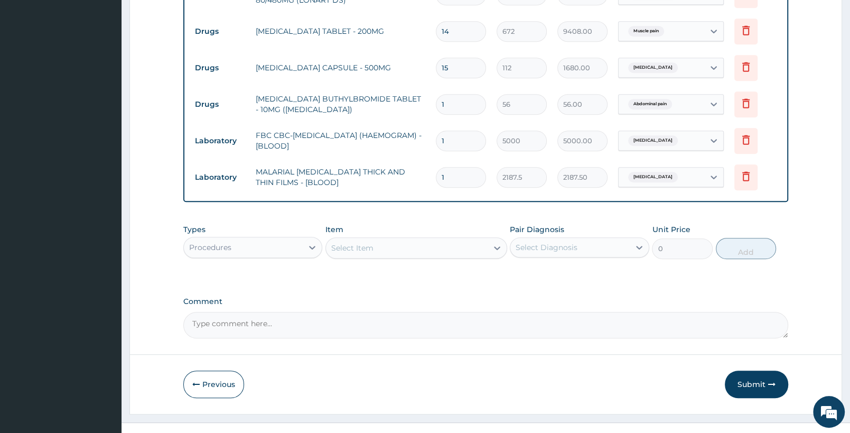
click at [465, 244] on div "Select Item" at bounding box center [406, 247] width 161 height 17
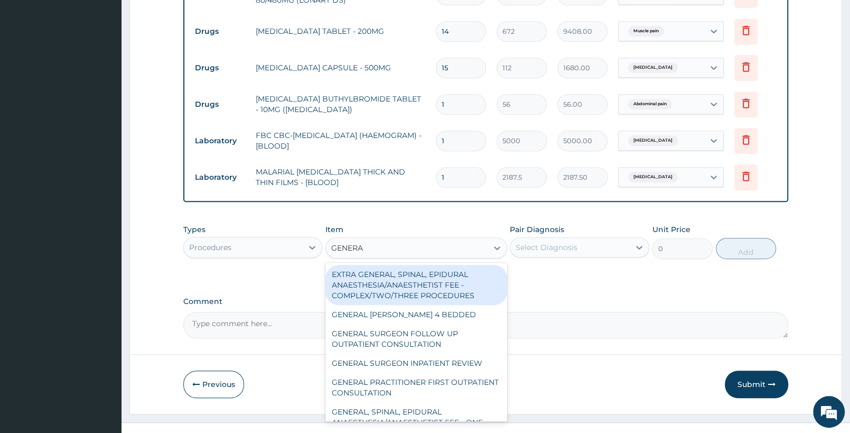
type input "GENERAL"
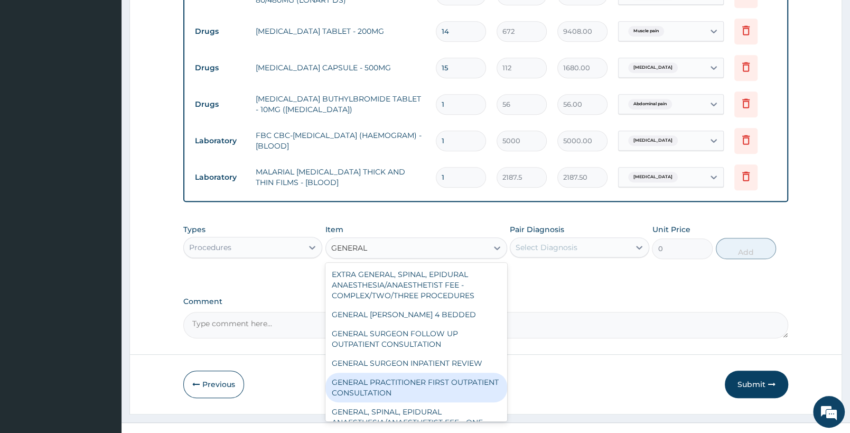
click at [427, 379] on div "GENERAL PRACTITIONER FIRST OUTPATIENT CONSULTATION" at bounding box center [415, 387] width 181 height 30
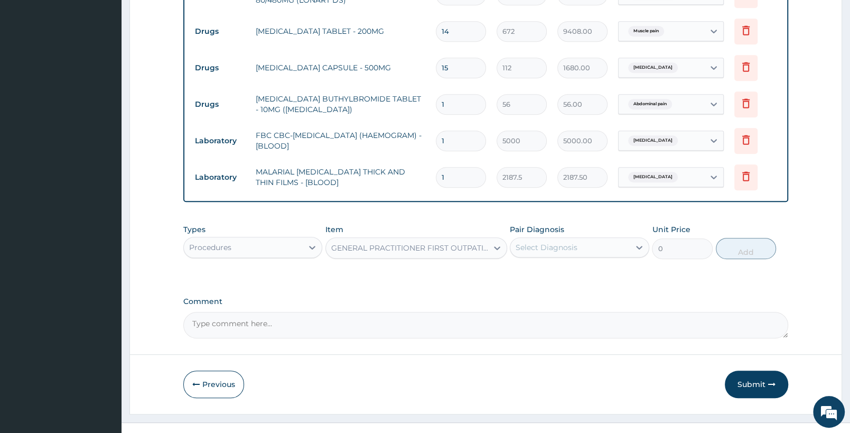
type input "3750"
click at [611, 245] on div "Select Diagnosis" at bounding box center [569, 247] width 119 height 17
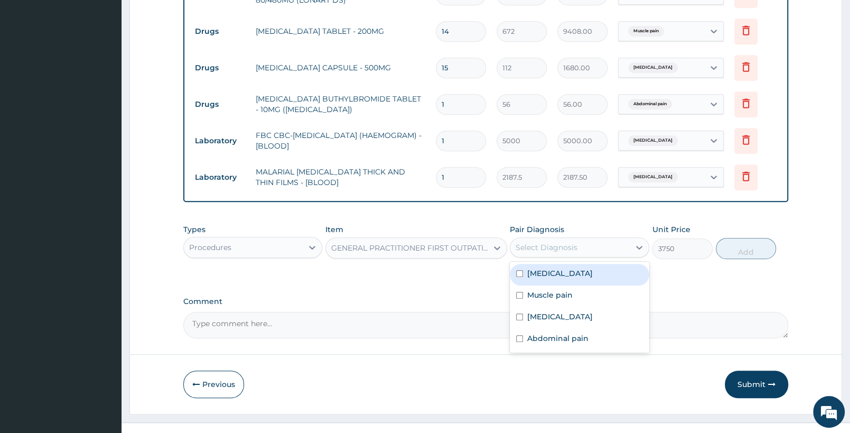
click at [593, 272] on label "Falciparum malaria" at bounding box center [559, 273] width 65 height 11
checkbox input "true"
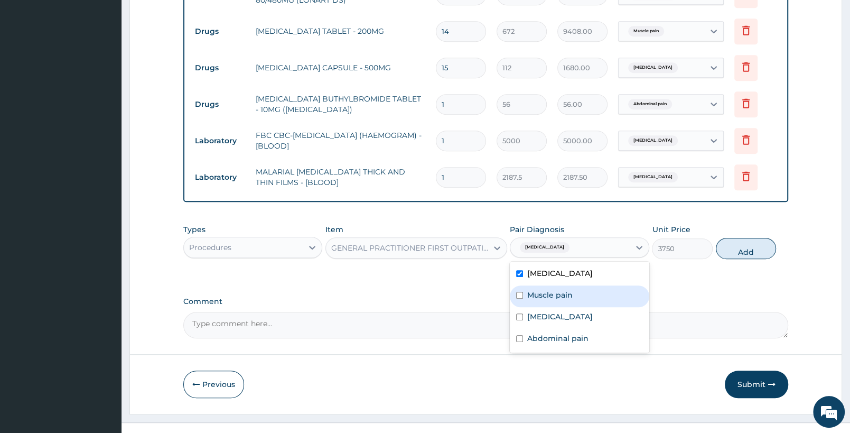
click at [588, 295] on div "Muscle pain" at bounding box center [579, 296] width 139 height 22
checkbox input "true"
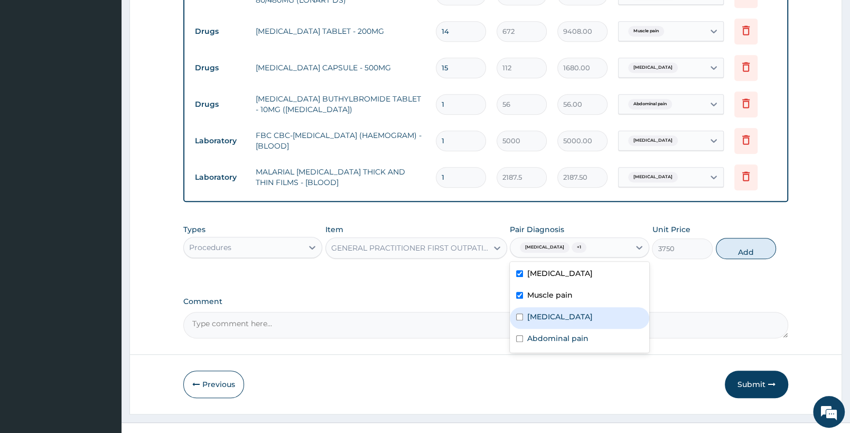
click at [580, 320] on div "Sepsis" at bounding box center [579, 318] width 139 height 22
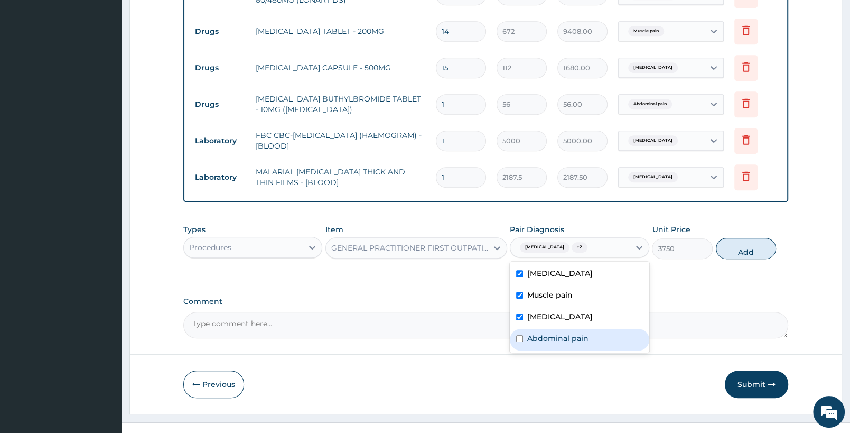
checkbox input "true"
click at [584, 340] on label "Abdominal pain" at bounding box center [557, 338] width 61 height 11
checkbox input "true"
click at [734, 246] on button "Add" at bounding box center [746, 248] width 60 height 21
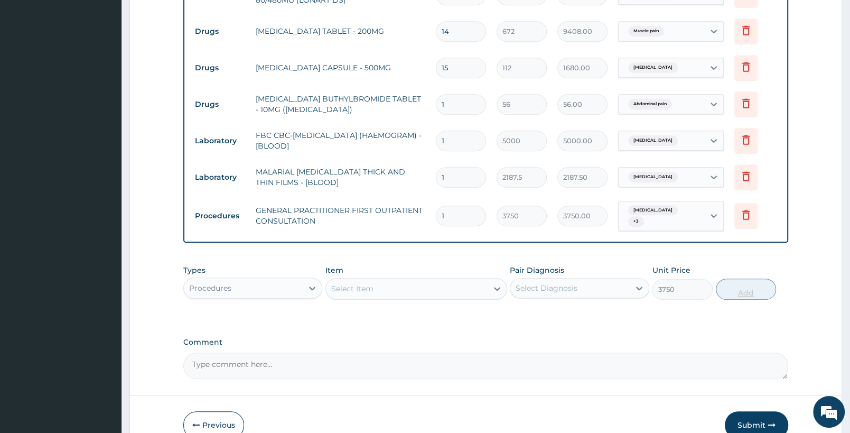
type input "0"
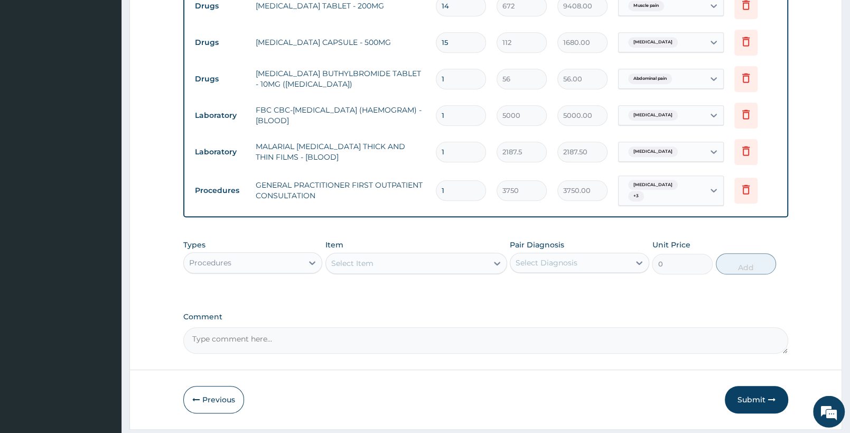
scroll to position [502, 0]
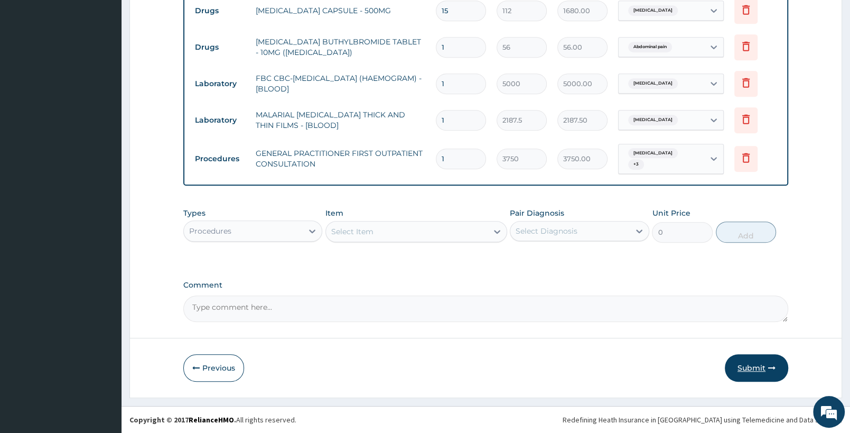
click at [755, 368] on button "Submit" at bounding box center [756, 367] width 63 height 27
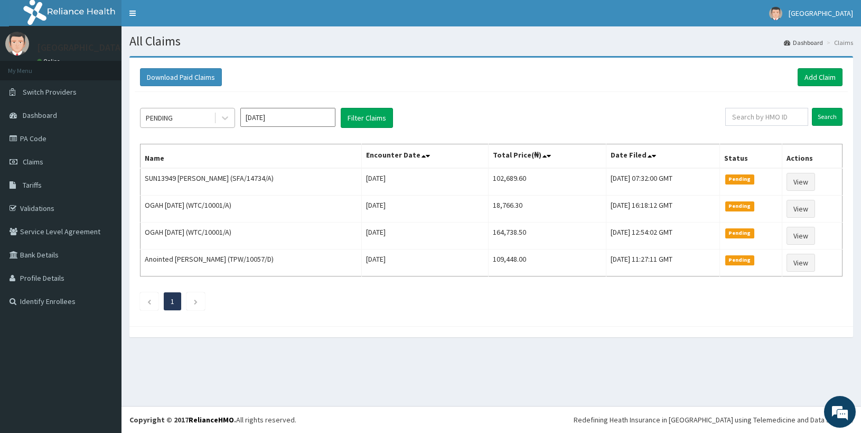
click at [179, 124] on div "PENDING" at bounding box center [177, 117] width 73 height 17
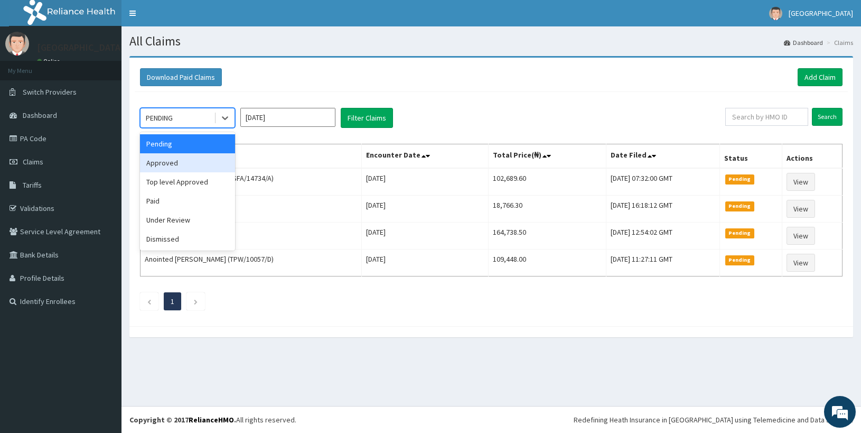
click at [164, 164] on div "Approved" at bounding box center [187, 162] width 95 height 19
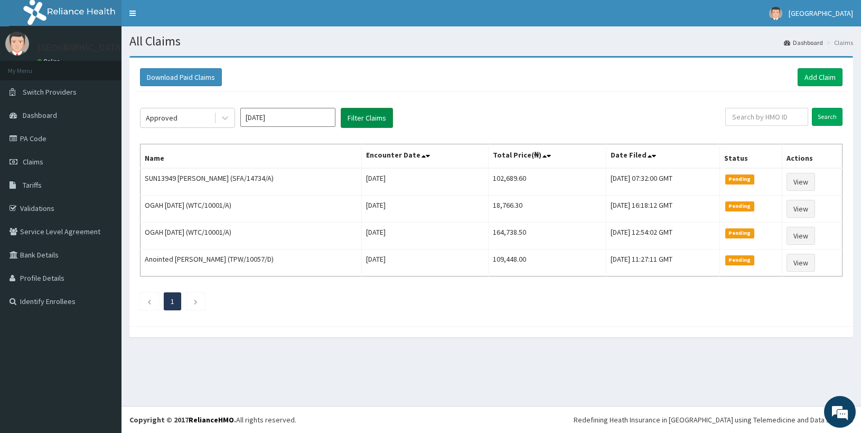
click at [343, 117] on button "Filter Claims" at bounding box center [367, 118] width 52 height 20
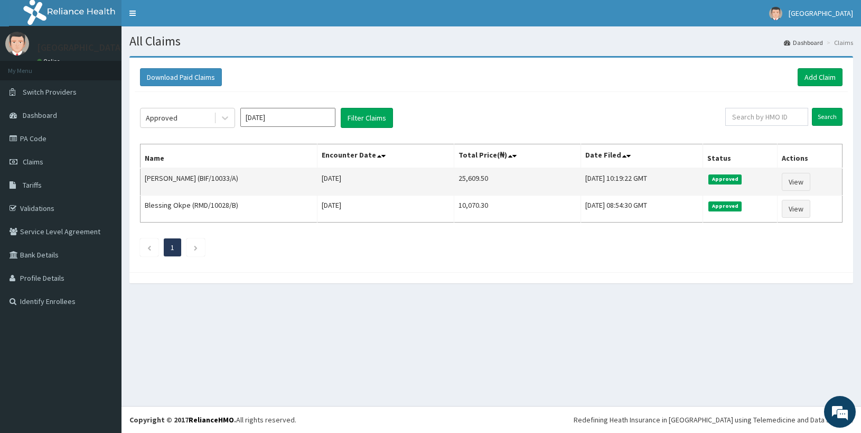
drag, startPoint x: 202, startPoint y: 183, endPoint x: 238, endPoint y: 183, distance: 35.9
click at [238, 183] on td "[PERSON_NAME] (BIF/10033/A)" at bounding box center [229, 181] width 177 height 27
copy td "BIF/10033/A)"
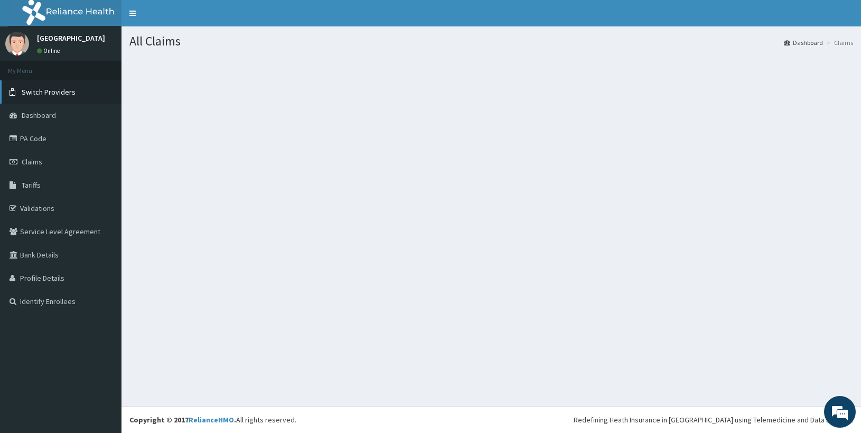
click at [53, 159] on link "Claims" at bounding box center [60, 161] width 121 height 23
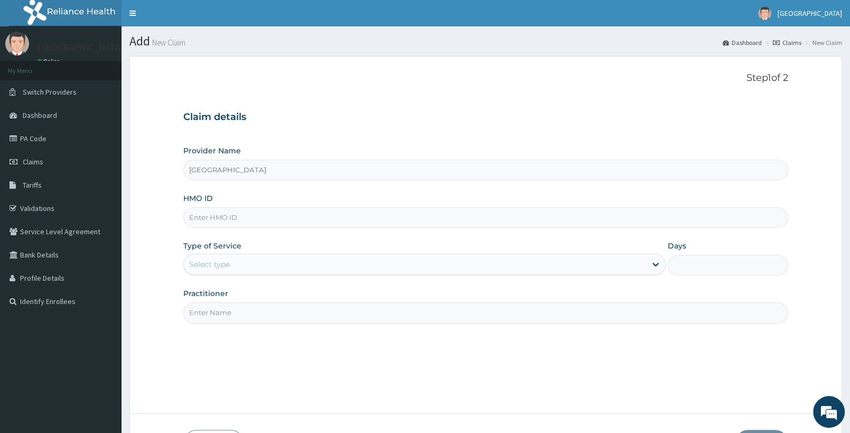
click at [333, 219] on input "HMO ID" at bounding box center [485, 217] width 605 height 21
paste input "BIF/10032/D"
type input "BIF/10032/D"
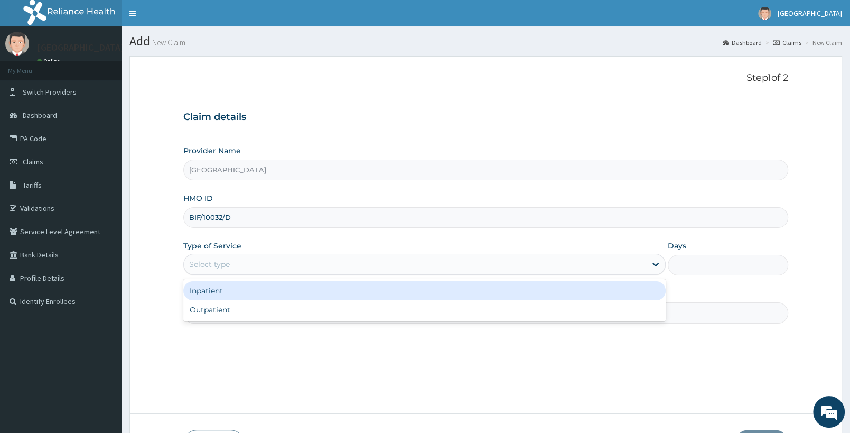
click at [325, 261] on div "Select type" at bounding box center [424, 264] width 482 height 21
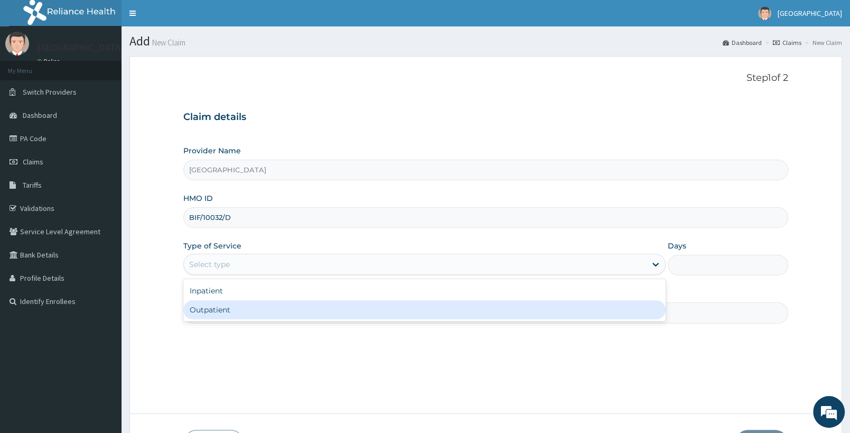
click at [314, 308] on div "Outpatient" at bounding box center [424, 309] width 482 height 19
type input "1"
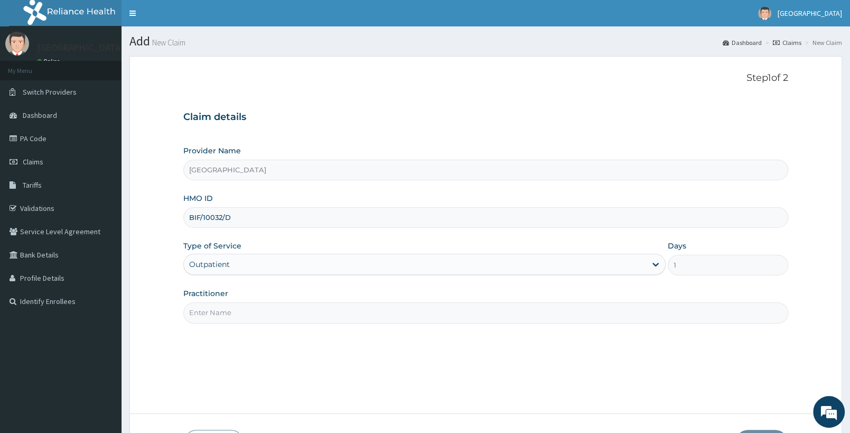
click at [258, 306] on input "Practitioner" at bounding box center [485, 312] width 605 height 21
type input "DR OSASONA"
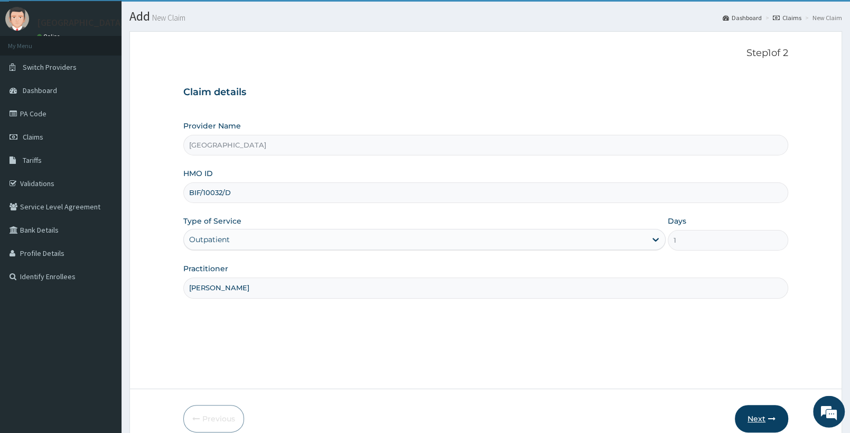
scroll to position [76, 0]
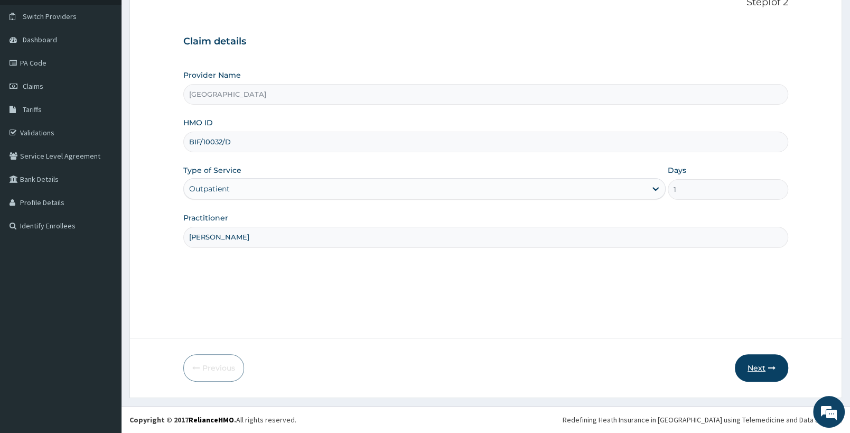
click at [760, 371] on button "Next" at bounding box center [761, 367] width 53 height 27
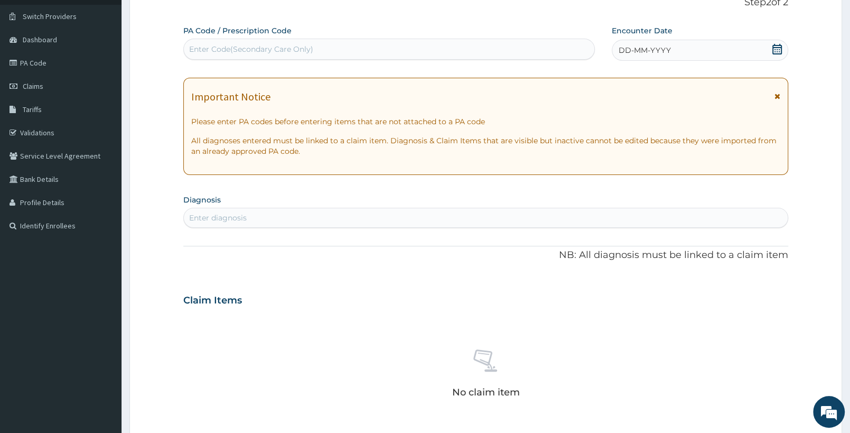
click at [778, 50] on icon at bounding box center [777, 49] width 11 height 11
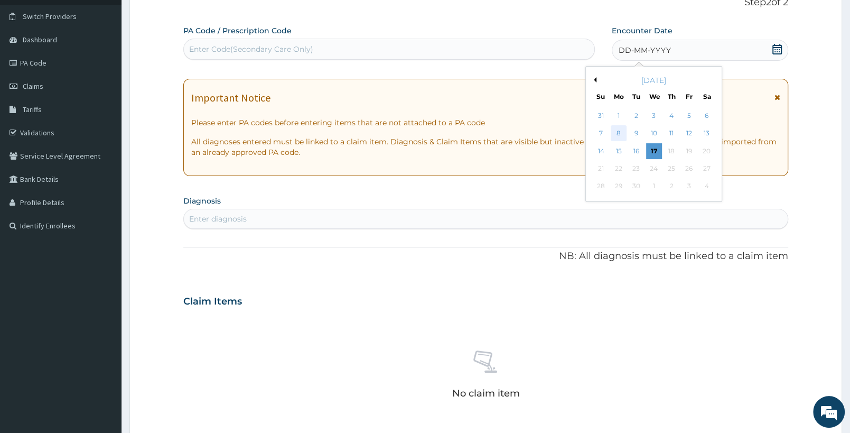
click at [617, 134] on div "8" at bounding box center [619, 134] width 16 height 16
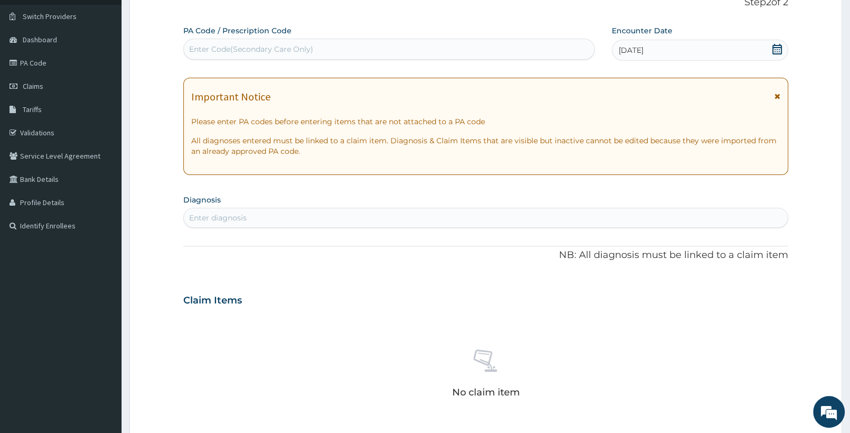
click at [248, 213] on div "Enter diagnosis" at bounding box center [486, 217] width 604 height 17
type input "MALARIA"
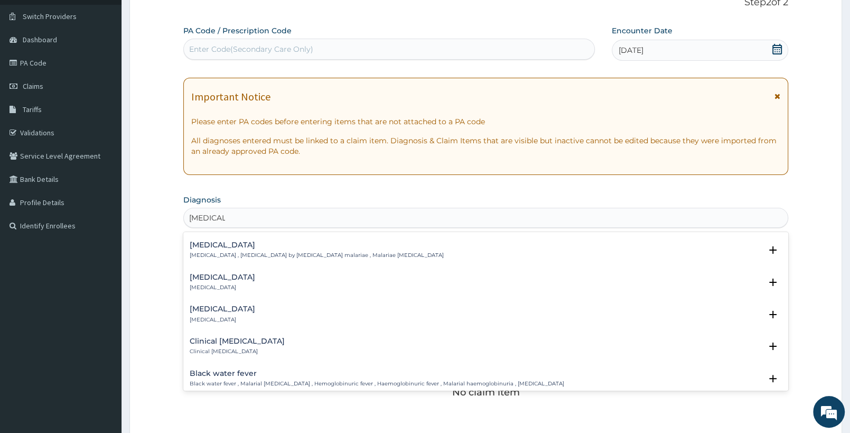
scroll to position [333, 0]
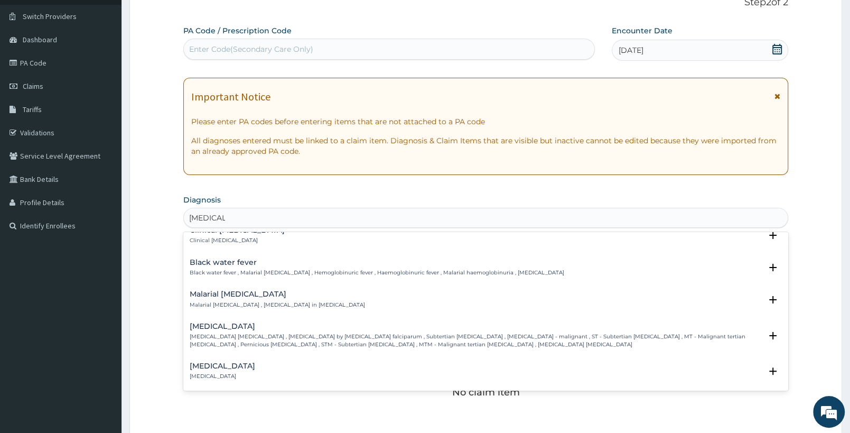
click at [240, 341] on p "Falciparum malaria , Malignant tertian malaria , Malaria by Plasmodium falcipar…" at bounding box center [476, 340] width 572 height 15
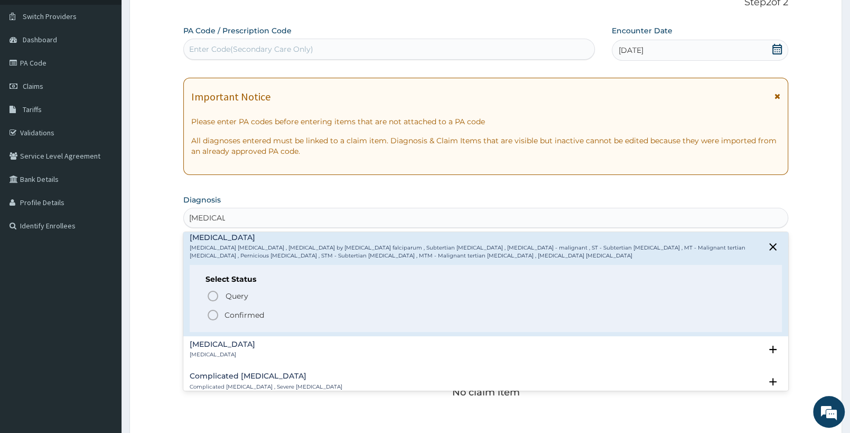
scroll to position [444, 0]
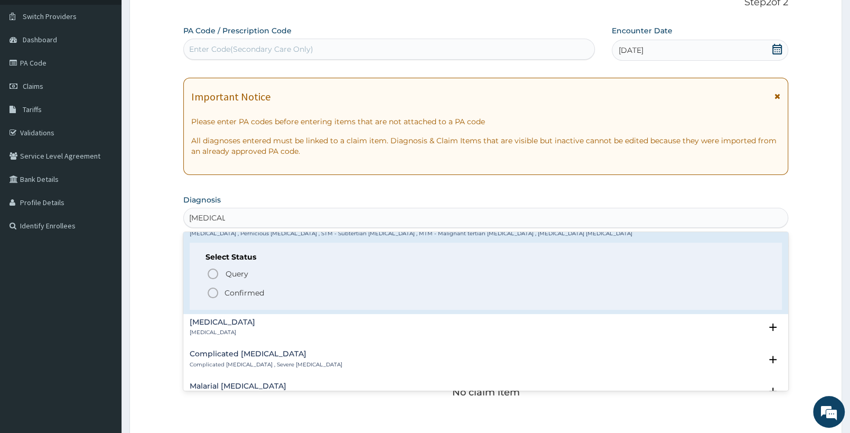
click at [235, 292] on p "Confirmed" at bounding box center [244, 292] width 40 height 11
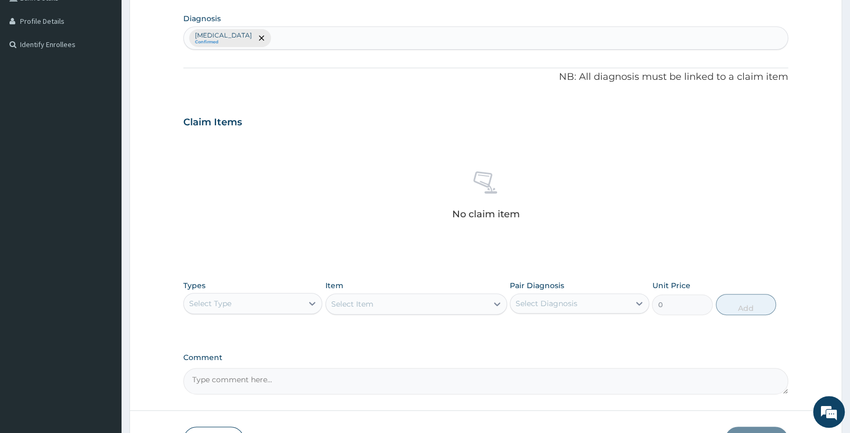
scroll to position [297, 0]
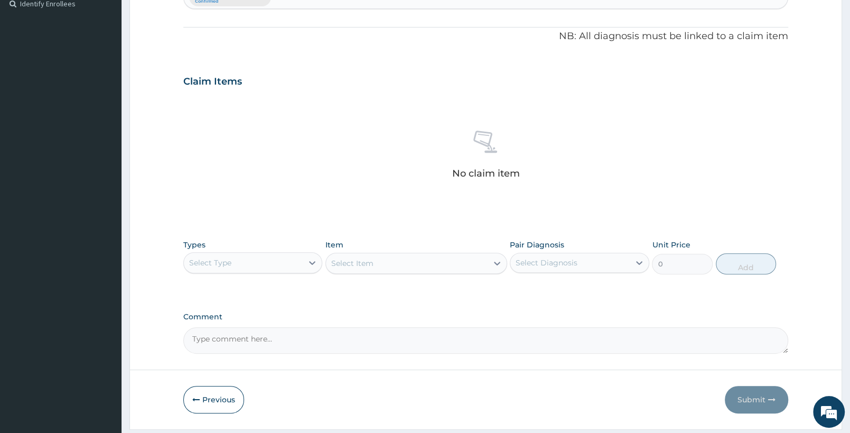
click at [252, 263] on div "Select Type" at bounding box center [243, 262] width 119 height 17
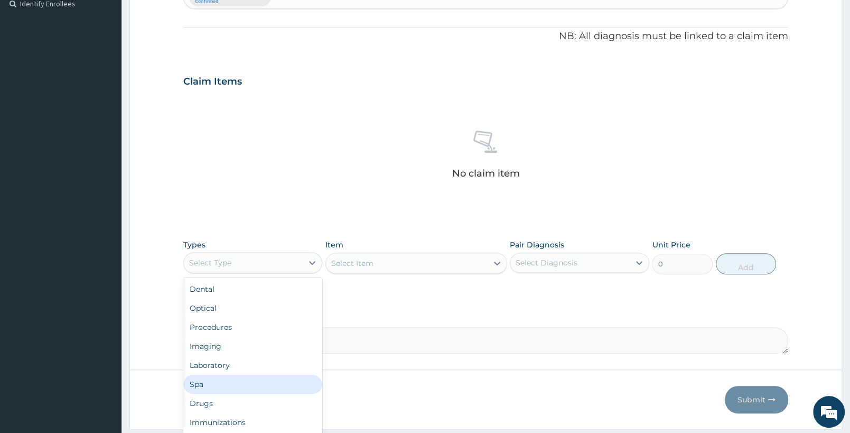
click at [209, 390] on div "Spa" at bounding box center [252, 384] width 139 height 19
click at [268, 252] on div "Spa" at bounding box center [252, 262] width 139 height 21
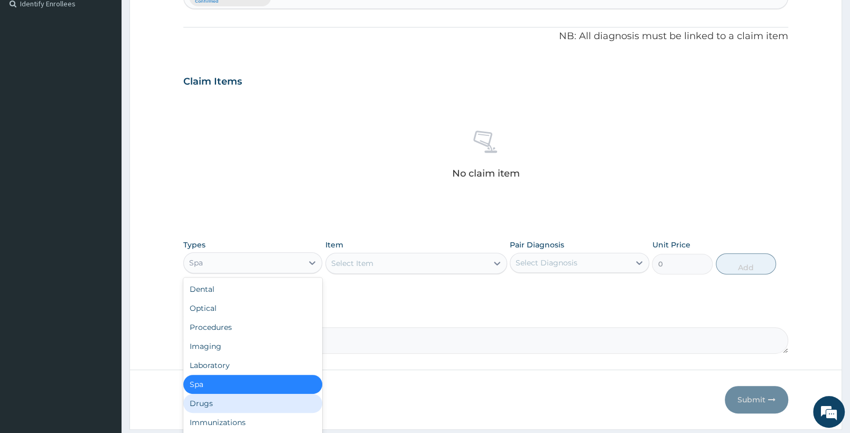
click at [228, 396] on div "Drugs" at bounding box center [252, 403] width 139 height 19
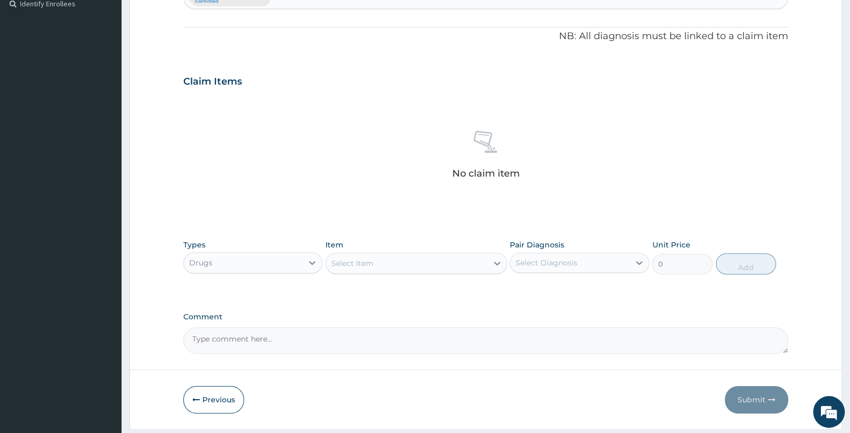
click at [461, 274] on div "Select Item" at bounding box center [415, 262] width 181 height 21
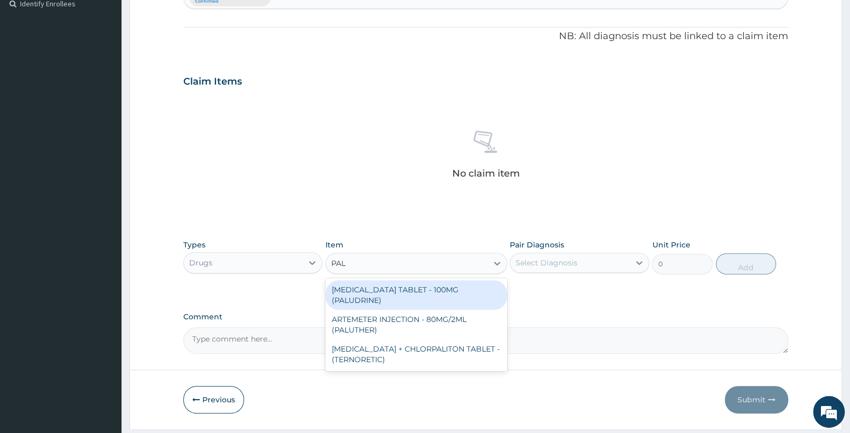
type input "PALU"
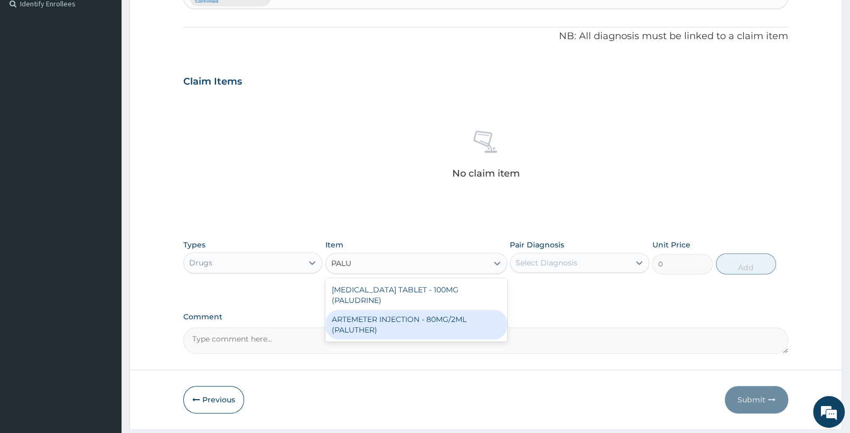
drag, startPoint x: 355, startPoint y: 314, endPoint x: 510, endPoint y: 268, distance: 161.3
click at [356, 314] on div "ARTEMETER INJECTION - 80MG/2ML (PALUTHER)" at bounding box center [415, 325] width 181 height 30
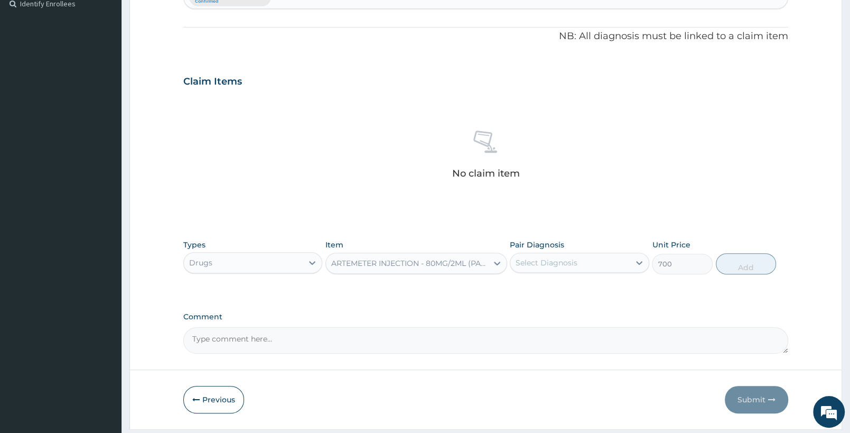
type input "700"
click at [559, 257] on div "Select Diagnosis" at bounding box center [569, 262] width 119 height 17
click at [573, 295] on div "Falciparum malaria" at bounding box center [579, 290] width 139 height 22
checkbox input "true"
click at [739, 262] on button "Add" at bounding box center [746, 263] width 60 height 21
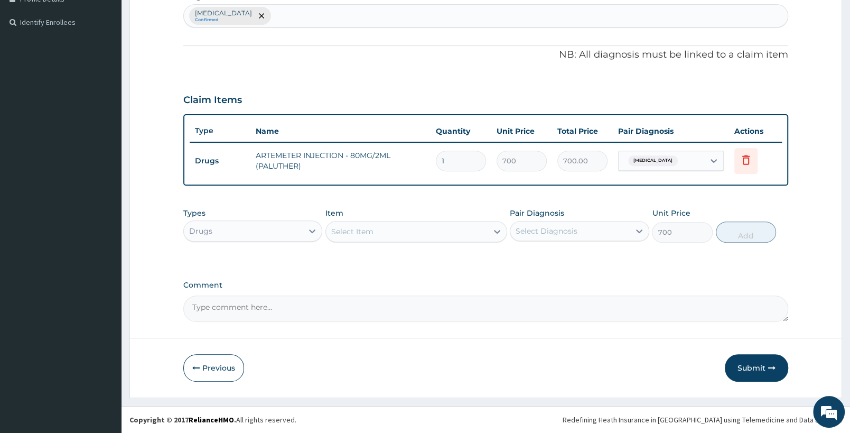
type input "0"
drag, startPoint x: 465, startPoint y: 171, endPoint x: 387, endPoint y: 165, distance: 78.4
click at [436, 165] on input "1" at bounding box center [461, 161] width 50 height 21
type input "3"
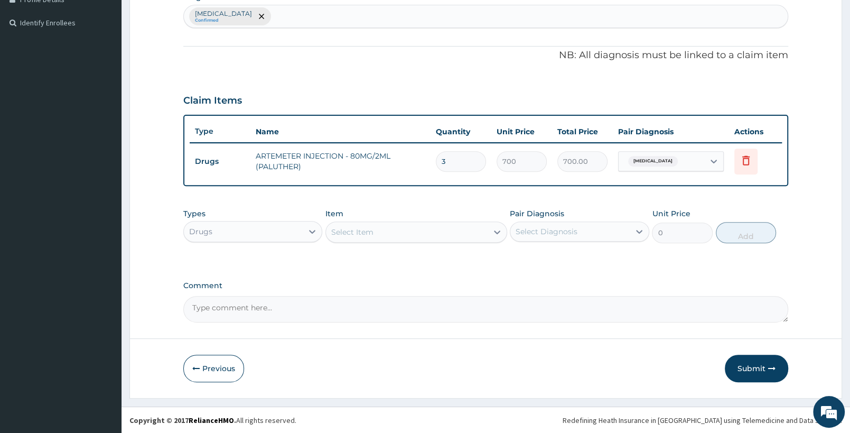
type input "2100.00"
type input "3"
click at [435, 242] on div "Item Select Item" at bounding box center [415, 225] width 181 height 35
click at [438, 235] on div "Select Item" at bounding box center [406, 231] width 161 height 17
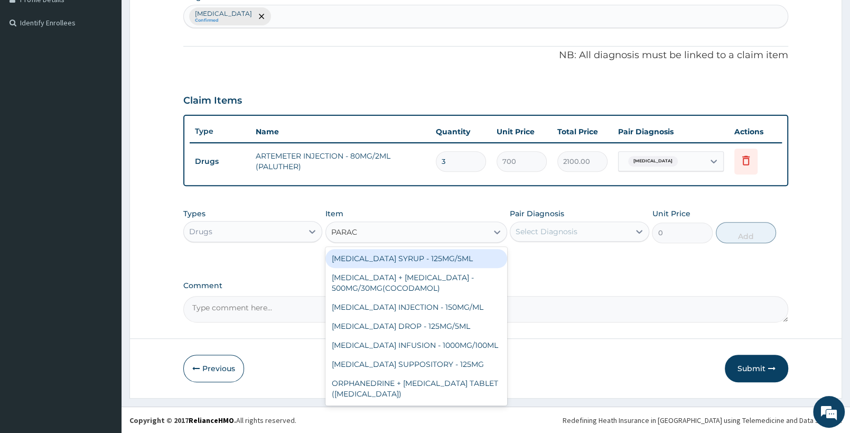
type input "PARACE"
click at [414, 259] on div "PARACETAMOL SYRUP - 125MG/5ML" at bounding box center [415, 258] width 181 height 19
type input "840"
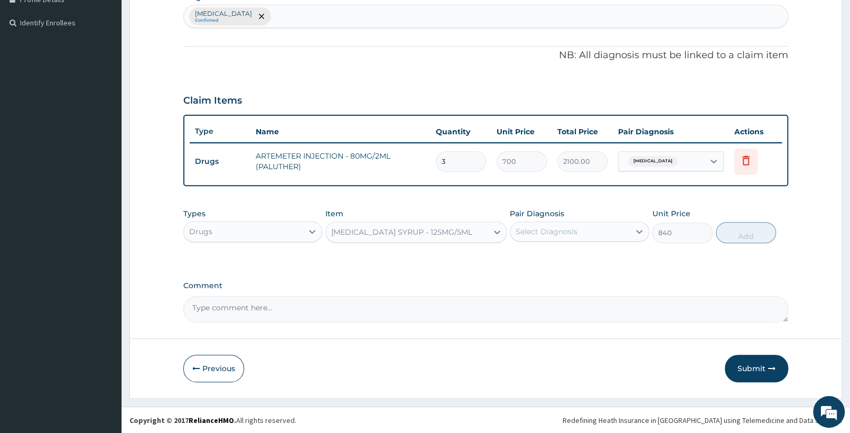
click at [556, 236] on div "Select Diagnosis" at bounding box center [569, 231] width 119 height 17
click at [558, 266] on div "Falciparum malaria" at bounding box center [579, 259] width 139 height 22
checkbox input "true"
click at [739, 231] on button "Add" at bounding box center [746, 232] width 60 height 21
type input "0"
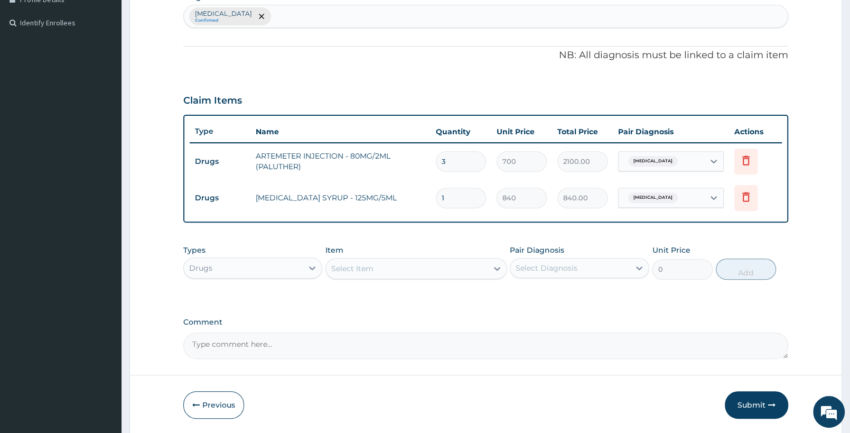
click at [449, 263] on div "Select Item" at bounding box center [406, 268] width 161 height 17
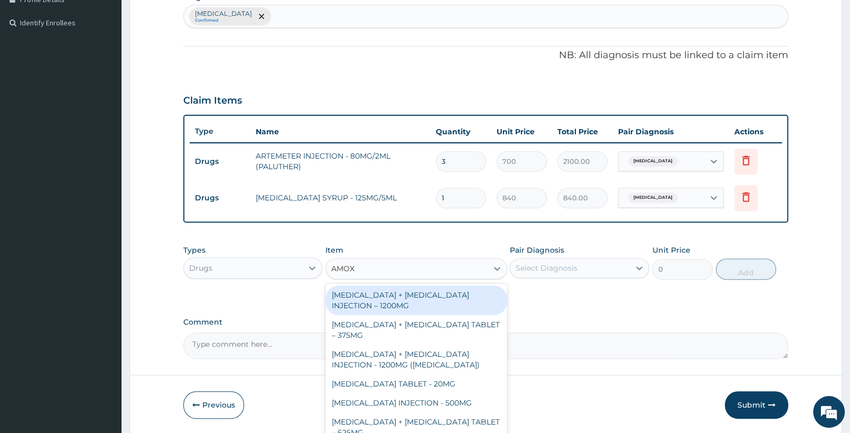
type input "AMOXI"
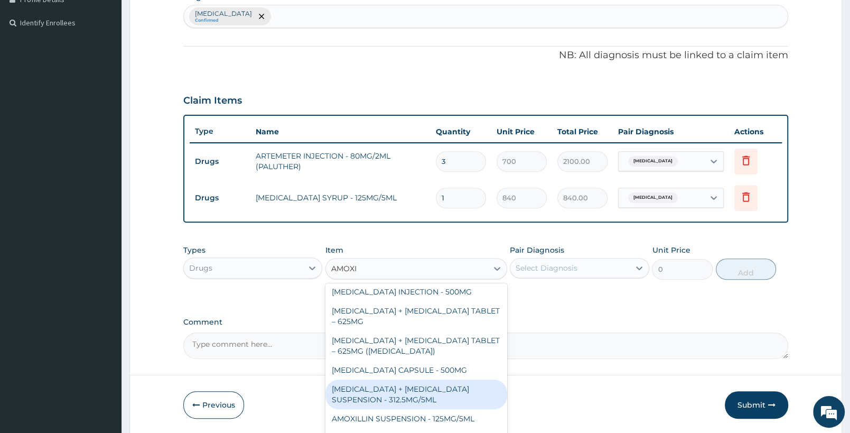
scroll to position [166, 0]
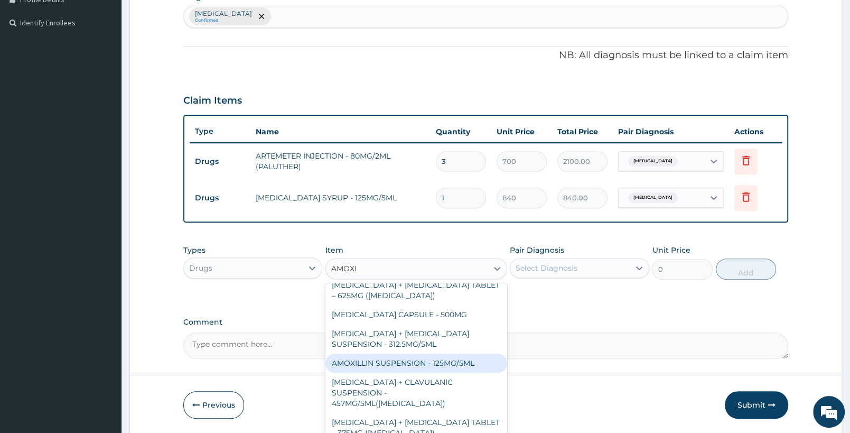
click at [441, 366] on div "AMOXILLIN SUSPENSION - 125MG/5ML" at bounding box center [415, 362] width 181 height 19
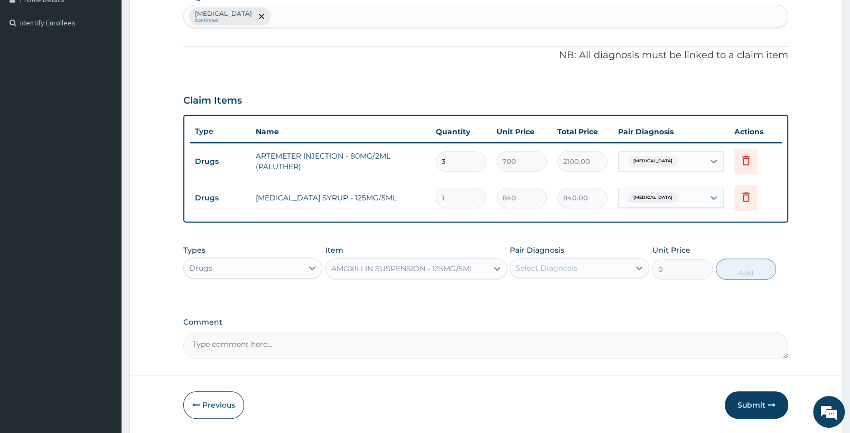
type input "840"
click at [575, 279] on div "Types Drugs Item option AMOXILLIN SUSPENSION - 125MG/5ML, selected. Select is f…" at bounding box center [485, 261] width 605 height 45
drag, startPoint x: 595, startPoint y: 255, endPoint x: 588, endPoint y: 262, distance: 9.3
click at [592, 258] on div "Pair Diagnosis Select Diagnosis" at bounding box center [579, 262] width 139 height 35
click at [586, 271] on div "Select Diagnosis" at bounding box center [569, 267] width 119 height 17
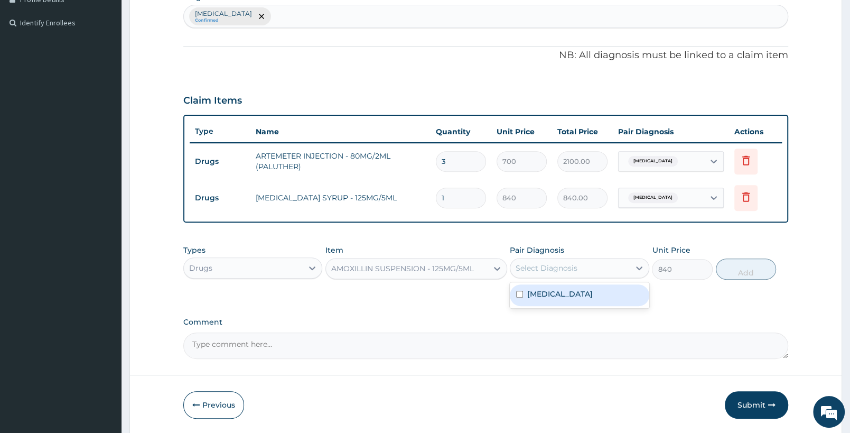
click at [582, 296] on label "Falciparum malaria" at bounding box center [559, 293] width 65 height 11
checkbox input "true"
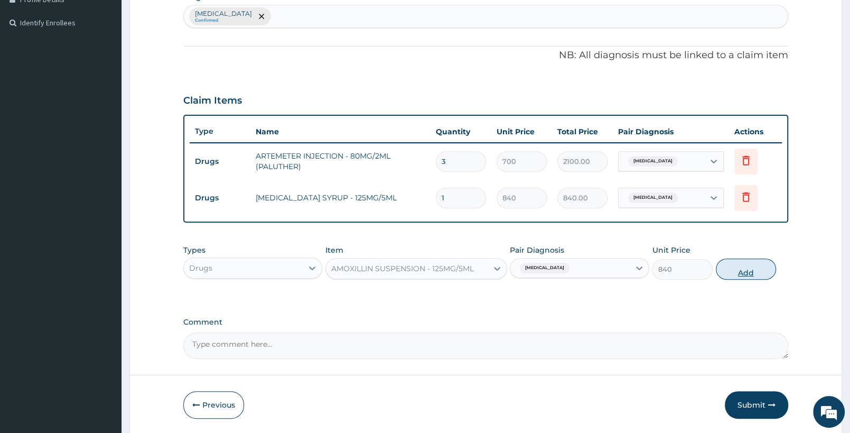
click at [728, 274] on button "Add" at bounding box center [746, 268] width 60 height 21
type input "0"
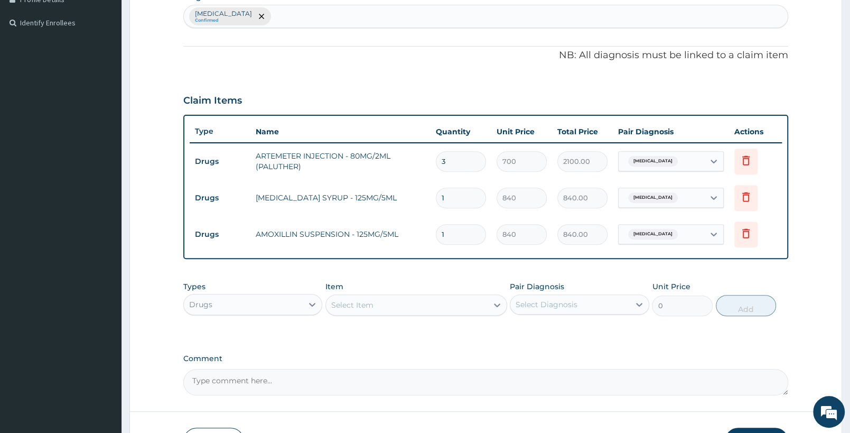
click at [466, 301] on div "Select Item" at bounding box center [406, 304] width 161 height 17
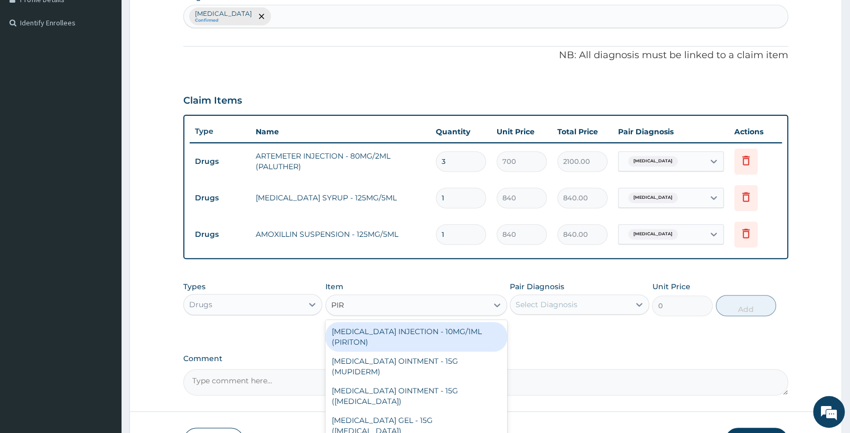
type input "PIRI"
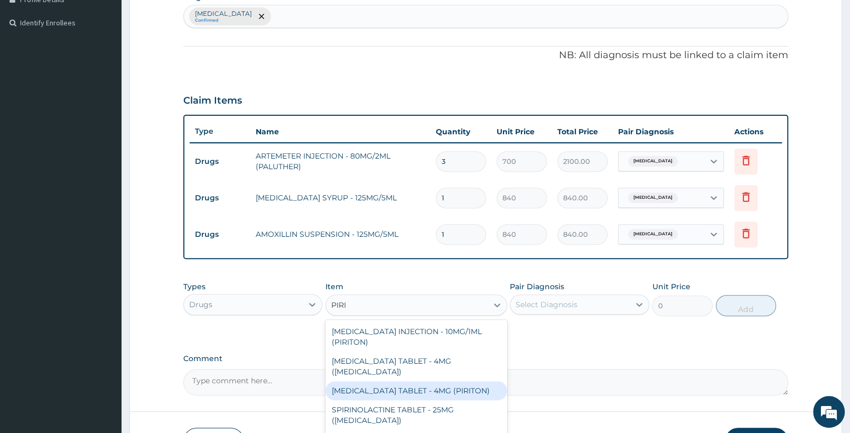
scroll to position [69, 0]
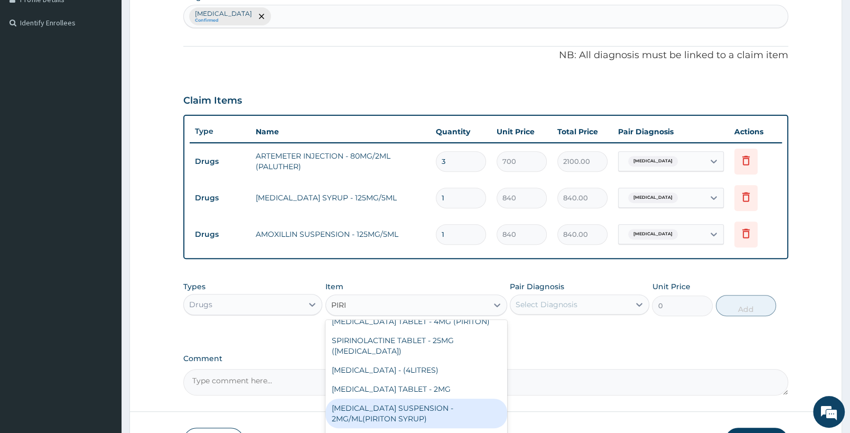
click at [434, 416] on div "CHLORPHENIRAMINE SUSPENSION - 2MG/ML(PIRITON SYRUP)" at bounding box center [415, 413] width 181 height 30
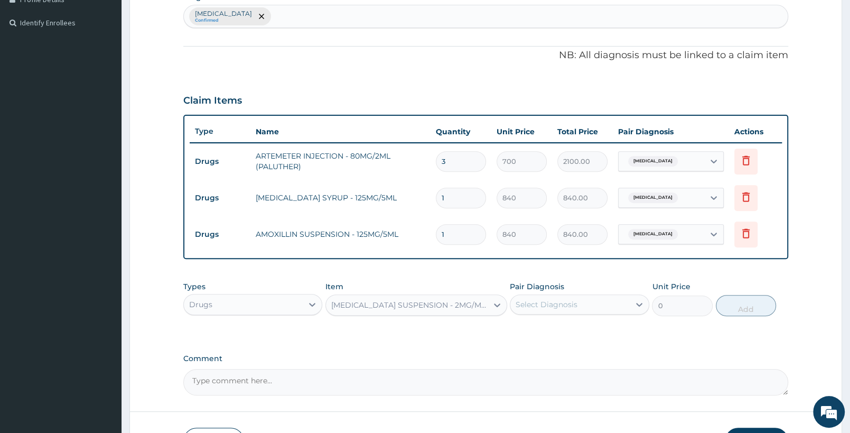
type input "840"
click at [469, 306] on div "CHLORPHENIRAMINE SUSPENSION - 2MG/ML(PIRITON SYRUP)" at bounding box center [409, 305] width 157 height 11
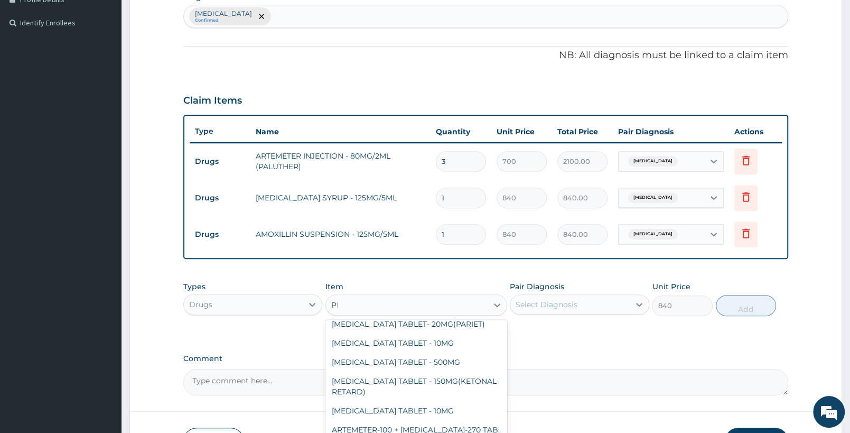
scroll to position [1529, 0]
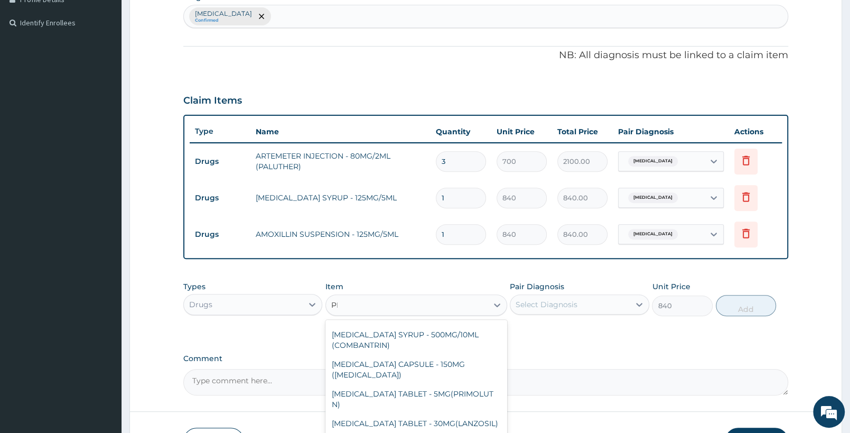
type input "PIRI"
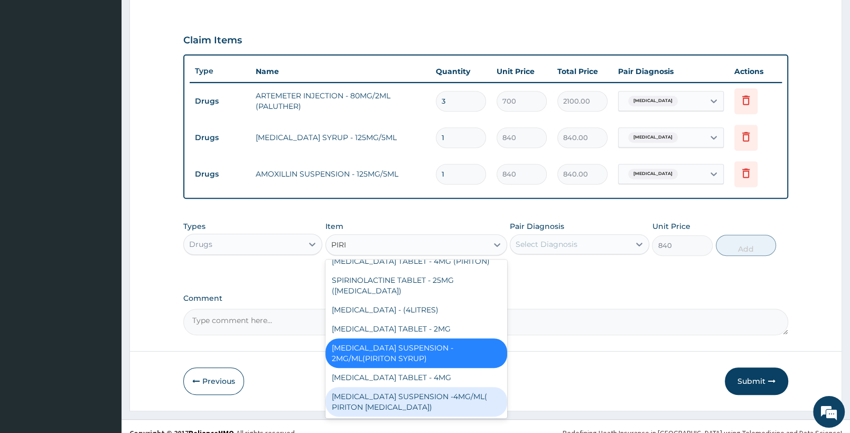
scroll to position [352, 0]
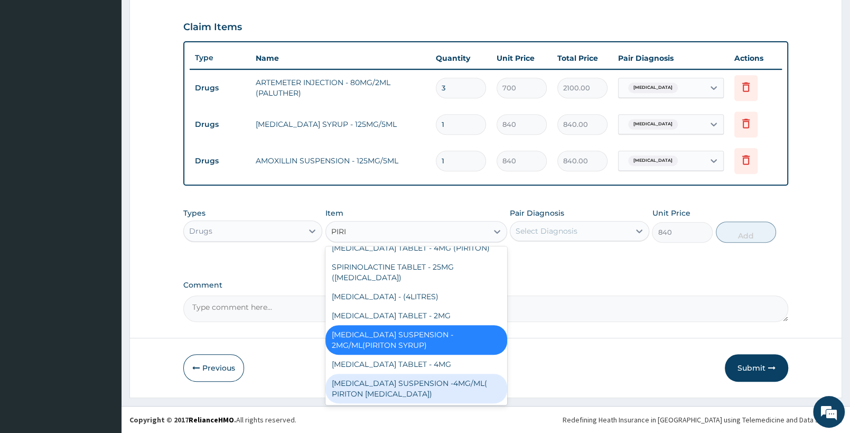
click at [448, 391] on div "CHLORPHENIRAMINE SUSPENSION -4MG/ML( PIRITON EXPECTORANT)" at bounding box center [415, 388] width 181 height 30
type input "1372"
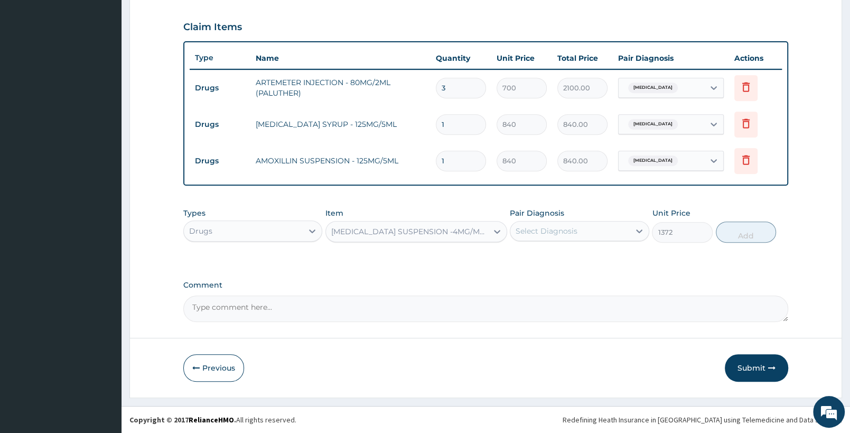
click at [587, 240] on div "Select Diagnosis" at bounding box center [579, 231] width 139 height 20
click at [577, 258] on label "Falciparum malaria" at bounding box center [559, 256] width 65 height 11
checkbox input "true"
click at [742, 224] on button "Add" at bounding box center [746, 231] width 60 height 21
type input "0"
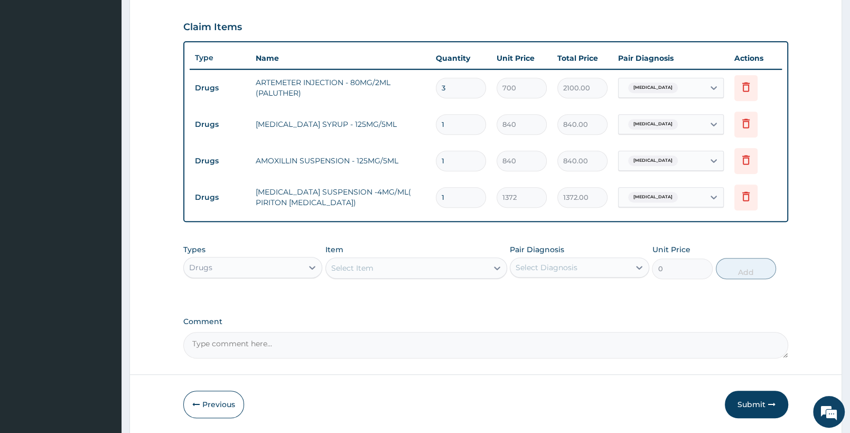
click at [453, 267] on div "Select Item" at bounding box center [406, 267] width 161 height 17
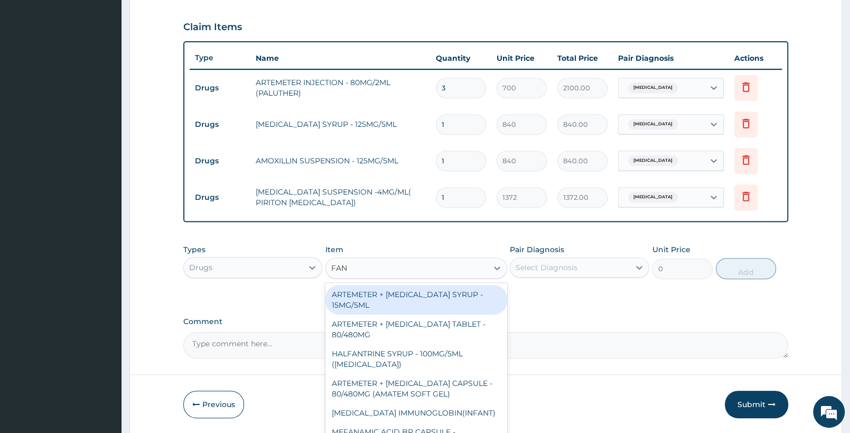
type input "FANS"
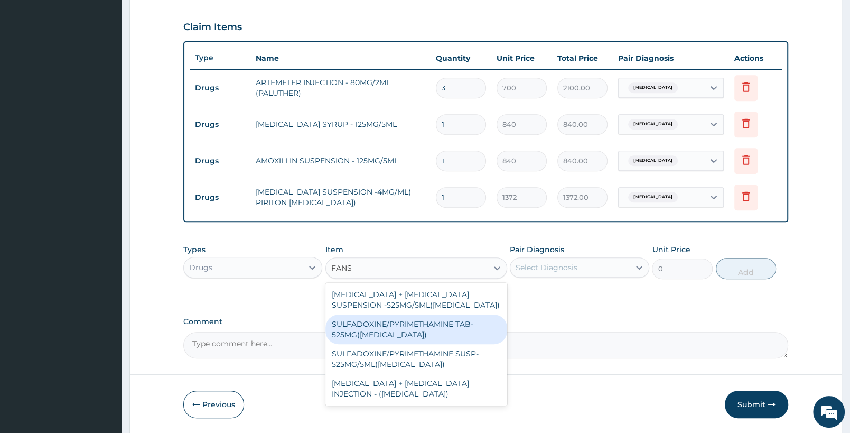
click at [426, 327] on div "SULFADOXINE/PYRIMETHAMINE TAB- 525MG(FANSIDAR)" at bounding box center [415, 329] width 181 height 30
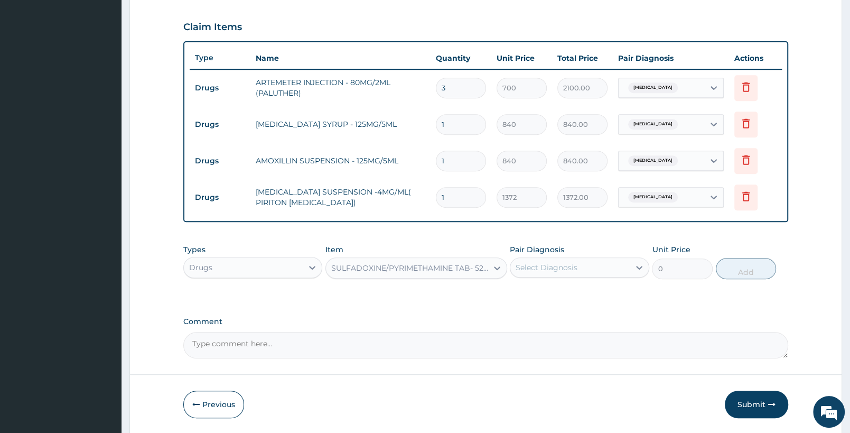
type input "210"
click at [570, 266] on div "Select Diagnosis" at bounding box center [547, 267] width 62 height 11
click at [576, 296] on label "Falciparum malaria" at bounding box center [559, 293] width 65 height 11
checkbox input "true"
click at [743, 269] on button "Add" at bounding box center [746, 268] width 60 height 21
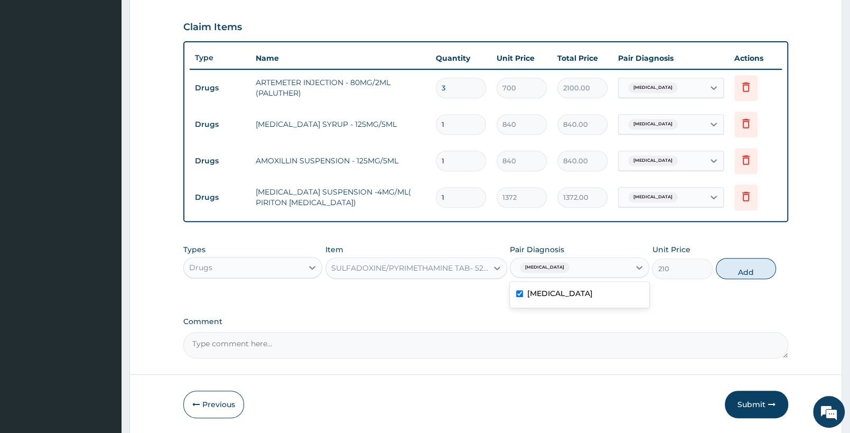
type input "0"
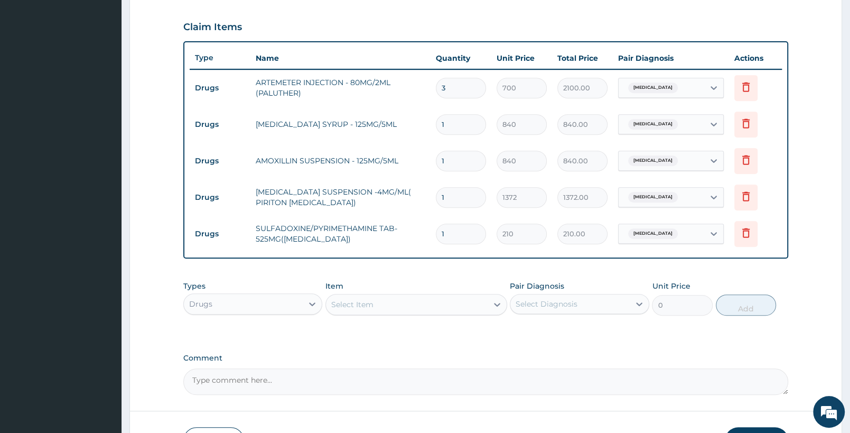
drag, startPoint x: 460, startPoint y: 227, endPoint x: 333, endPoint y: 229, distance: 126.3
click at [436, 229] on input "1" at bounding box center [461, 233] width 50 height 21
type input "3"
type input "630.00"
type input "3"
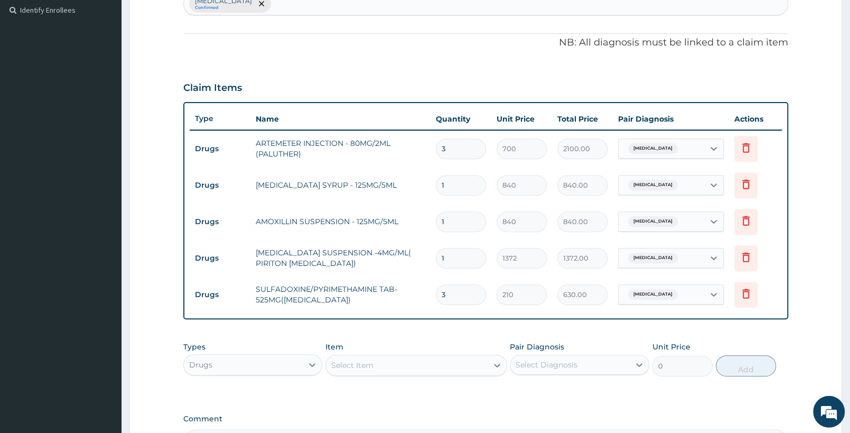
scroll to position [241, 0]
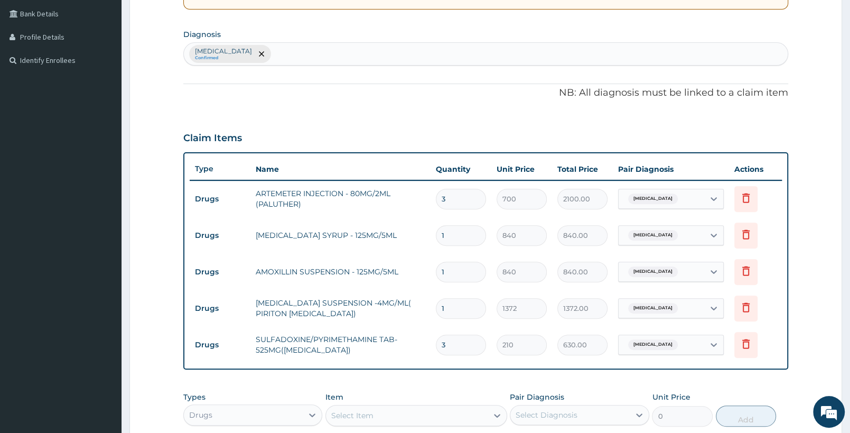
click at [346, 44] on div "Falciparum malaria Confirmed" at bounding box center [486, 54] width 604 height 22
type input "UPPER RES"
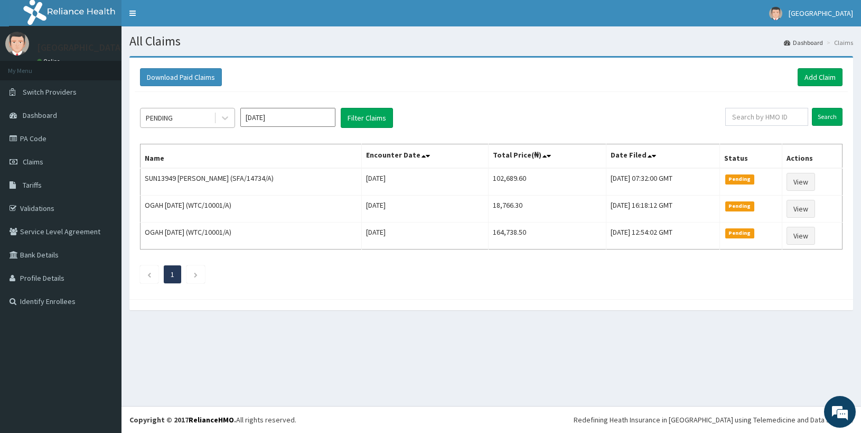
click at [157, 113] on div "PENDING" at bounding box center [177, 117] width 73 height 17
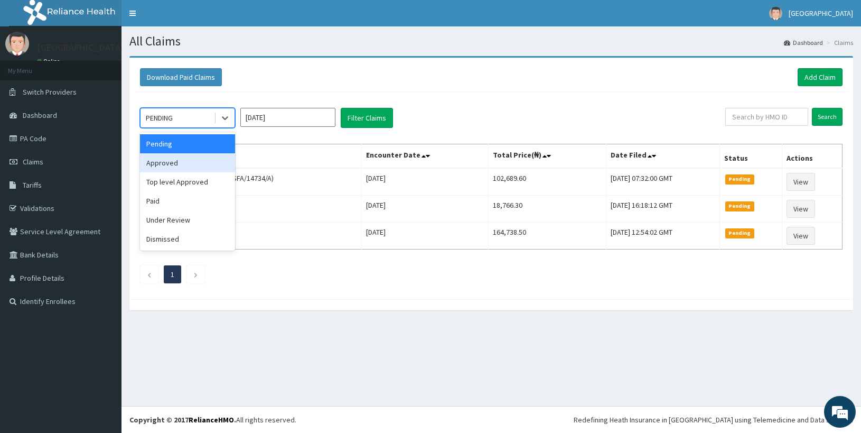
click at [195, 161] on div "Approved" at bounding box center [187, 162] width 95 height 19
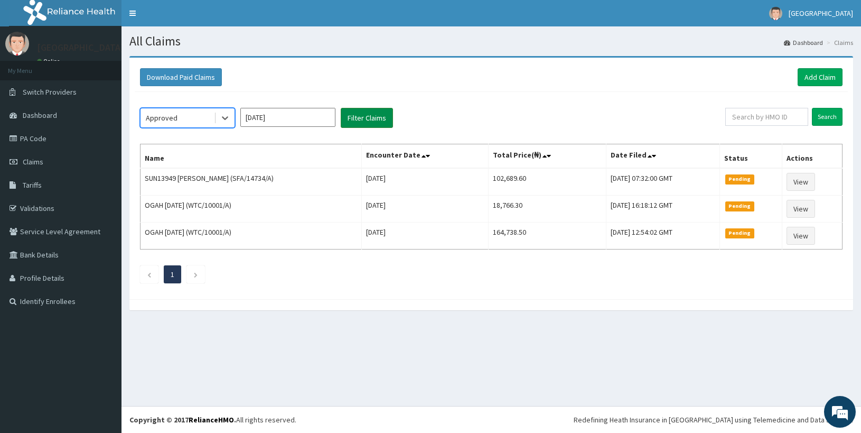
click at [386, 118] on button "Filter Claims" at bounding box center [367, 118] width 52 height 20
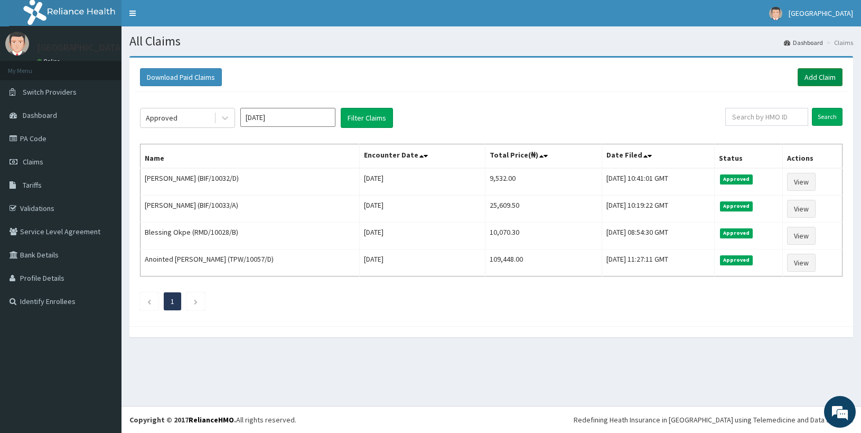
click at [834, 77] on link "Add Claim" at bounding box center [820, 77] width 45 height 18
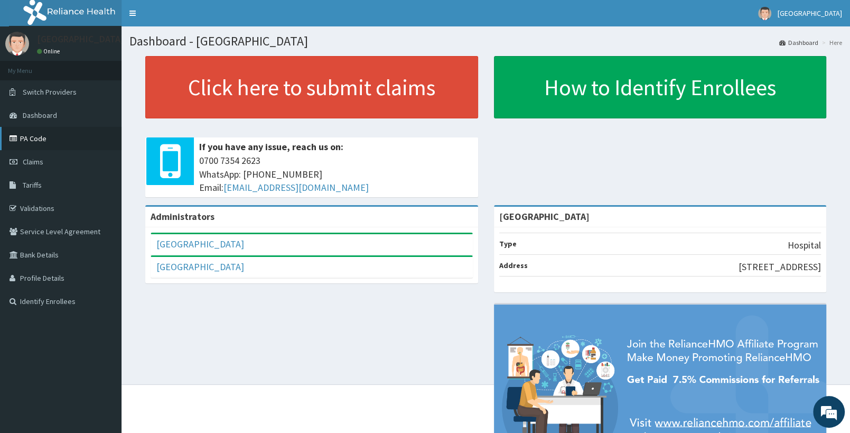
click at [82, 134] on link "PA Code" at bounding box center [60, 138] width 121 height 23
